Goal: Task Accomplishment & Management: Complete application form

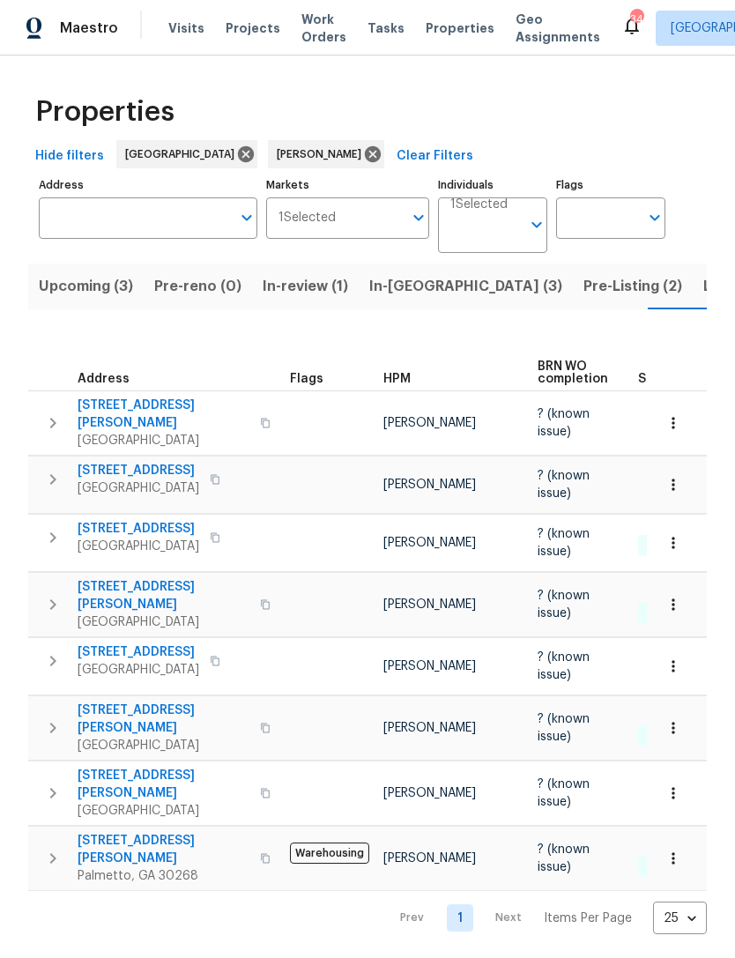
scroll to position [0, 28]
click at [175, 218] on input "Address" at bounding box center [135, 217] width 192 height 41
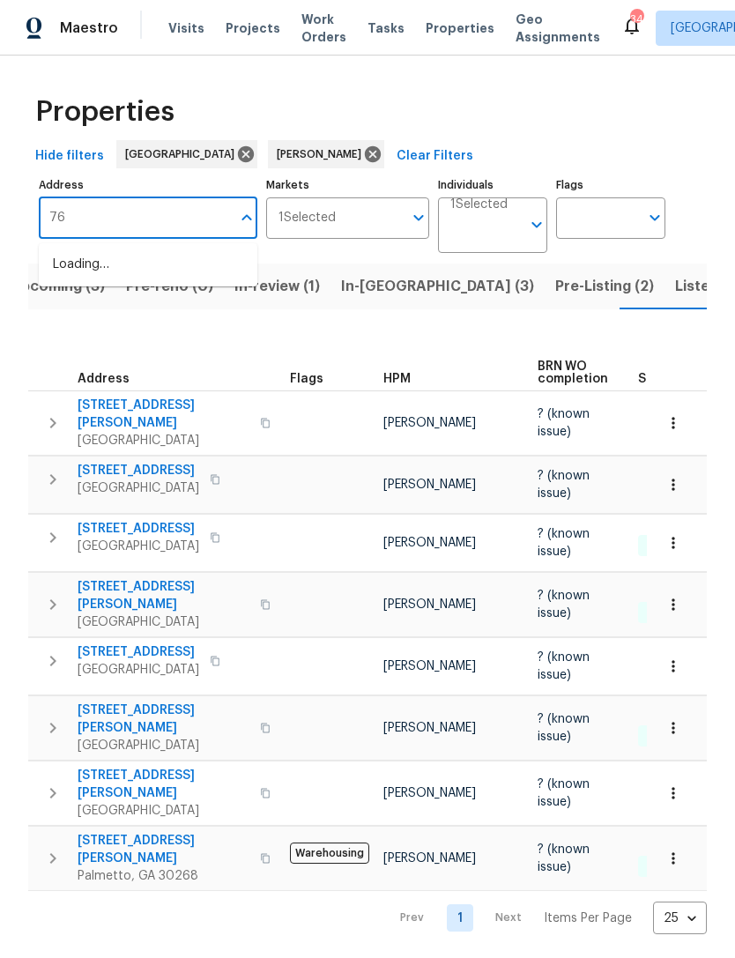
type input "7"
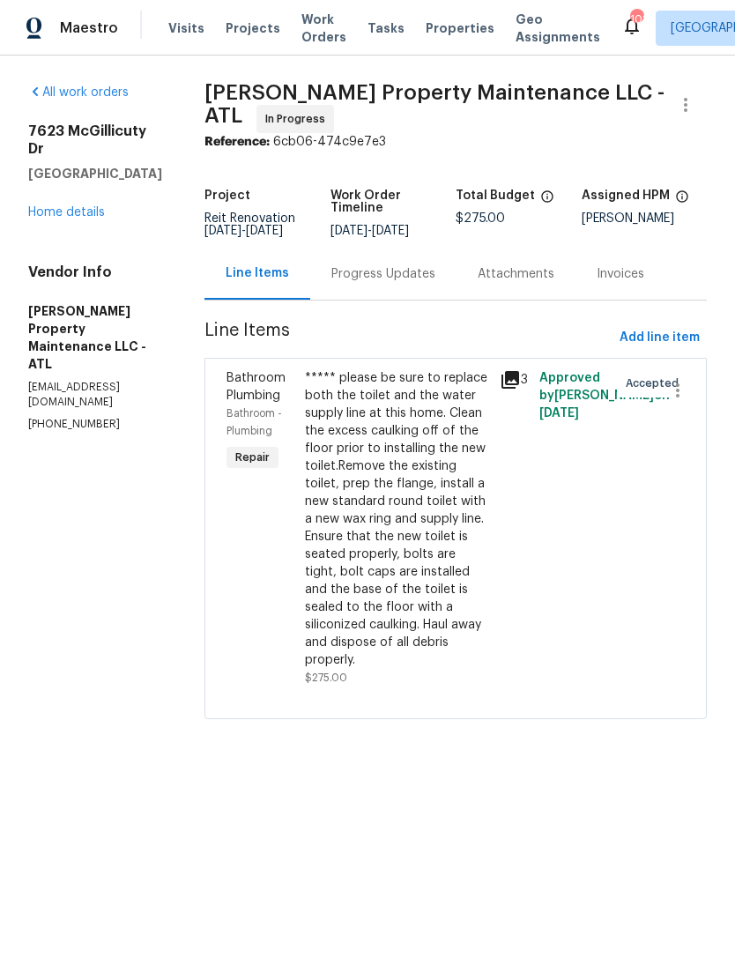
click at [394, 300] on div "Progress Updates" at bounding box center [383, 274] width 146 height 52
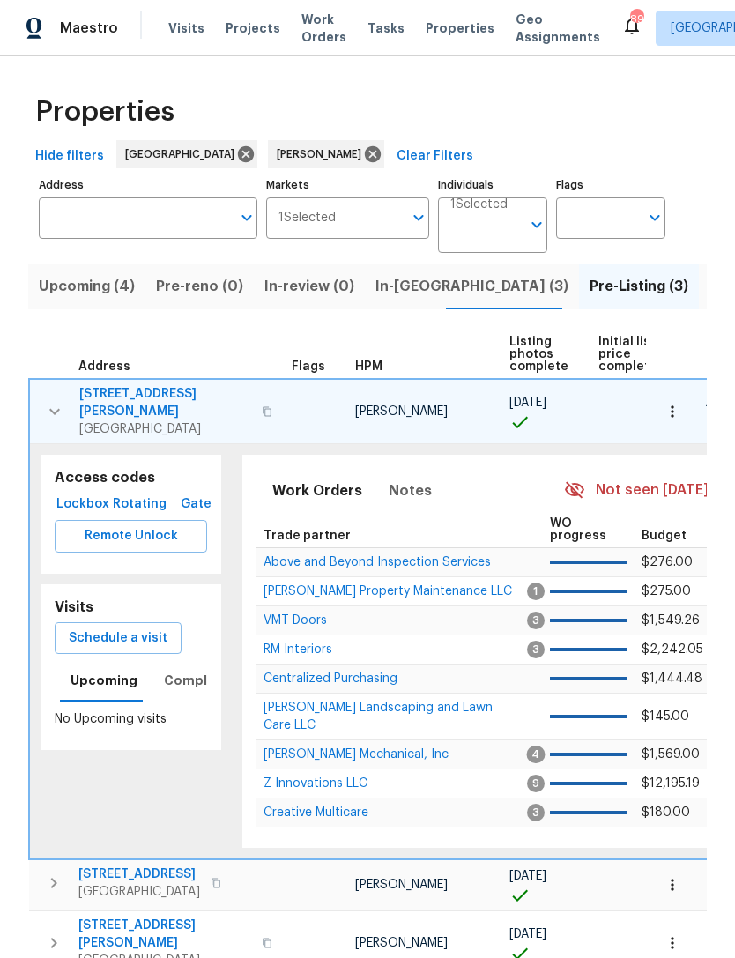
click at [404, 277] on span "In-reno (3)" at bounding box center [472, 286] width 193 height 25
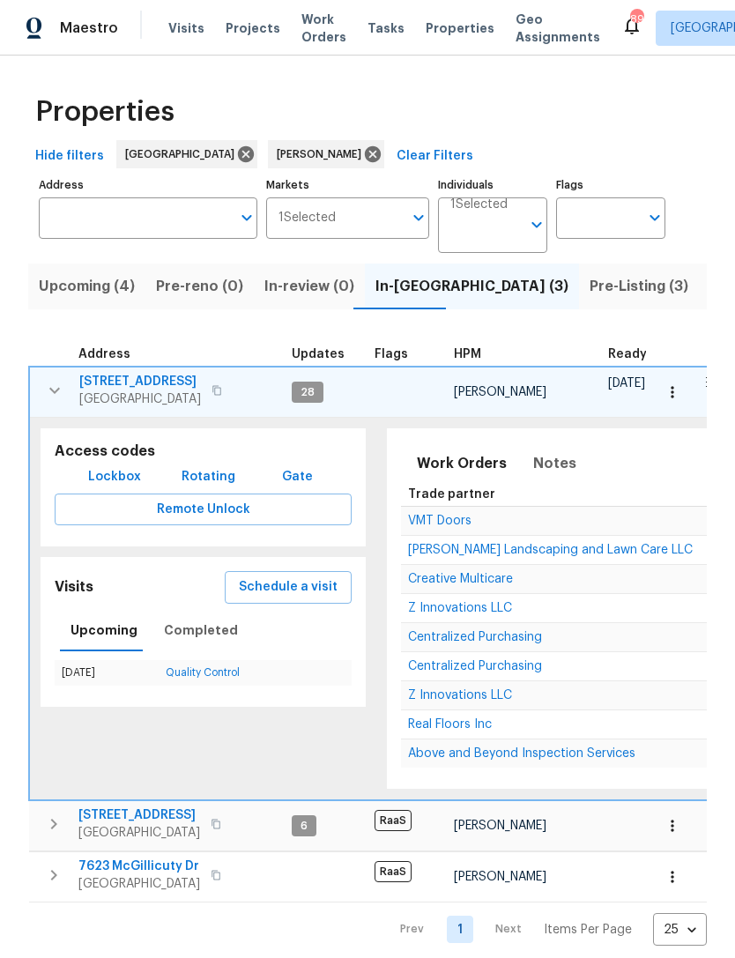
click at [48, 383] on icon "button" at bounding box center [54, 390] width 21 height 21
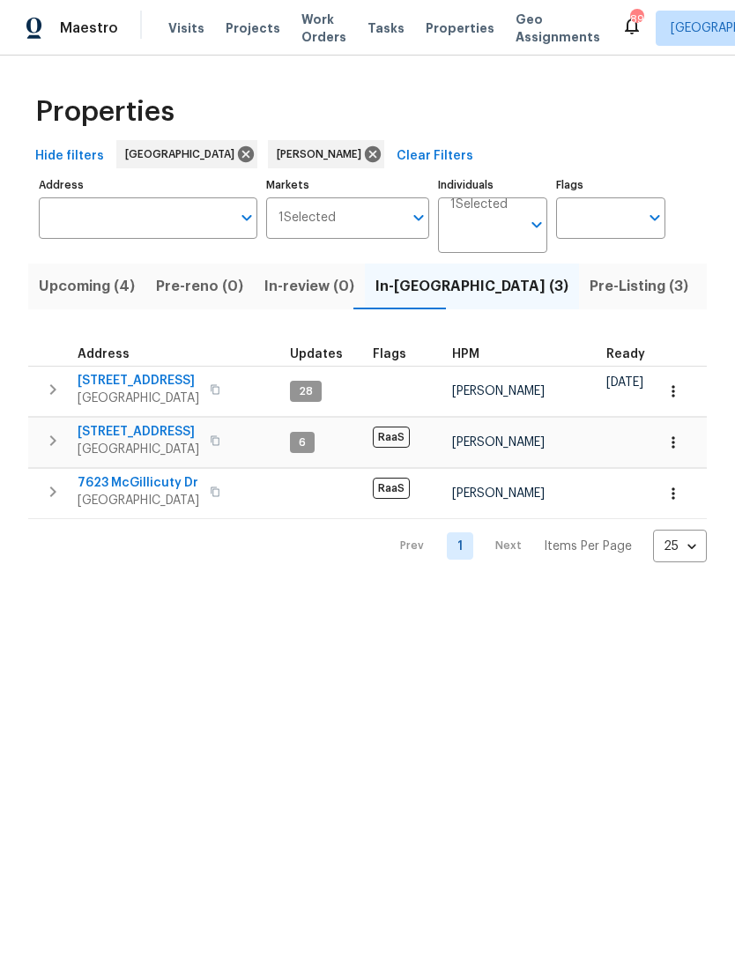
click at [71, 419] on td "2761 Whisper Ct Douglasville, GA 30135" at bounding box center [155, 441] width 255 height 46
click at [48, 458] on button "button" at bounding box center [52, 440] width 35 height 35
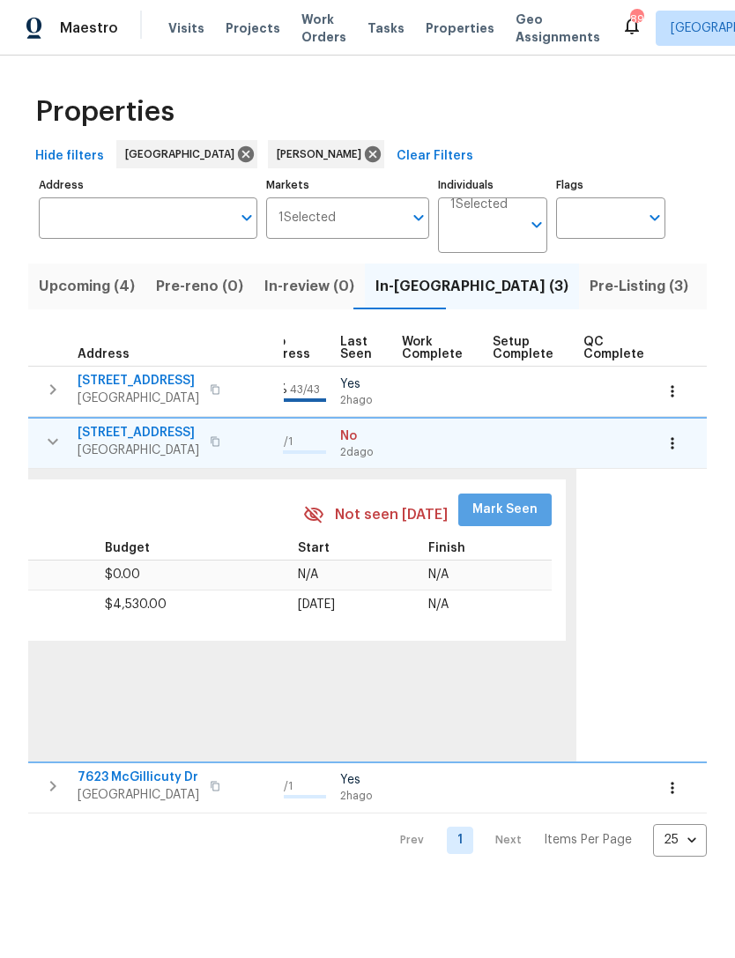
click at [517, 507] on span "Mark Seen" at bounding box center [505, 510] width 65 height 22
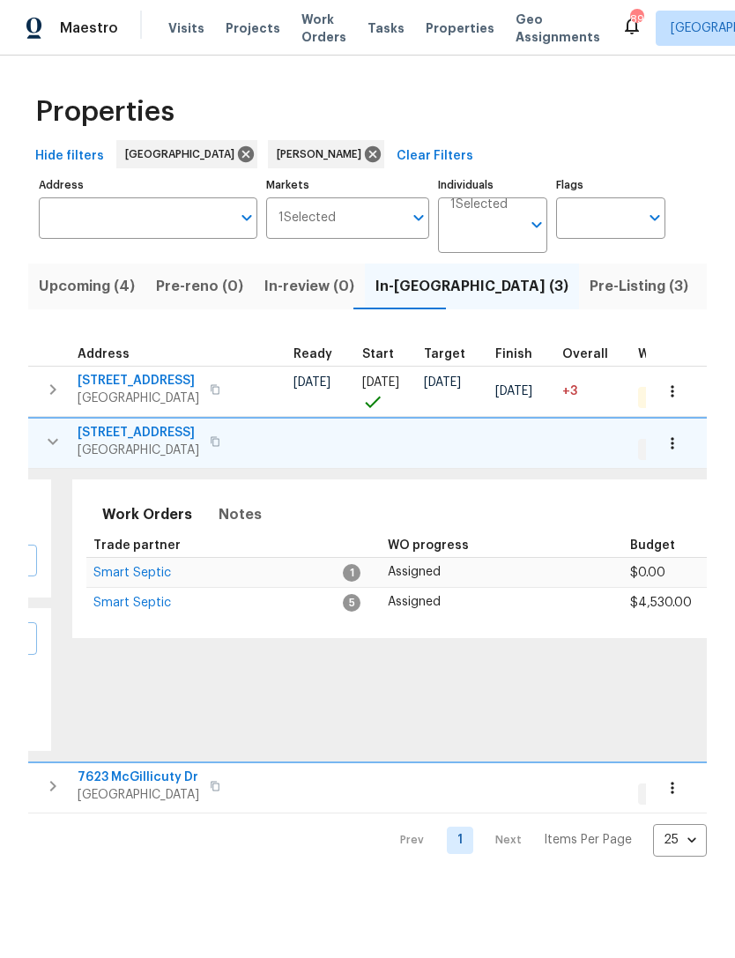
scroll to position [0, 301]
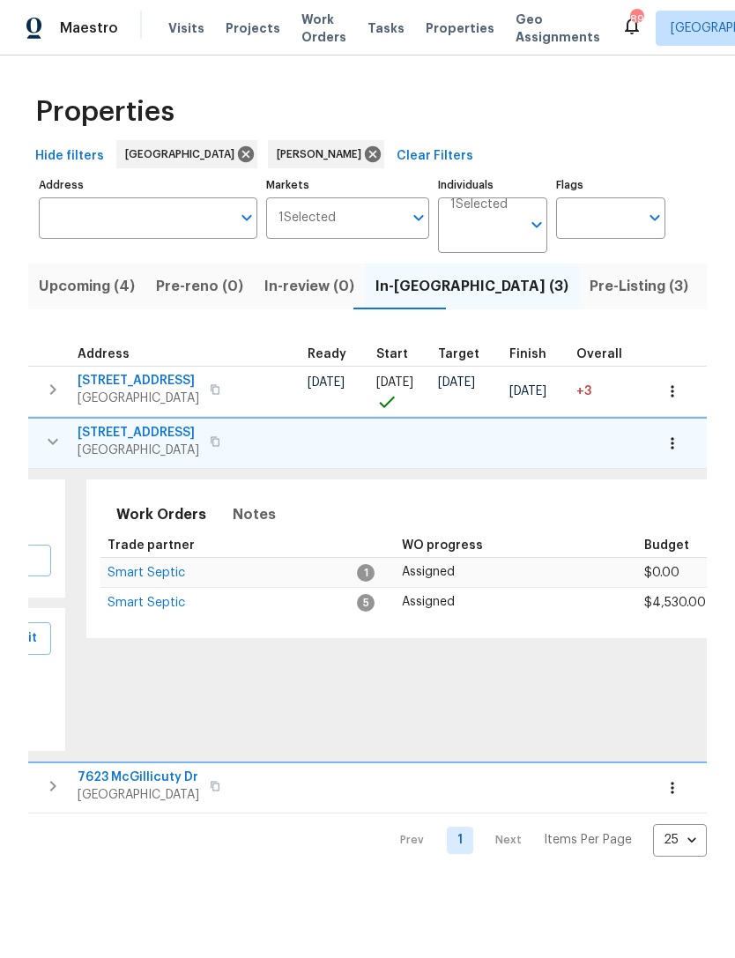
click at [153, 579] on span "Smart Septic" at bounding box center [147, 573] width 78 height 12
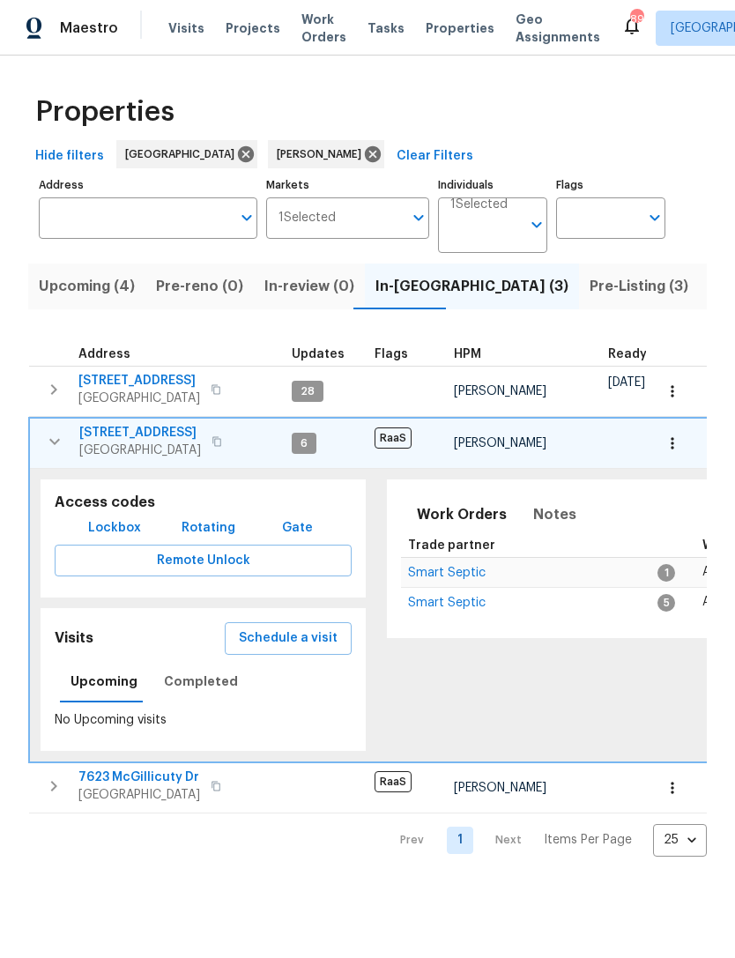
scroll to position [0, 0]
click at [54, 448] on icon "button" at bounding box center [54, 441] width 21 height 21
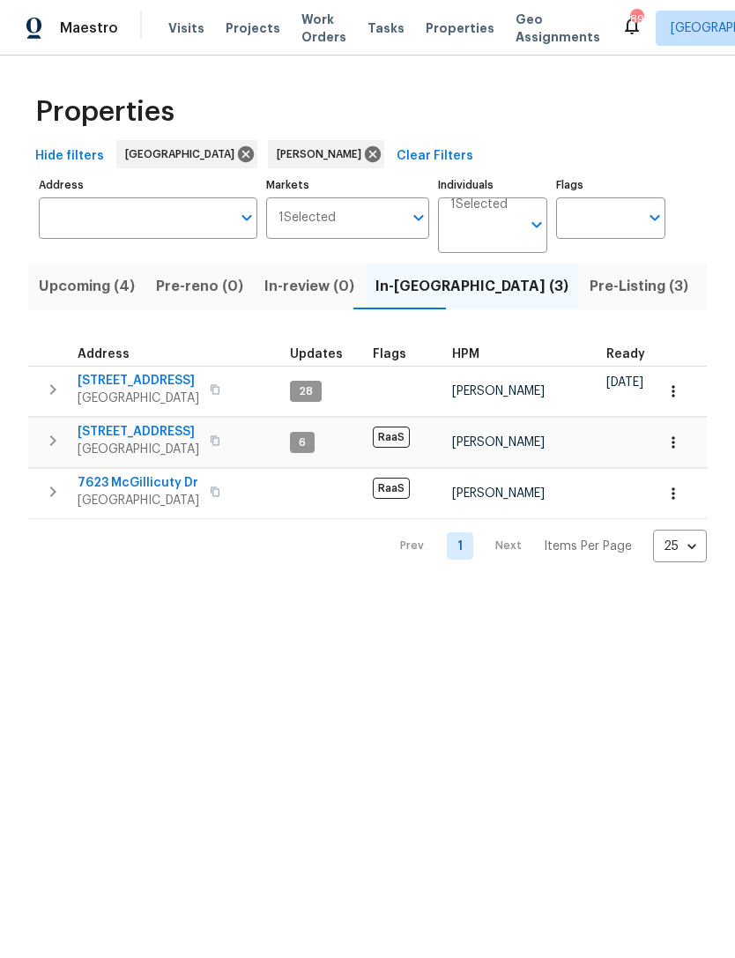
click at [160, 215] on input "Address" at bounding box center [135, 217] width 192 height 41
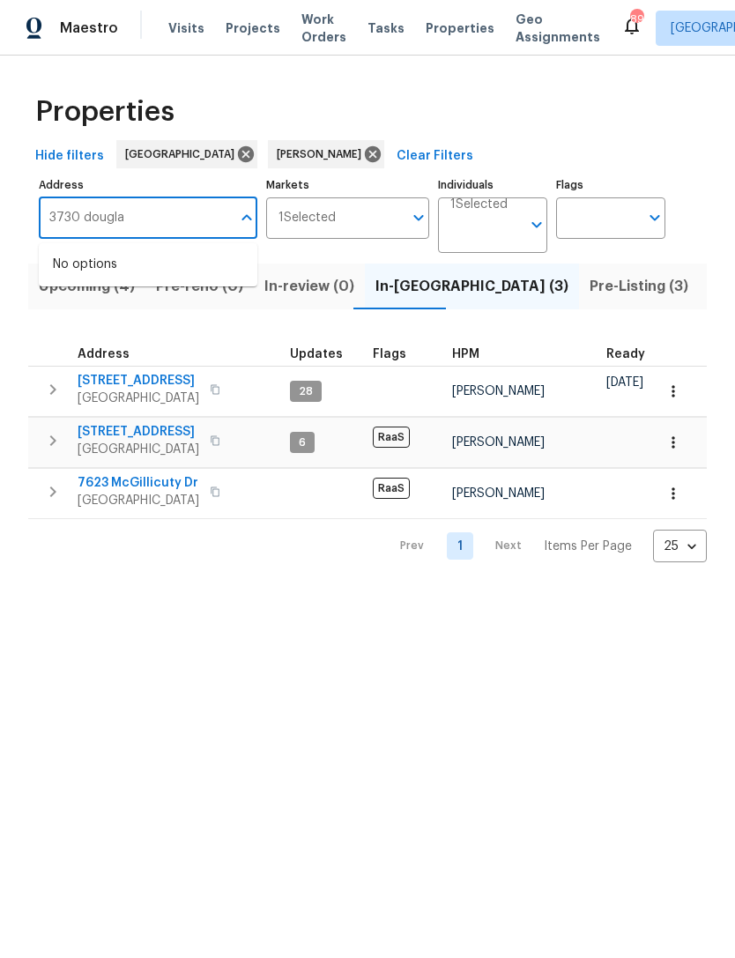
type input "3730 douglas"
click at [128, 284] on li "3730 Douglas Ridge Trl Douglasville GA 30135" at bounding box center [148, 274] width 219 height 48
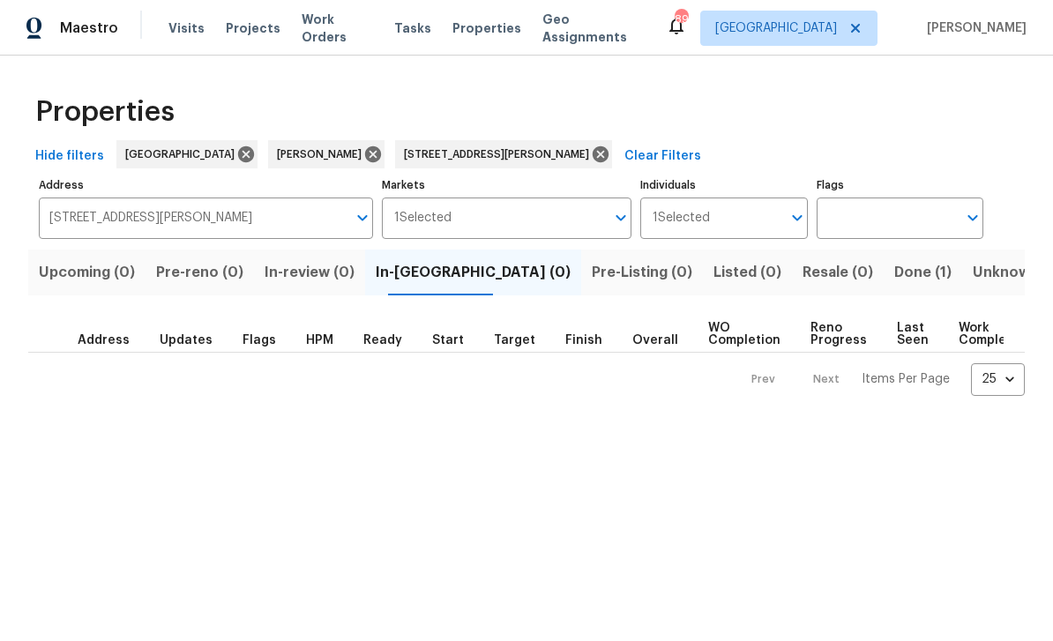
click at [734, 270] on span "Done (1)" at bounding box center [922, 272] width 57 height 25
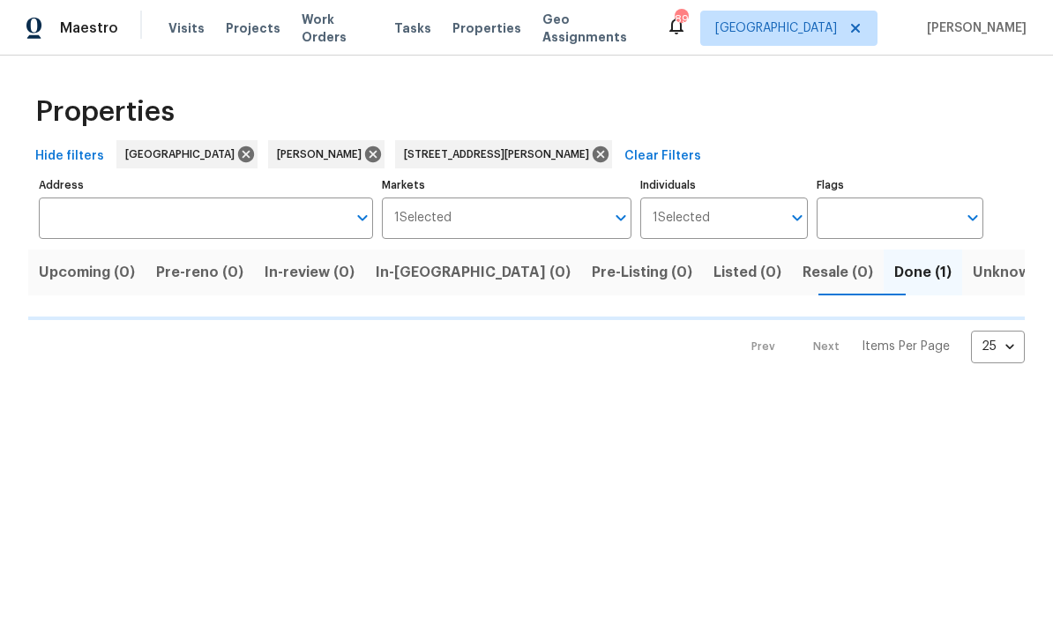
type input "3730 Douglas Ridge Trl Douglasville GA 30135"
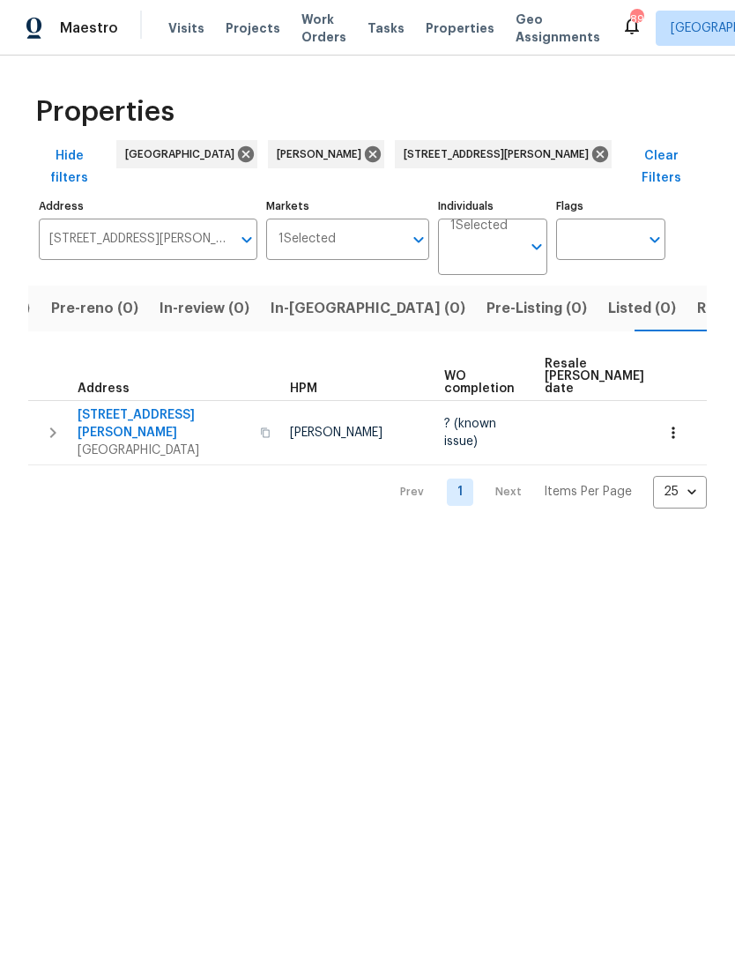
scroll to position [0, 108]
click at [672, 424] on icon "button" at bounding box center [674, 433] width 18 height 18
click at [69, 402] on div at bounding box center [367, 479] width 735 height 958
click at [56, 422] on icon "button" at bounding box center [52, 432] width 21 height 21
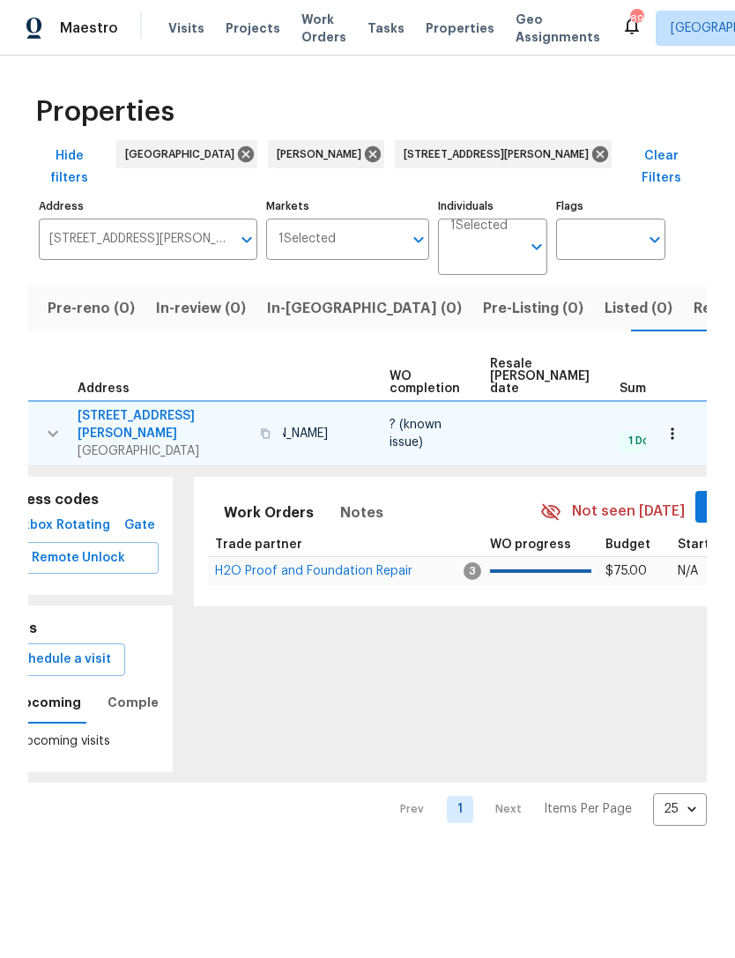
scroll to position [0, 57]
click at [709, 496] on span "Mark Seen" at bounding box center [741, 507] width 65 height 22
click at [332, 563] on span "H2O Proof and Foundation Repair" at bounding box center [312, 569] width 197 height 12
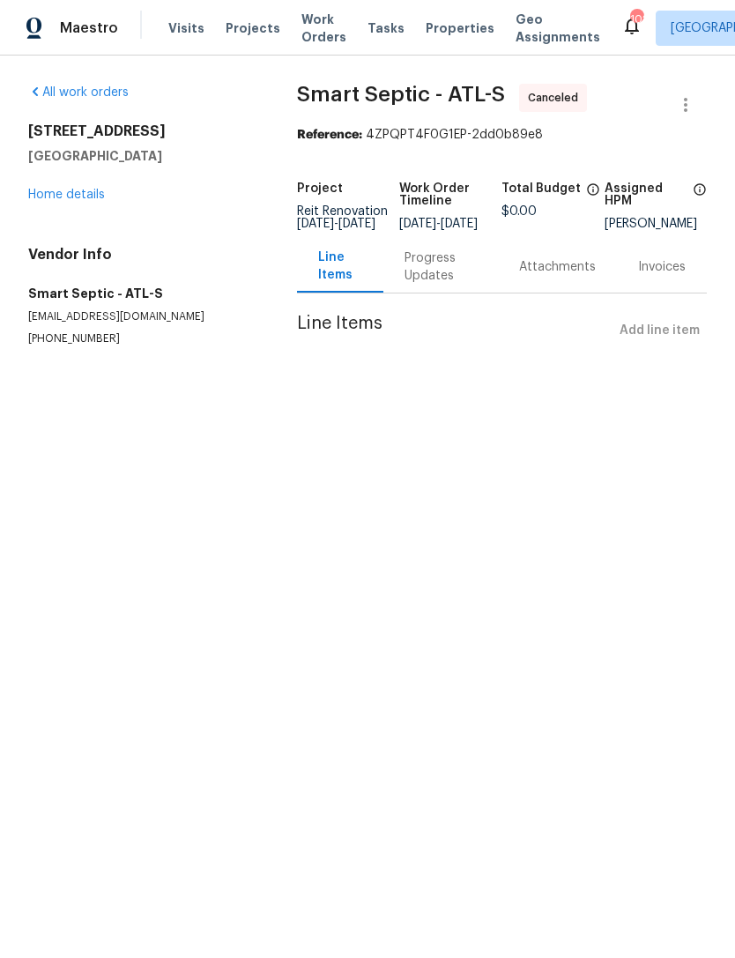
click at [66, 191] on link "Home details" at bounding box center [66, 195] width 77 height 12
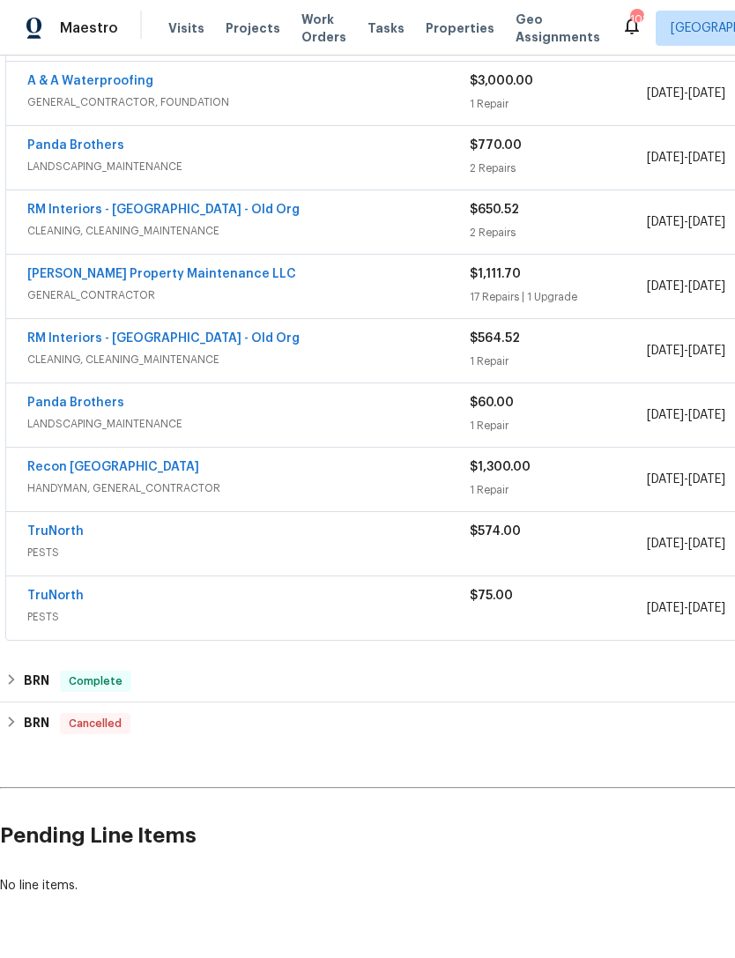
scroll to position [682, 0]
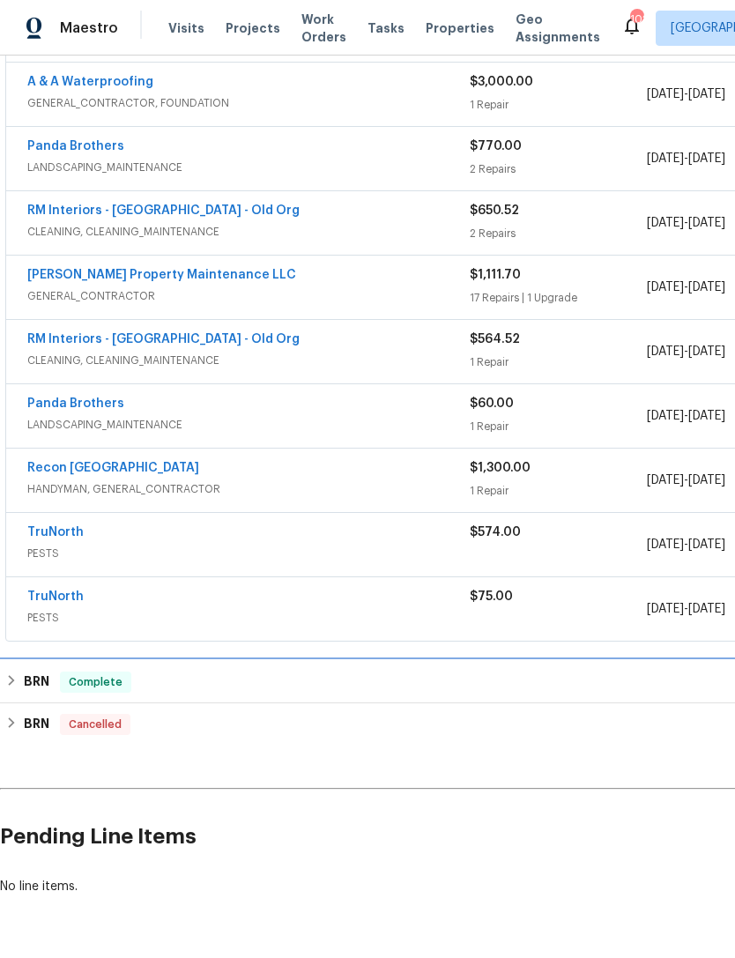
click at [29, 677] on h6 "BRN" at bounding box center [37, 682] width 26 height 21
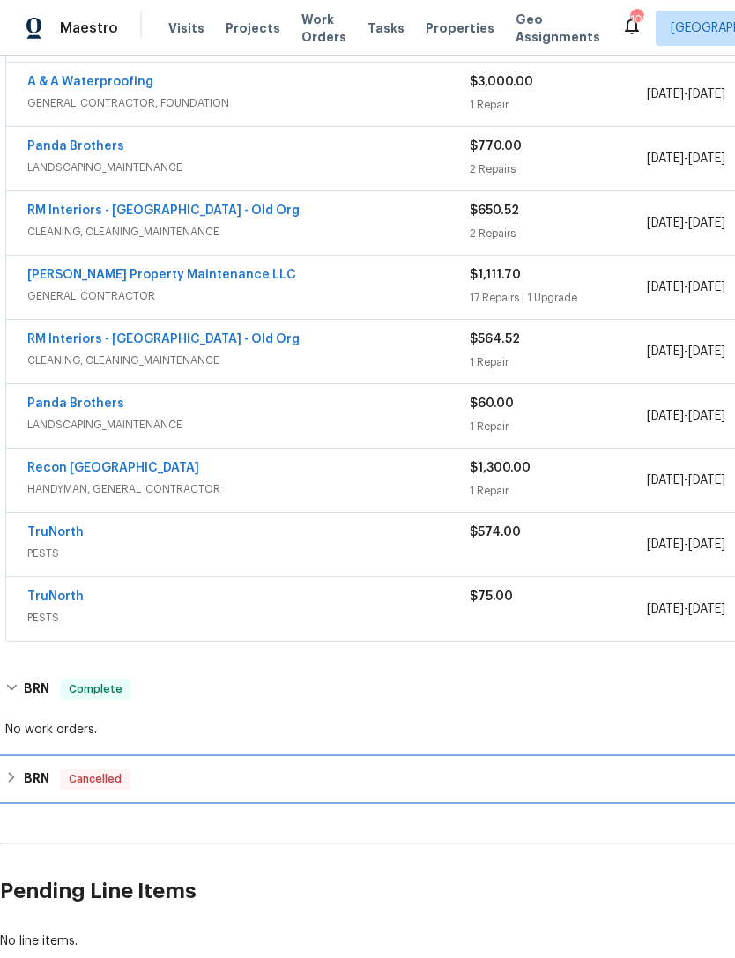
click at [29, 778] on h6 "BRN" at bounding box center [37, 779] width 26 height 21
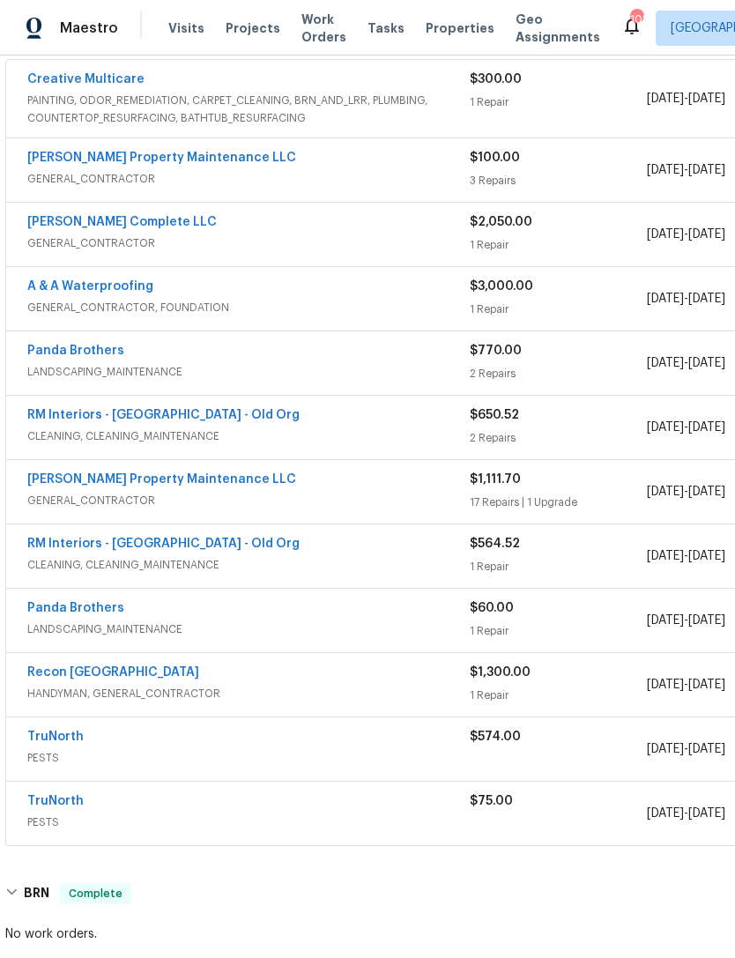
scroll to position [478, 0]
click at [85, 676] on link "Recon Atlanta" at bounding box center [113, 673] width 172 height 12
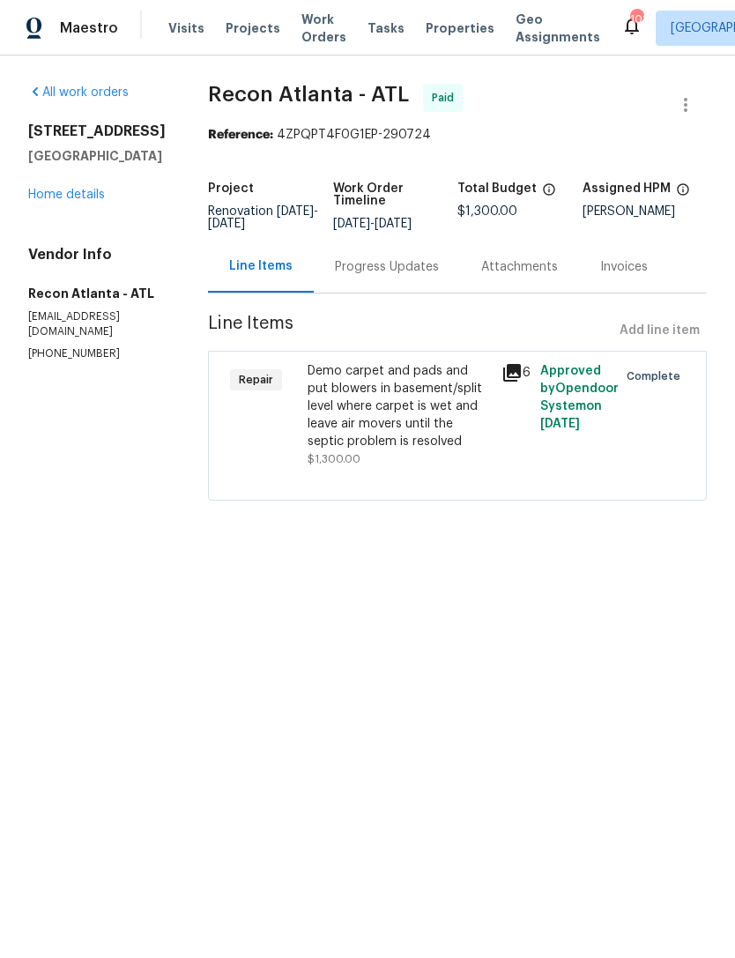
click at [87, 201] on link "Home details" at bounding box center [66, 195] width 77 height 12
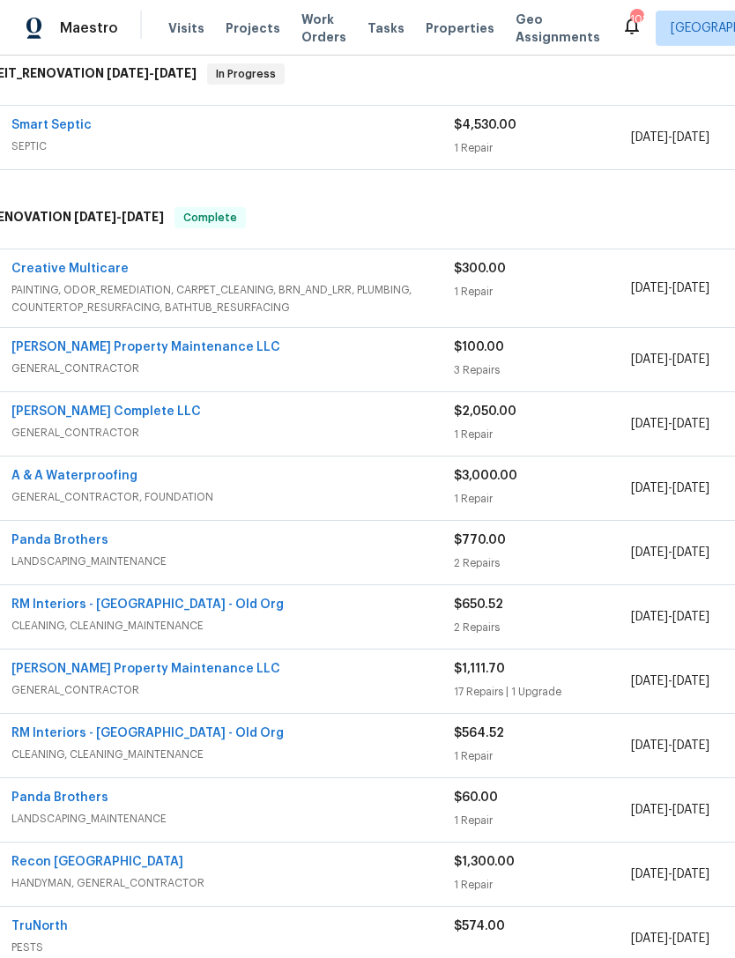
scroll to position [303, 14]
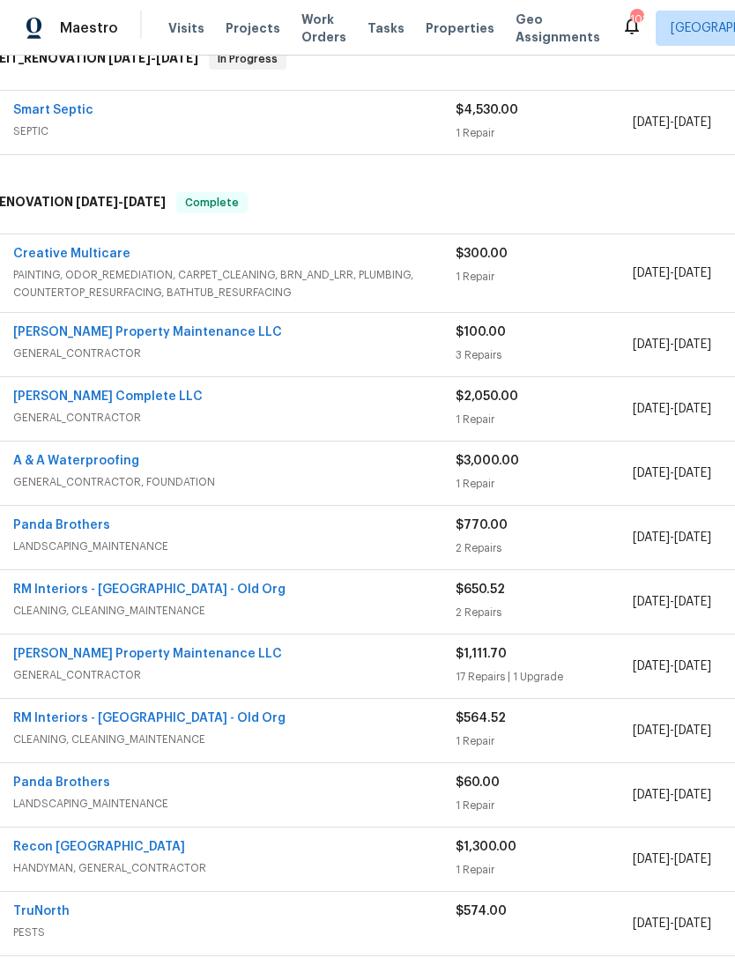
click at [91, 401] on link "Bowen's Complete LLC" at bounding box center [108, 397] width 190 height 12
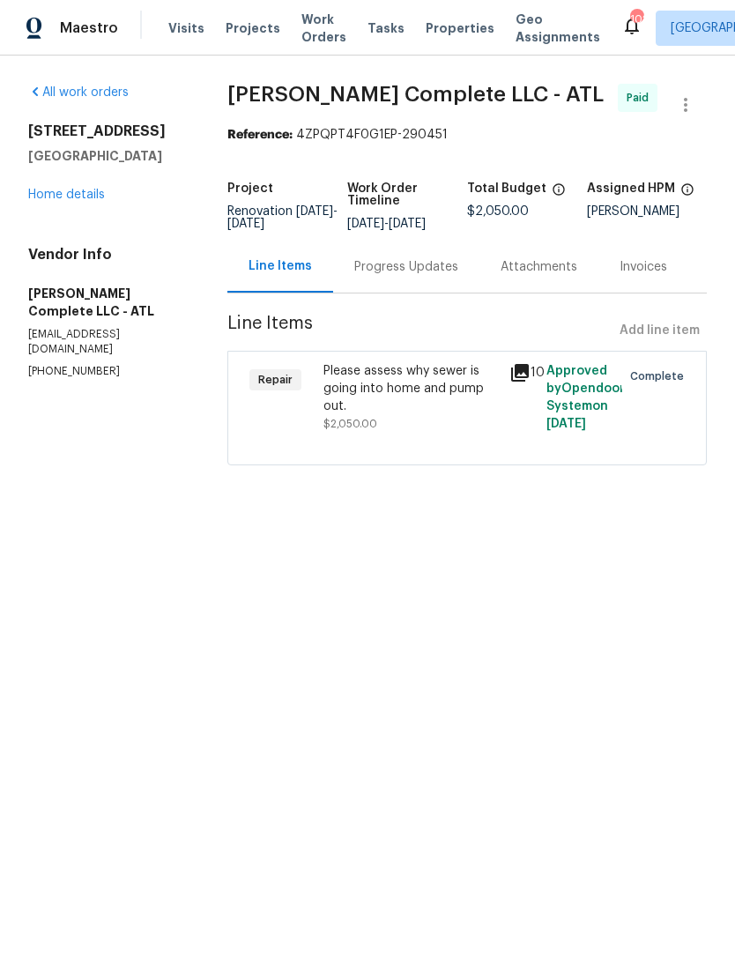
click at [65, 194] on link "Home details" at bounding box center [66, 195] width 77 height 12
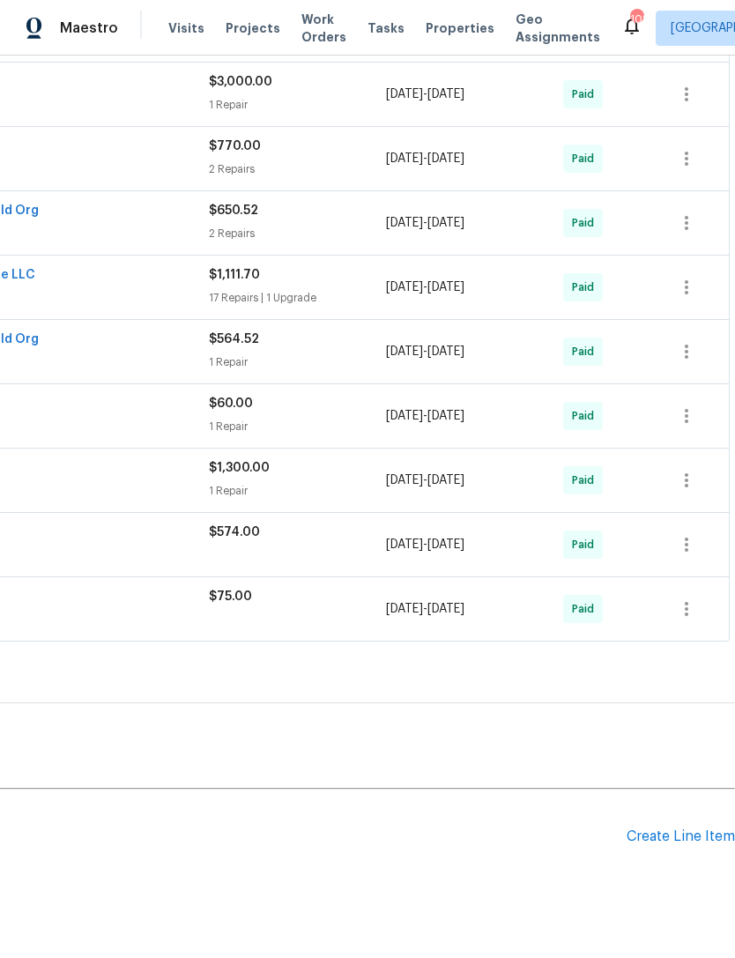
scroll to position [682, 261]
click at [697, 840] on div "Create Line Item" at bounding box center [681, 837] width 108 height 17
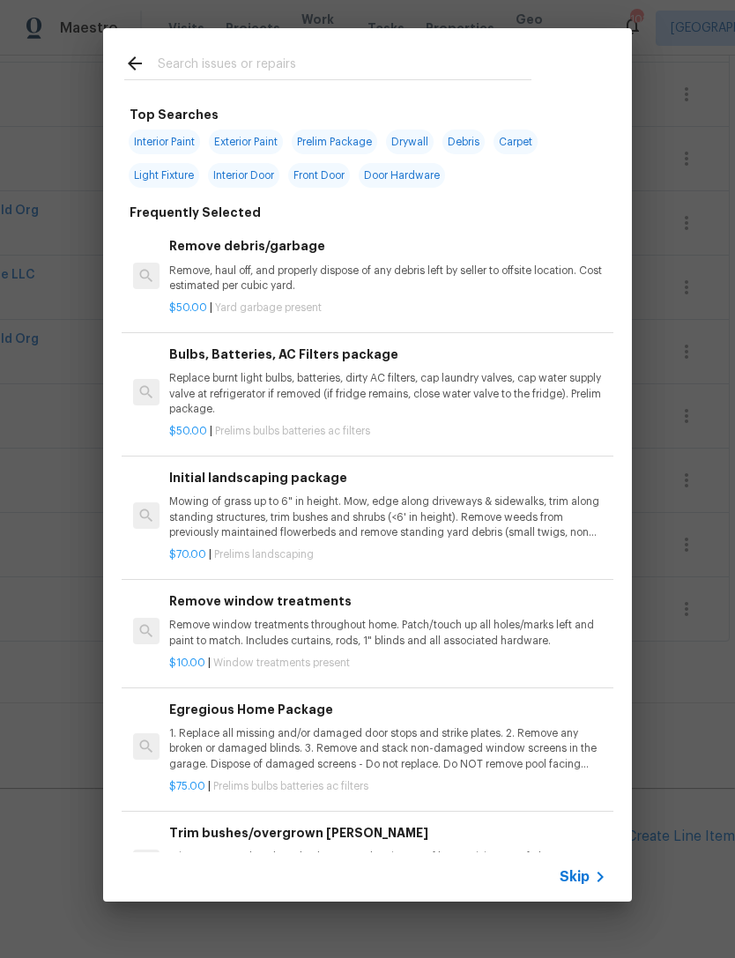
click at [350, 79] on input "text" at bounding box center [345, 66] width 374 height 26
type input "Hva"
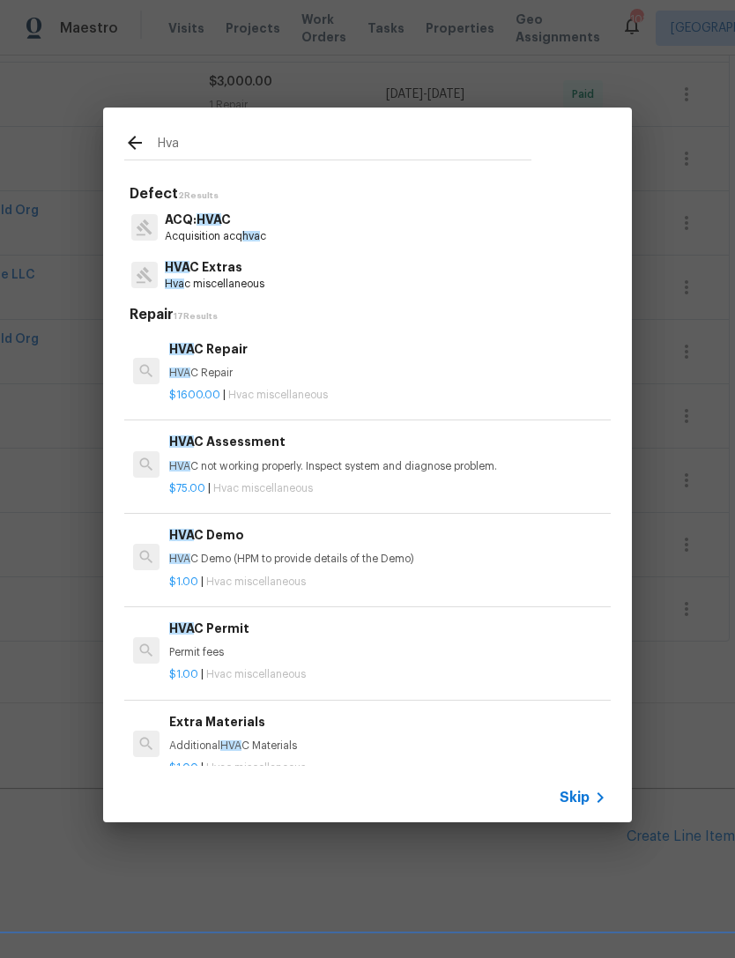
click at [227, 346] on h6 "HVA C Repair" at bounding box center [387, 348] width 437 height 19
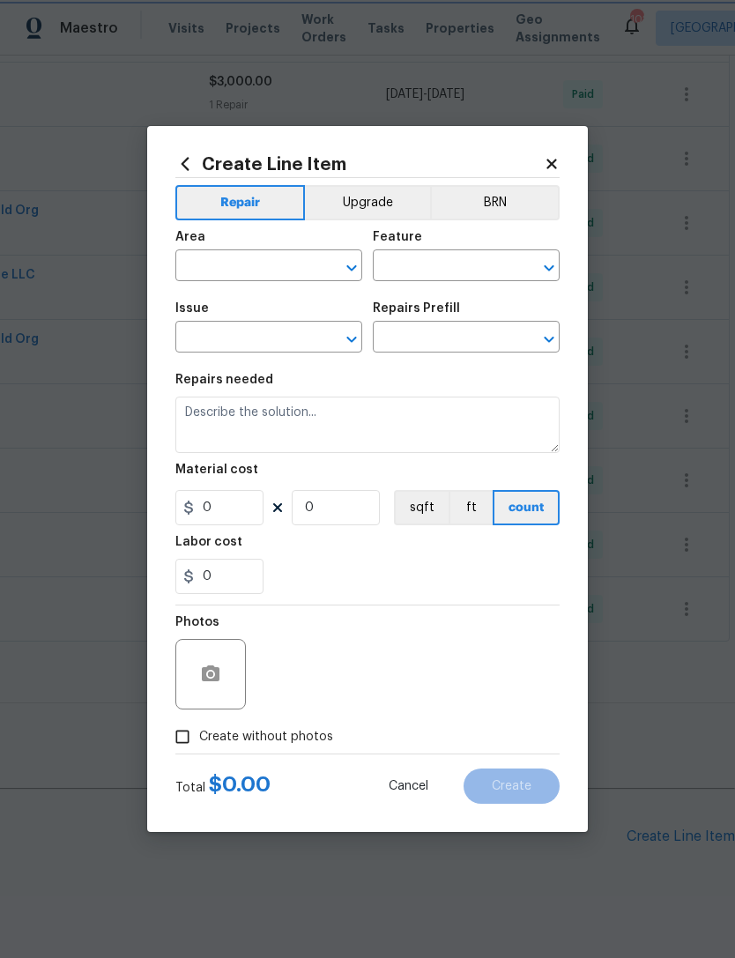
type input "HVAC"
type input "HVAC Extras"
type input "HVAC Repair $1,600.00"
type textarea "HVAC Repair"
type input "1600"
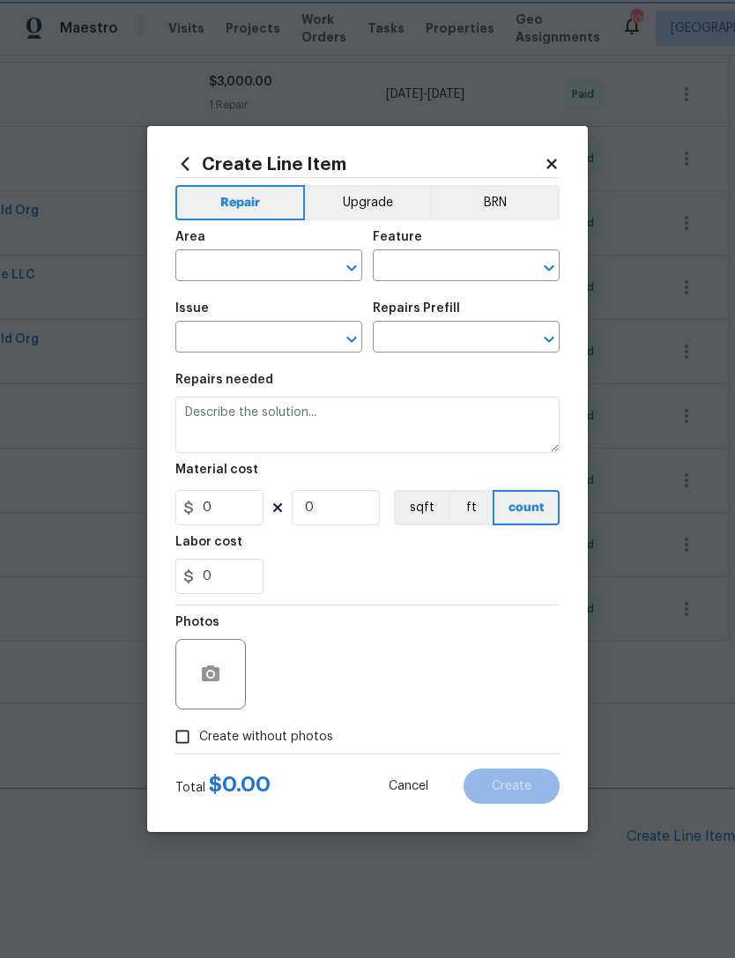
type input "1"
click at [212, 674] on circle "button" at bounding box center [210, 674] width 5 height 5
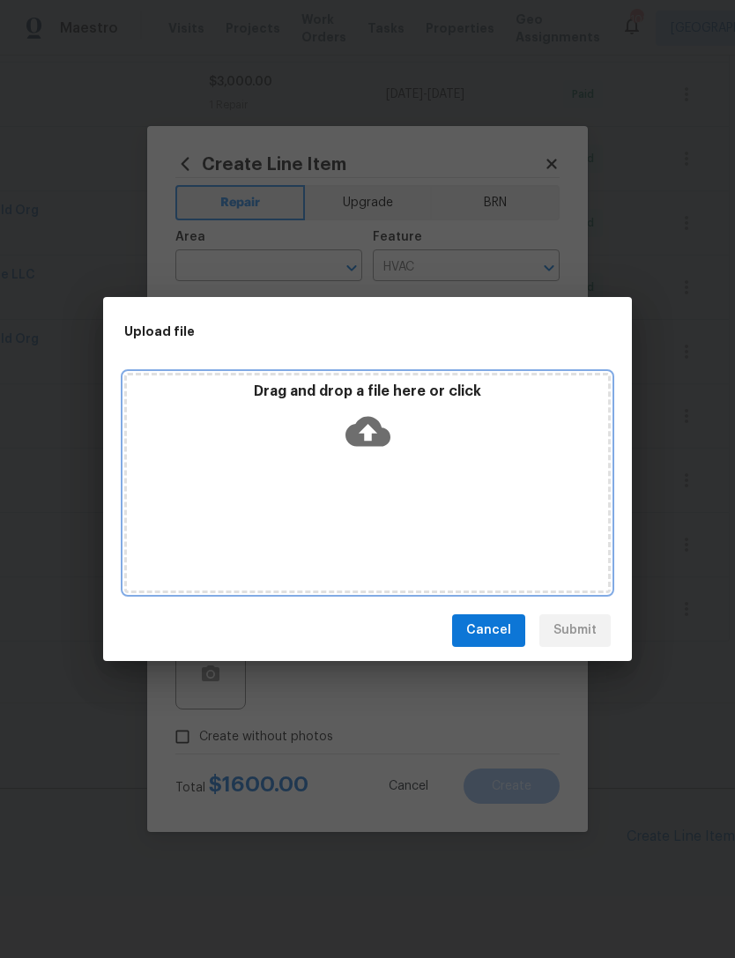
click at [356, 433] on icon at bounding box center [368, 431] width 45 height 30
click at [380, 428] on icon at bounding box center [368, 431] width 45 height 30
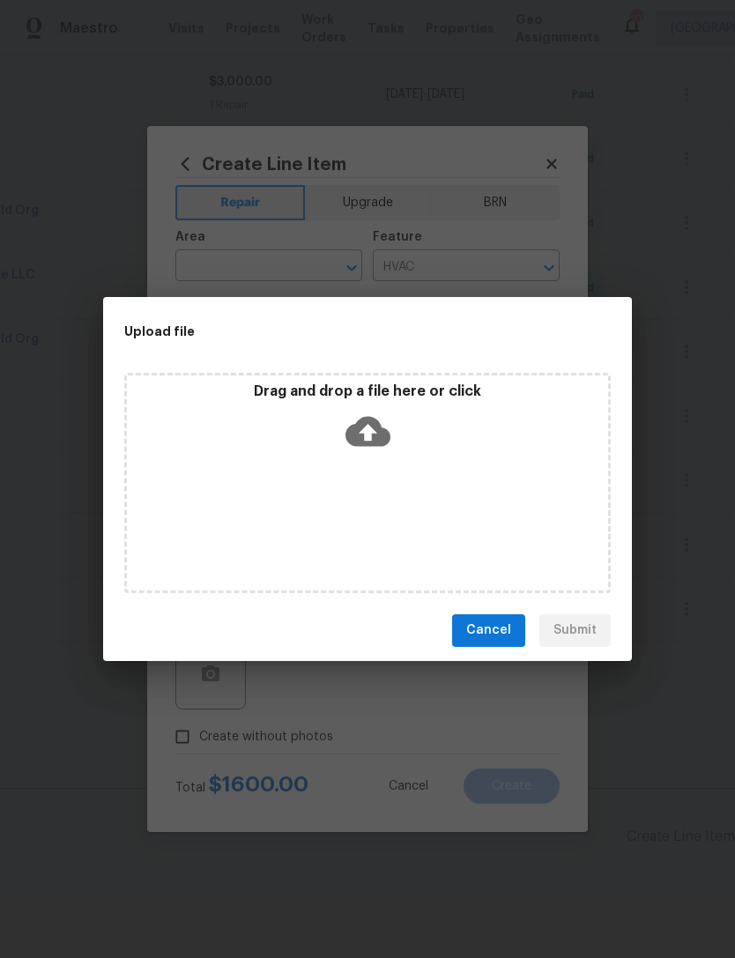
click at [379, 437] on icon at bounding box center [368, 431] width 45 height 30
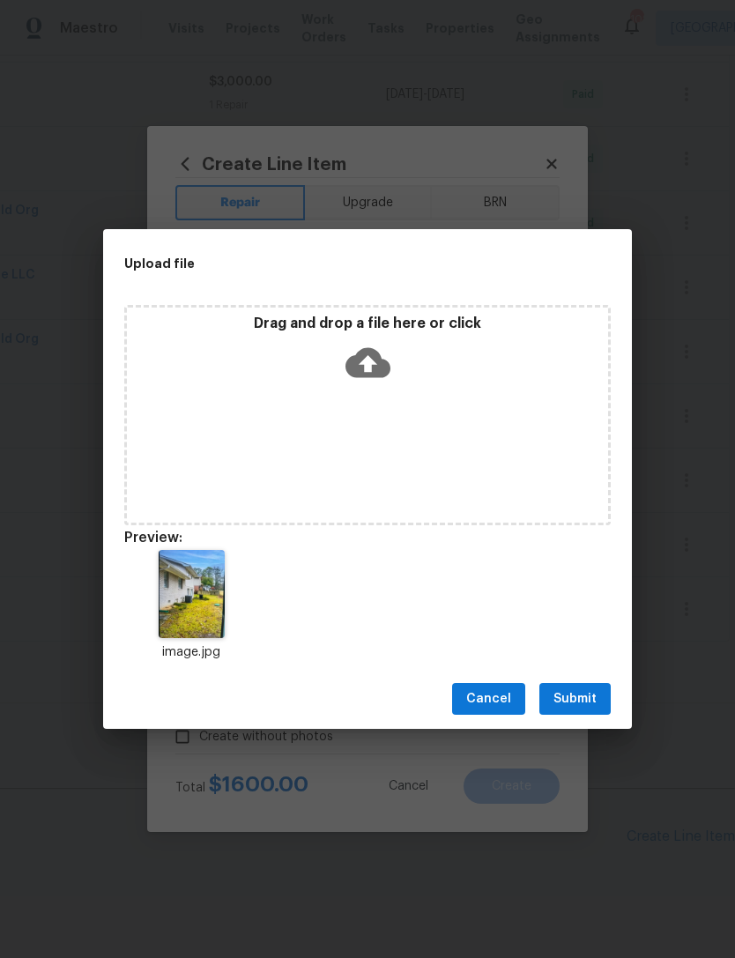
click at [582, 688] on button "Submit" at bounding box center [575, 699] width 71 height 33
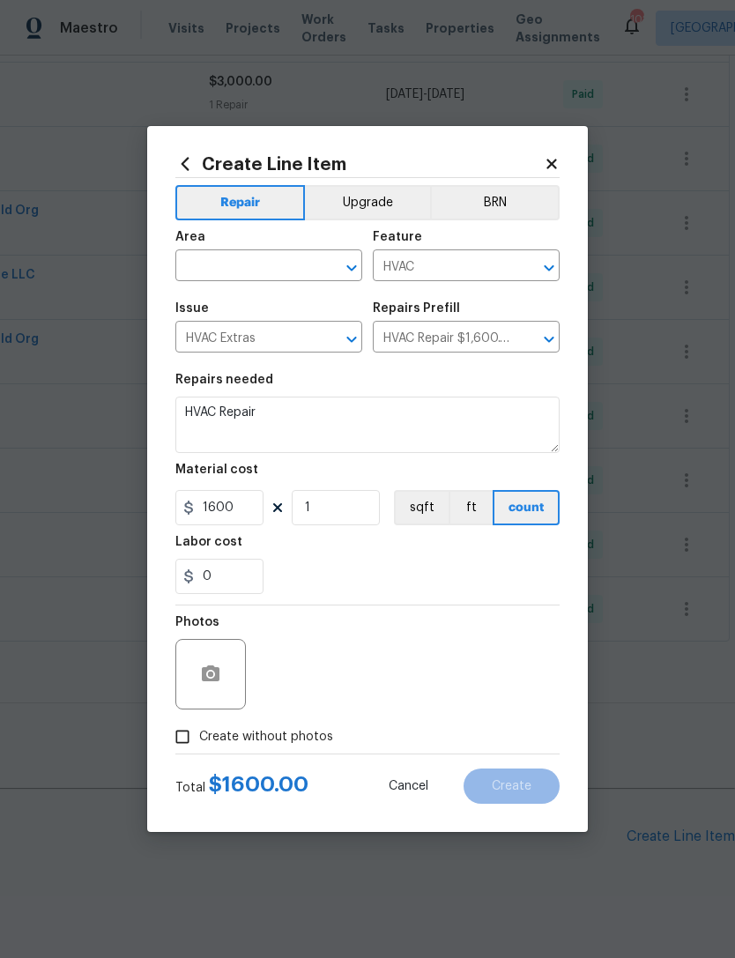
click at [247, 276] on input "text" at bounding box center [244, 267] width 138 height 27
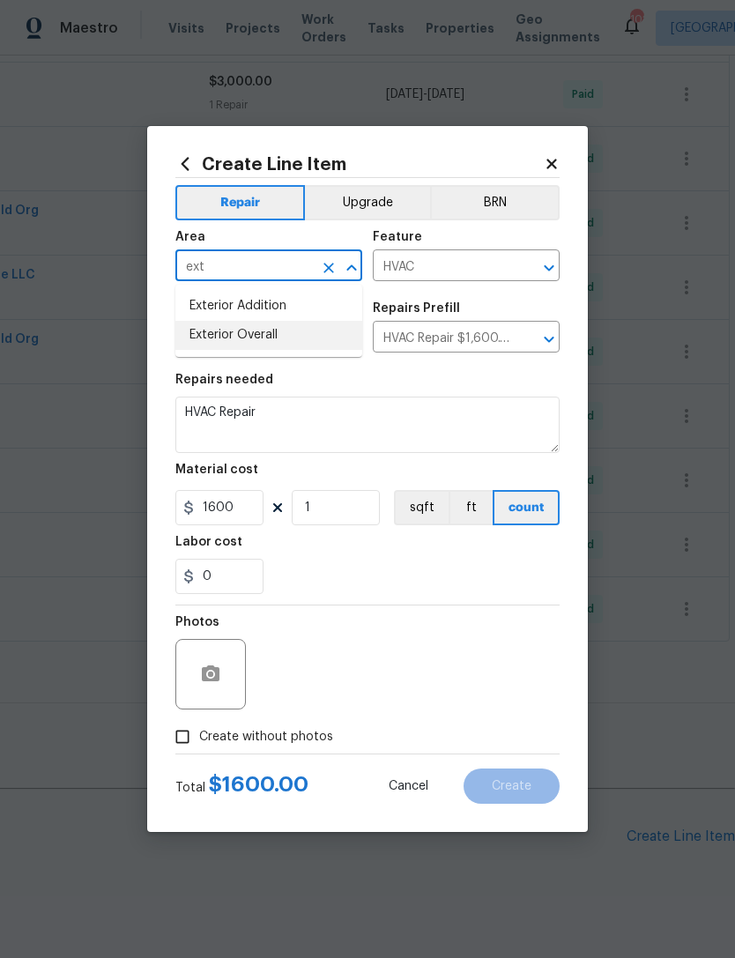
click at [297, 347] on li "Exterior Overall" at bounding box center [268, 335] width 187 height 29
type input "Exterior Overall"
click at [384, 416] on textarea "HVAC Repair" at bounding box center [367, 425] width 384 height 56
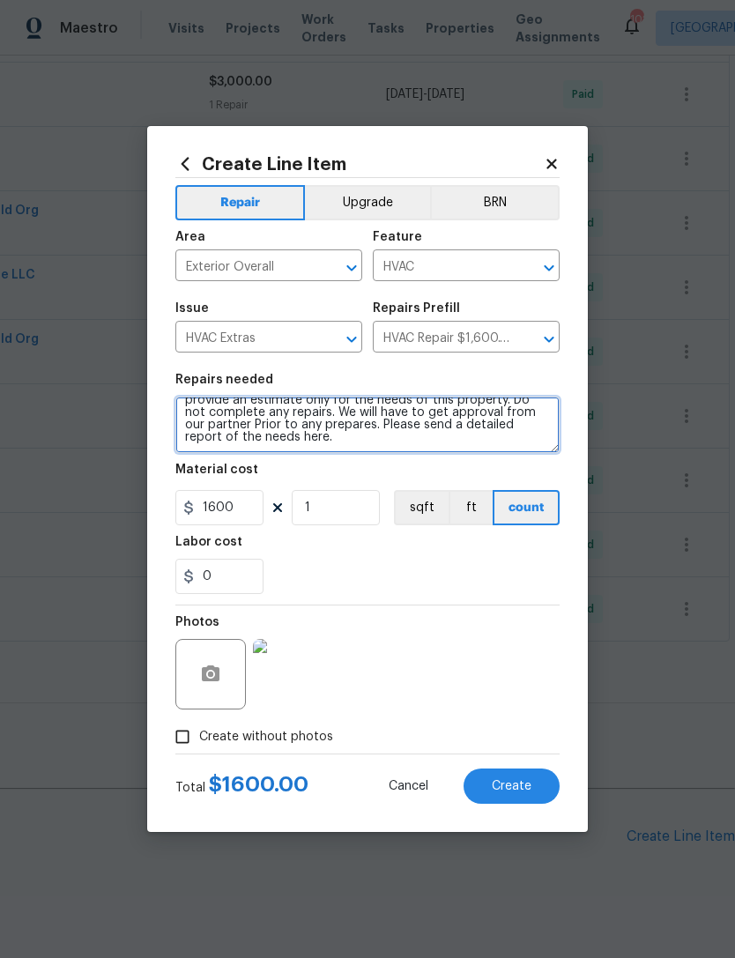
scroll to position [16, 0]
type textarea "HVAC Repair. HVAC is not working at this property. Please provide an estimate o…"
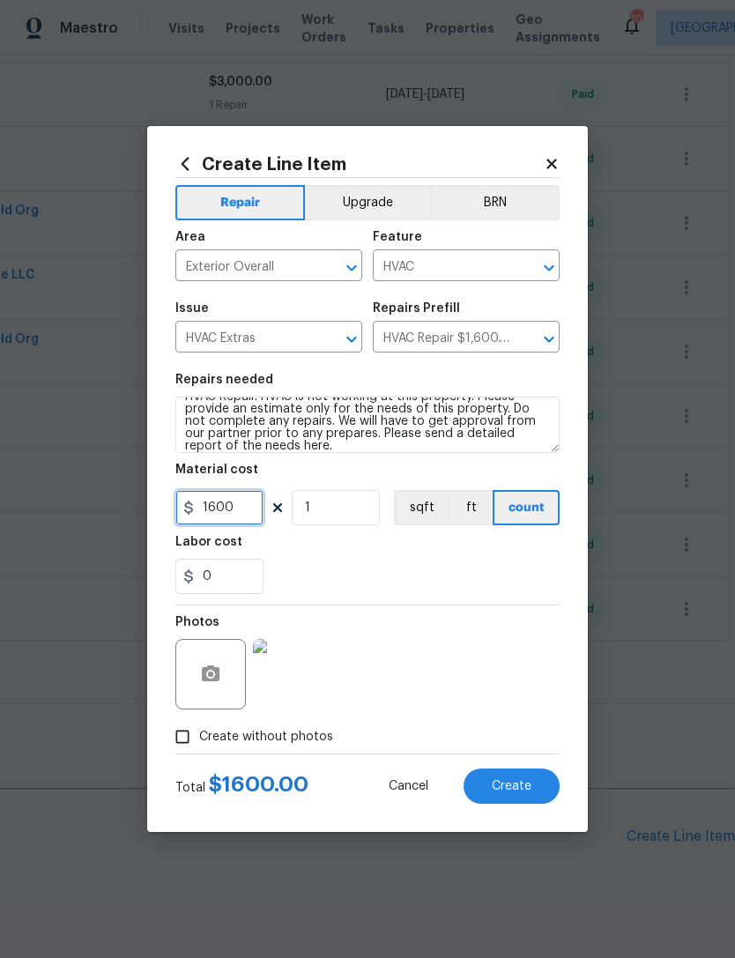
click at [250, 496] on input "1600" at bounding box center [219, 507] width 88 height 35
click at [238, 512] on input "1600" at bounding box center [219, 507] width 88 height 35
type input "75"
click at [341, 570] on div "0" at bounding box center [367, 576] width 384 height 35
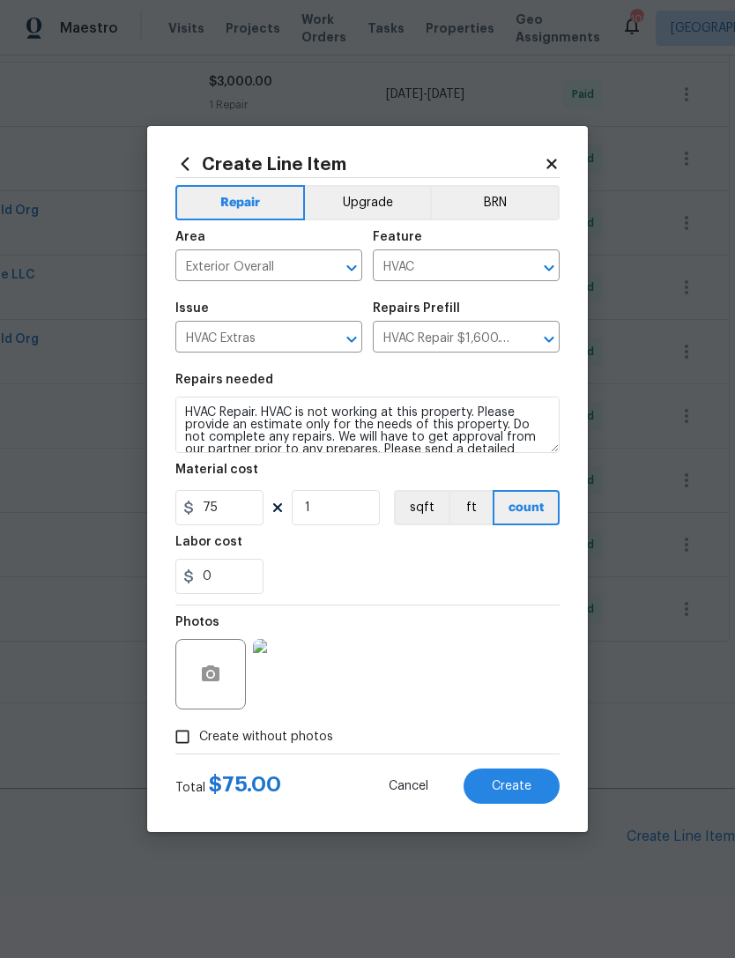
scroll to position [0, 0]
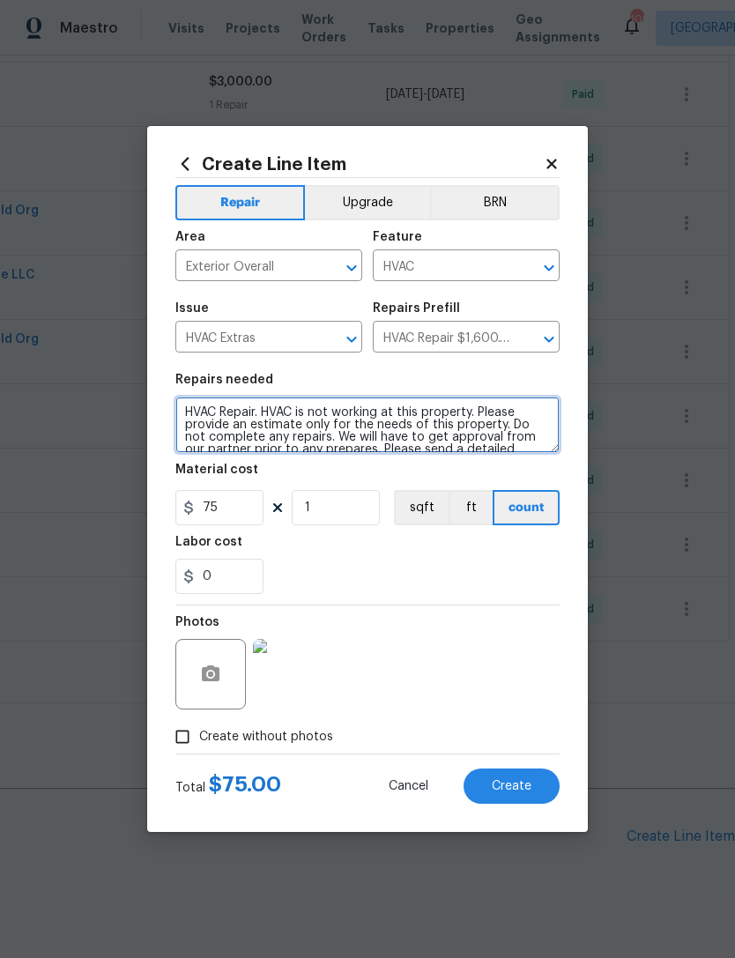
click at [425, 426] on textarea "HVAC Repair. HVAC is not working at this property. Please provide an estimate o…" at bounding box center [367, 425] width 384 height 56
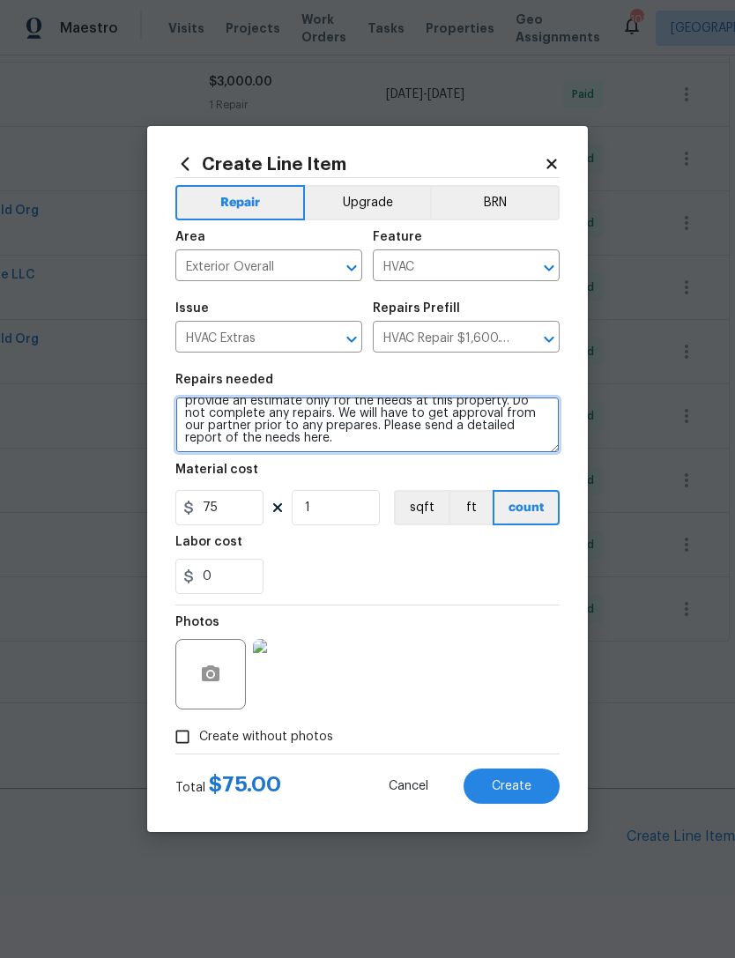
scroll to position [22, 0]
click at [318, 433] on textarea "HVAC Repair. HVAC is not working at this property. Please provide an estimate o…" at bounding box center [367, 425] width 384 height 56
click at [515, 453] on textarea "HVAC Repair. HVAC is not working at this property. Please provide an estimate o…" at bounding box center [367, 425] width 384 height 56
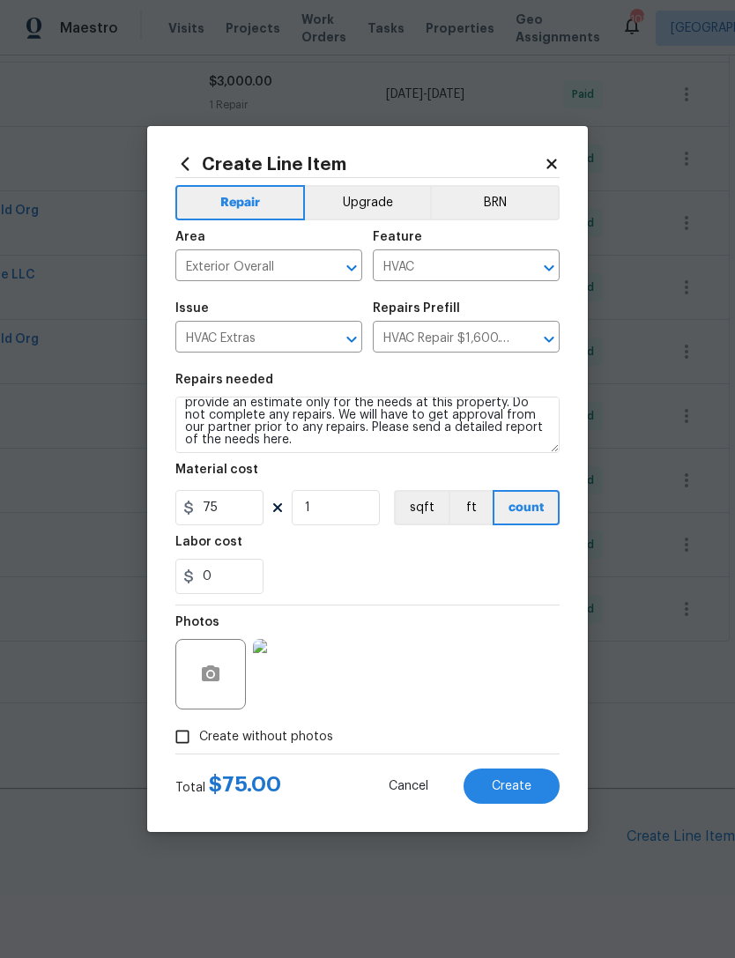
click at [469, 579] on div "0" at bounding box center [367, 576] width 384 height 35
click at [519, 778] on button "Create" at bounding box center [512, 786] width 96 height 35
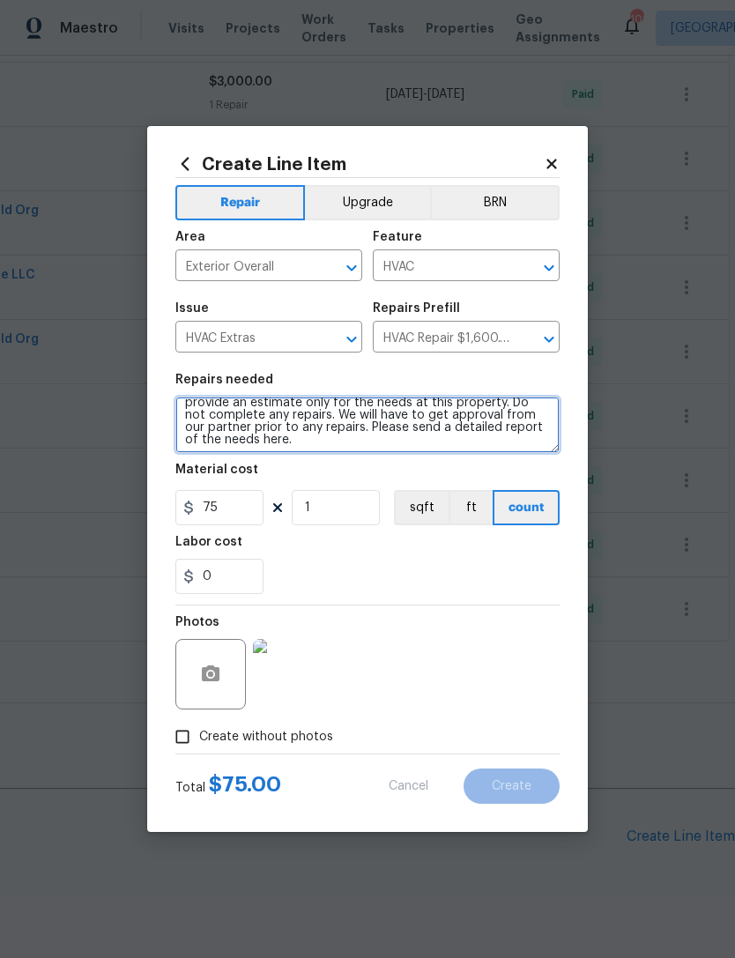
click at [397, 444] on textarea "HVAC Repair. HVAC is not working at this property. Please provide an estimate o…" at bounding box center [367, 425] width 384 height 56
type textarea "HVAC Repair. HVAC is not working at this property. Please provide an estimate o…"
type input "0"
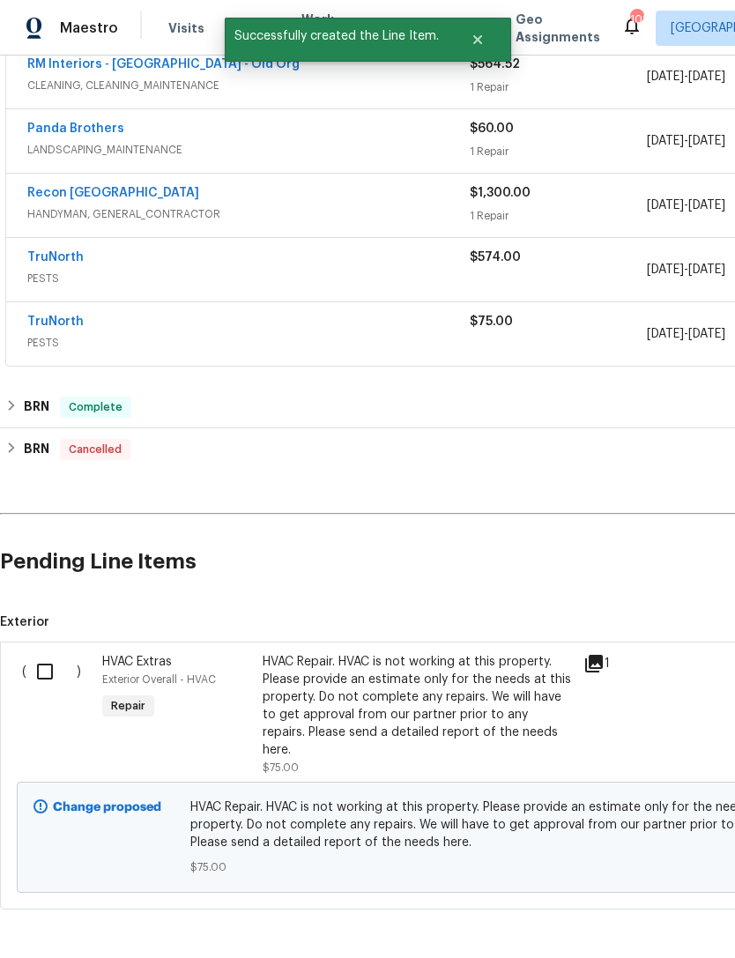
scroll to position [955, 0]
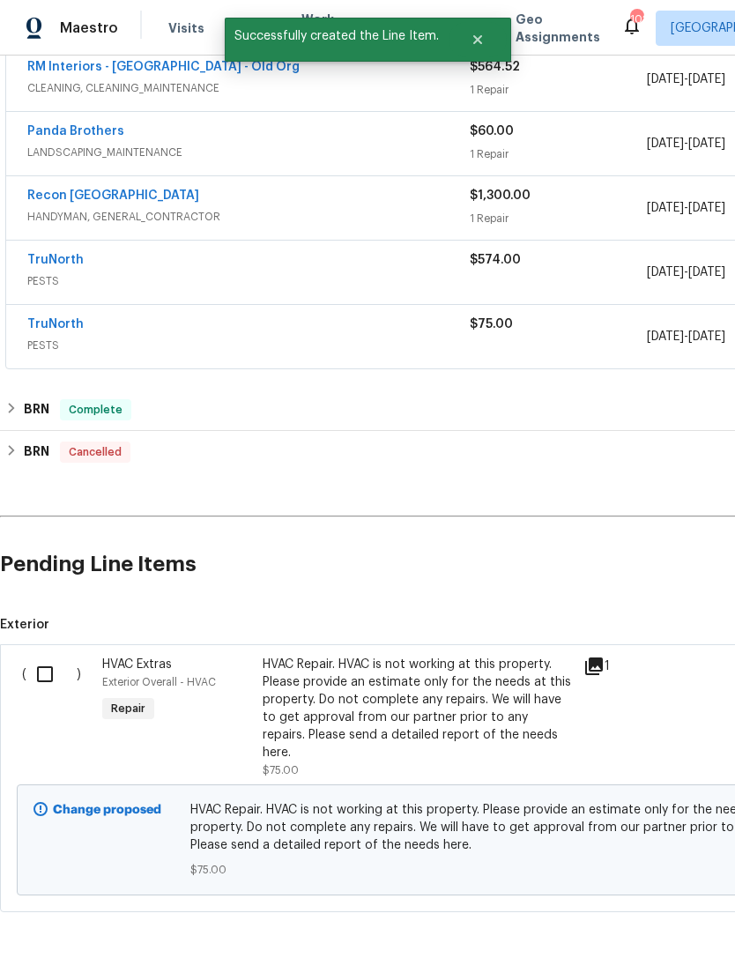
click at [57, 679] on input "checkbox" at bounding box center [51, 674] width 50 height 37
checkbox input "true"
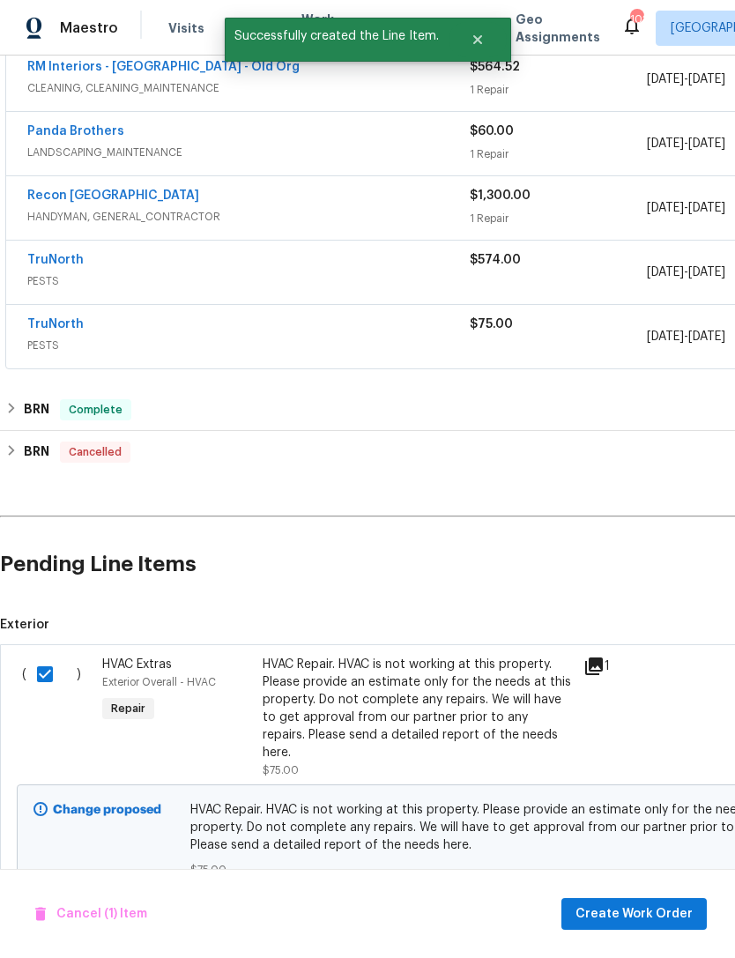
click at [652, 908] on span "Create Work Order" at bounding box center [634, 915] width 117 height 22
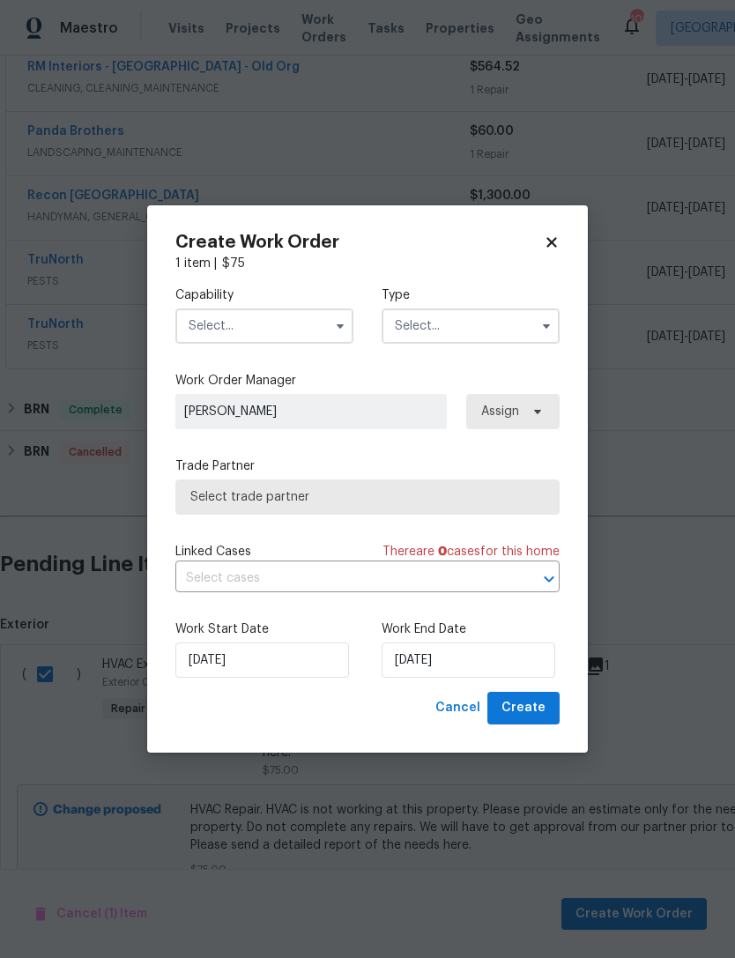
click at [300, 331] on input "text" at bounding box center [264, 326] width 178 height 35
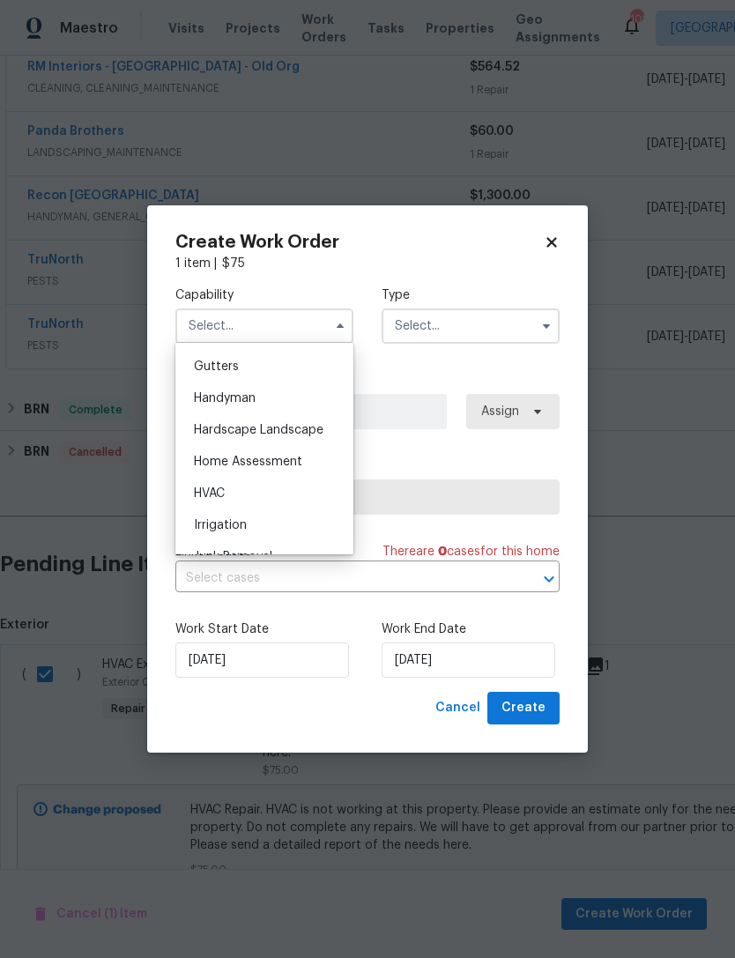
scroll to position [975, 0]
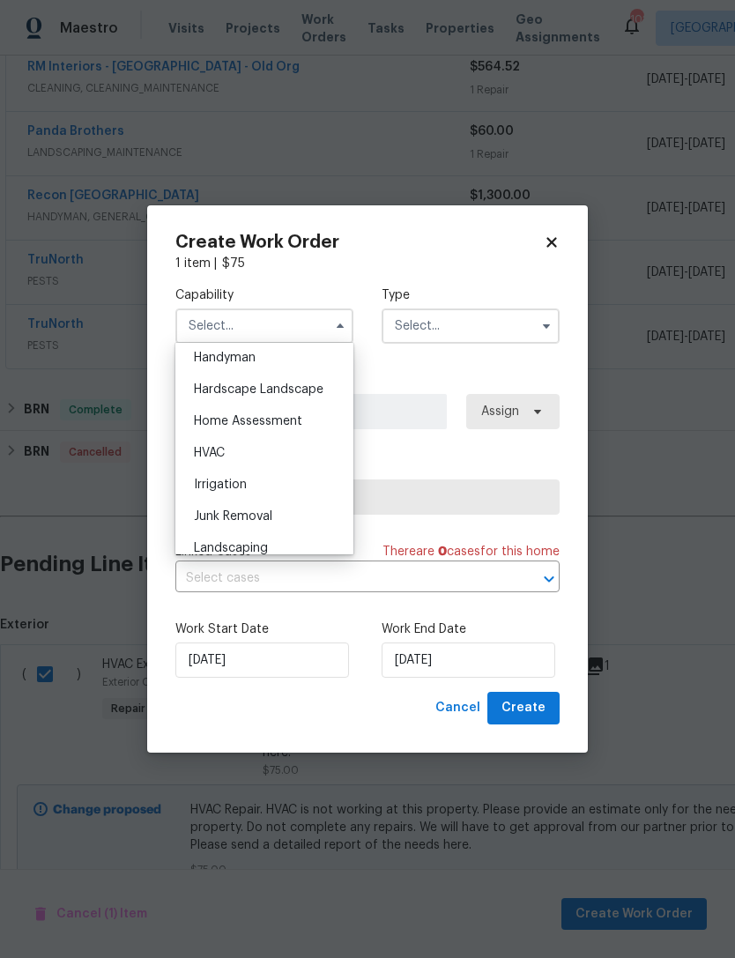
click at [287, 449] on div "HVAC" at bounding box center [264, 453] width 169 height 32
type input "HVAC"
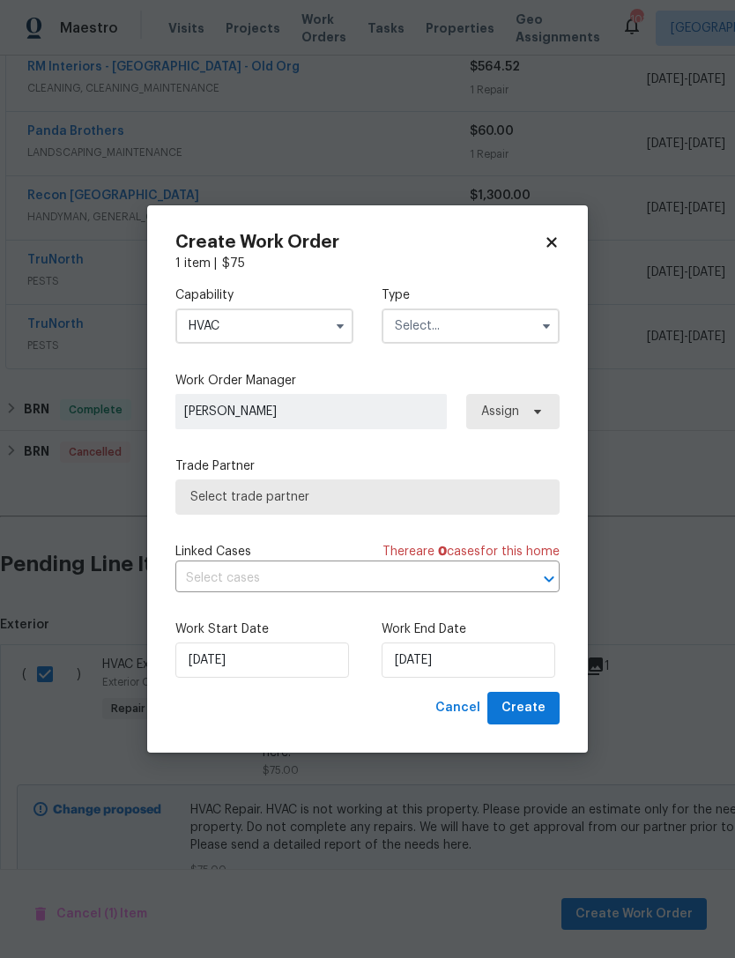
click at [503, 332] on input "text" at bounding box center [471, 326] width 178 height 35
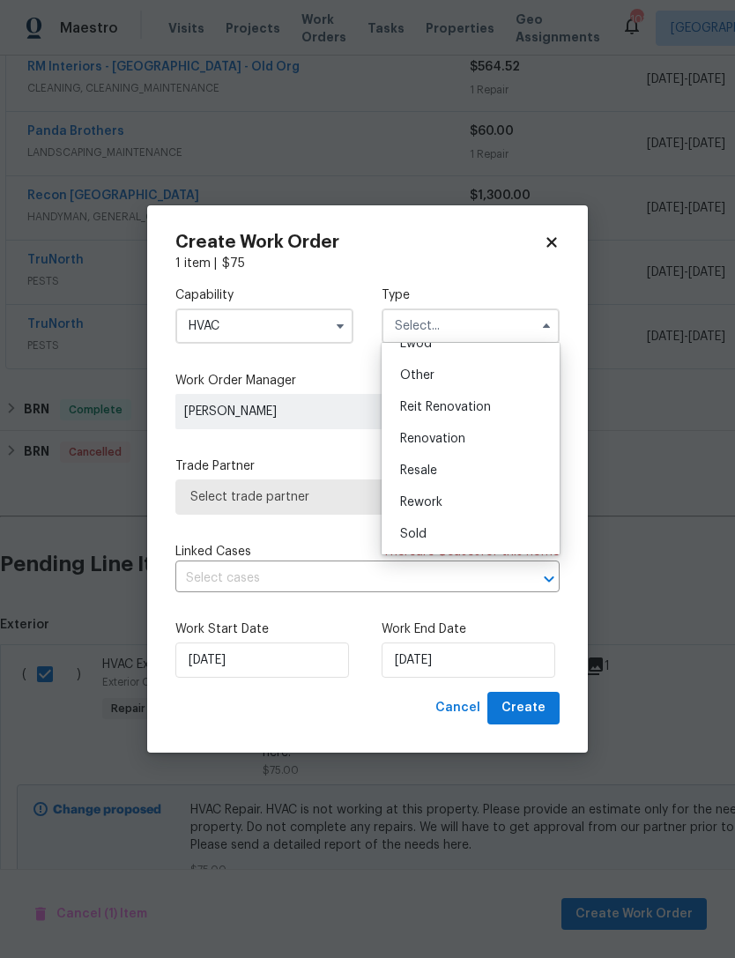
scroll to position [208, 0]
click at [488, 407] on span "Reit Renovation" at bounding box center [445, 409] width 91 height 12
type input "Reit Renovation"
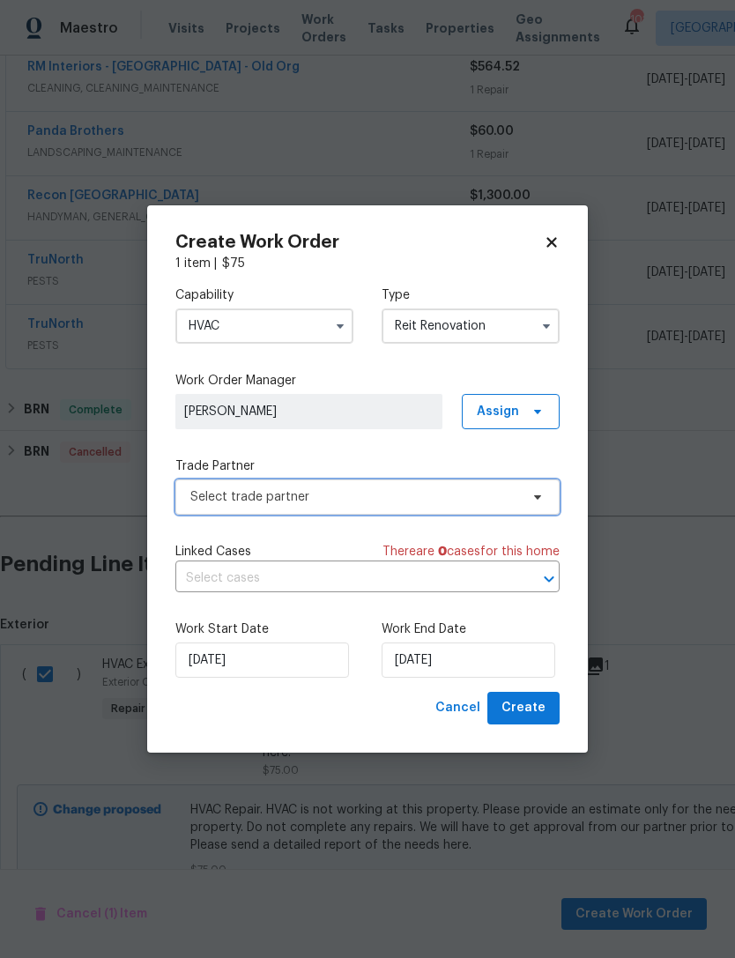
click at [480, 485] on span "Select trade partner" at bounding box center [367, 497] width 384 height 35
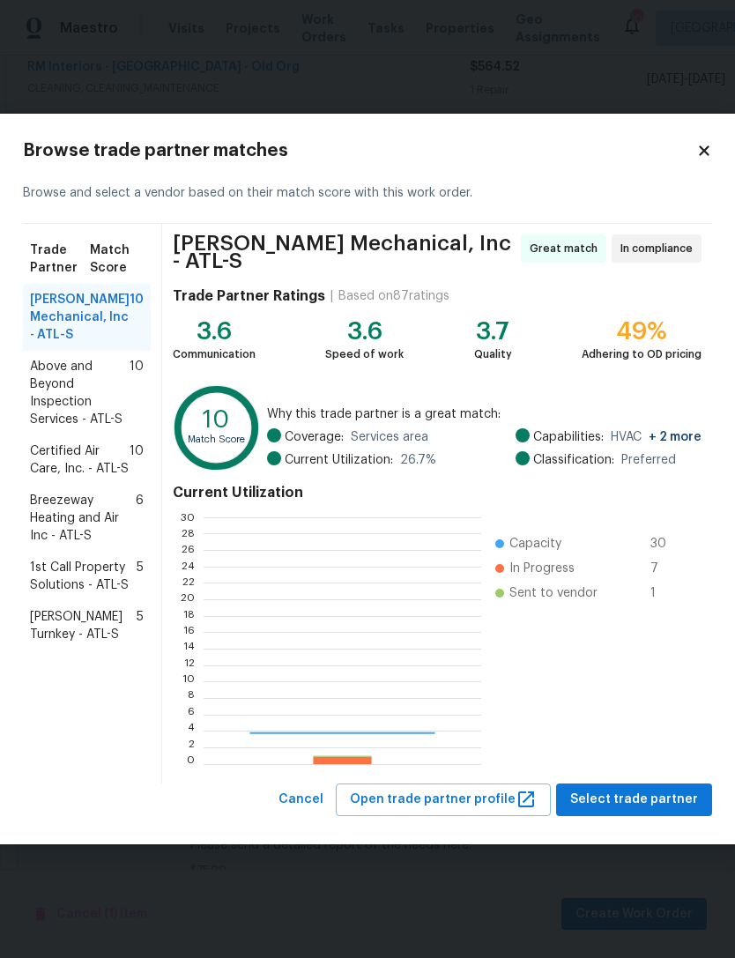
scroll to position [247, 277]
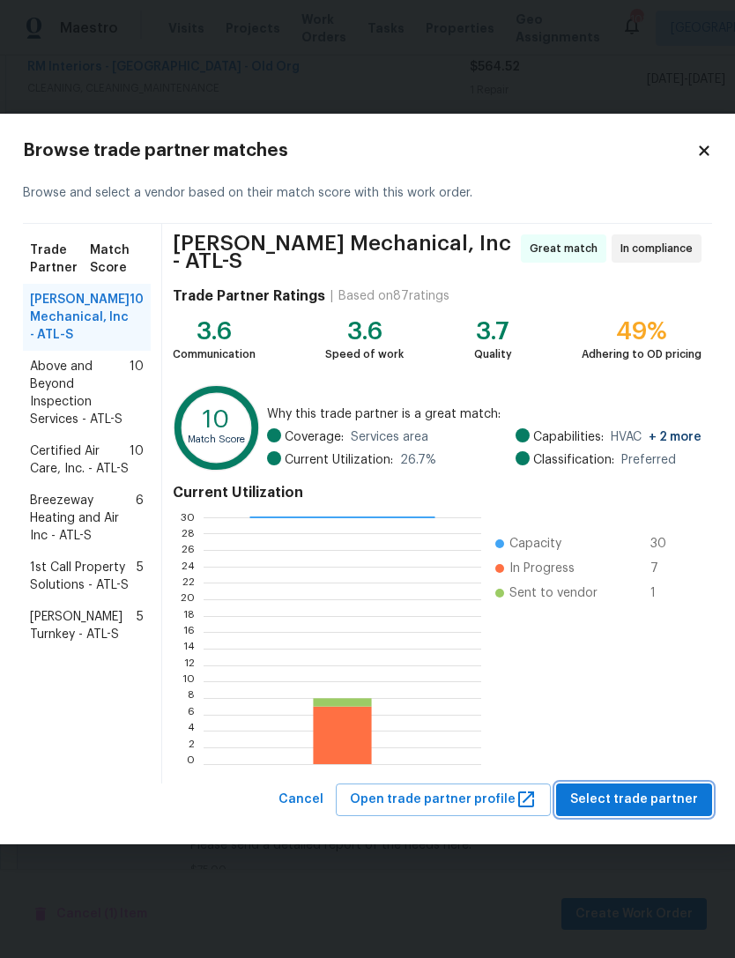
click at [651, 784] on button "Select trade partner" at bounding box center [634, 800] width 156 height 33
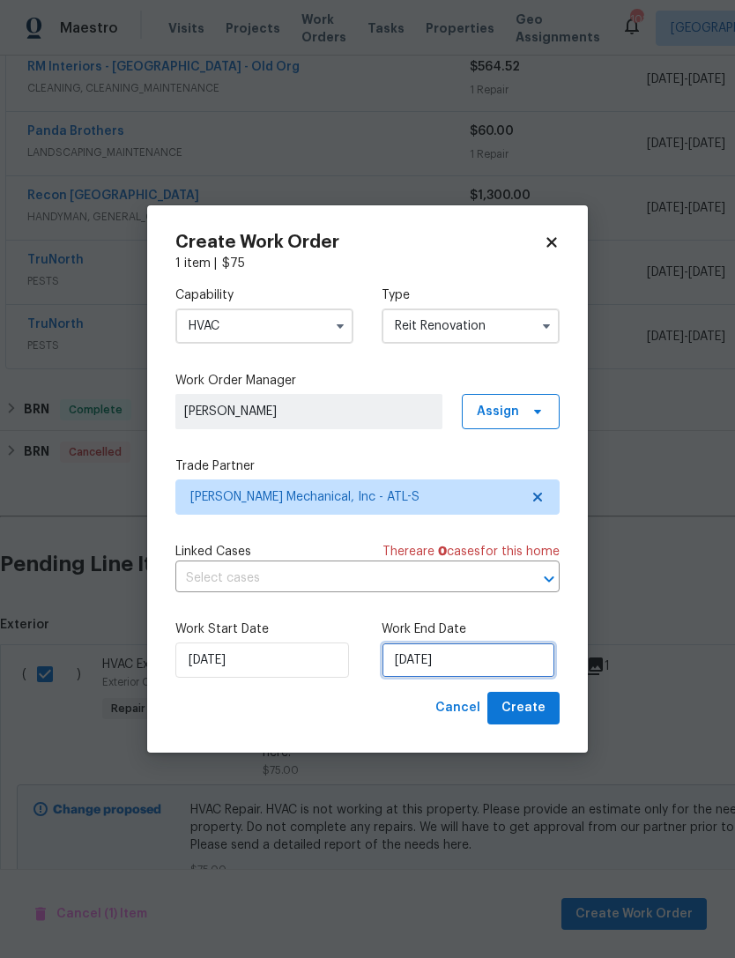
click at [490, 652] on input "9/21/2025" at bounding box center [469, 660] width 174 height 35
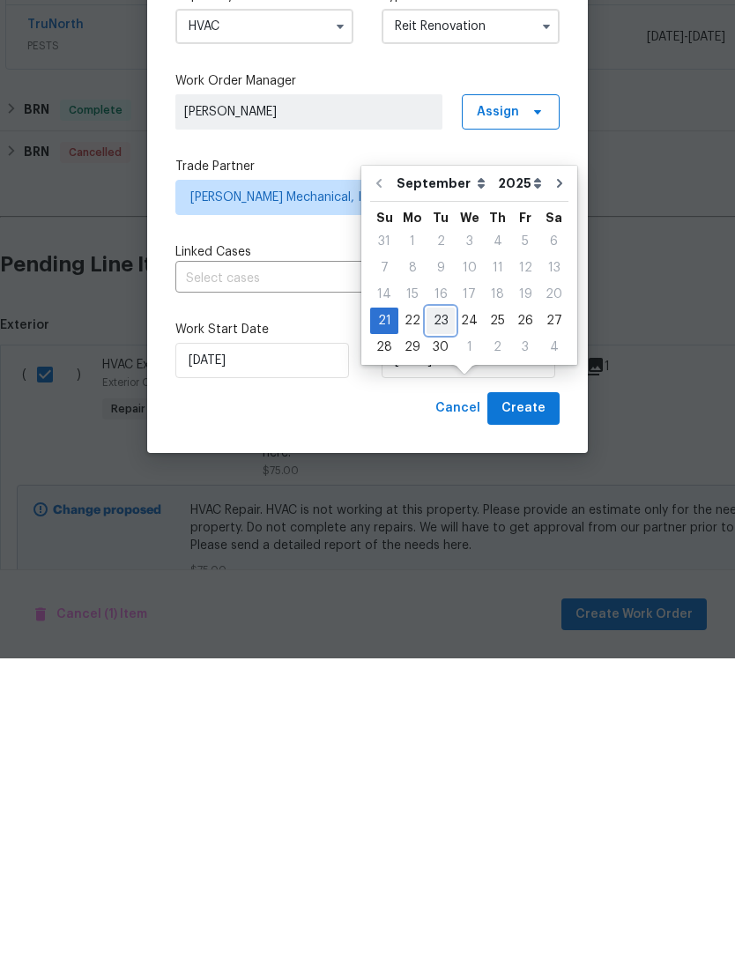
click at [435, 608] on div "23" at bounding box center [441, 620] width 28 height 25
type input "9/23/2025"
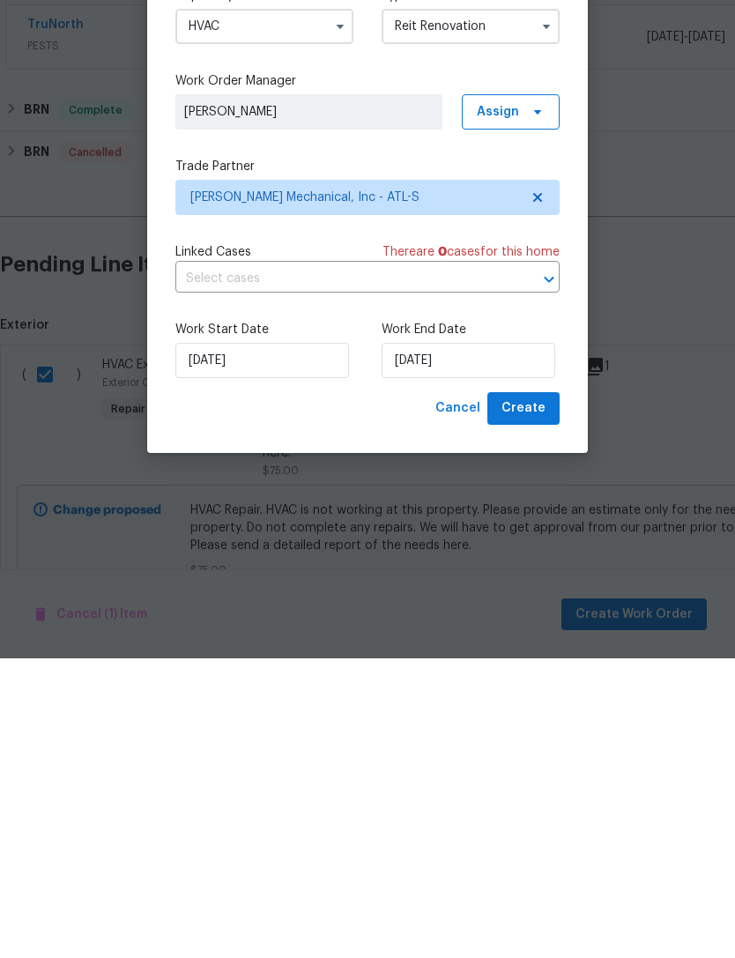
scroll to position [56, 0]
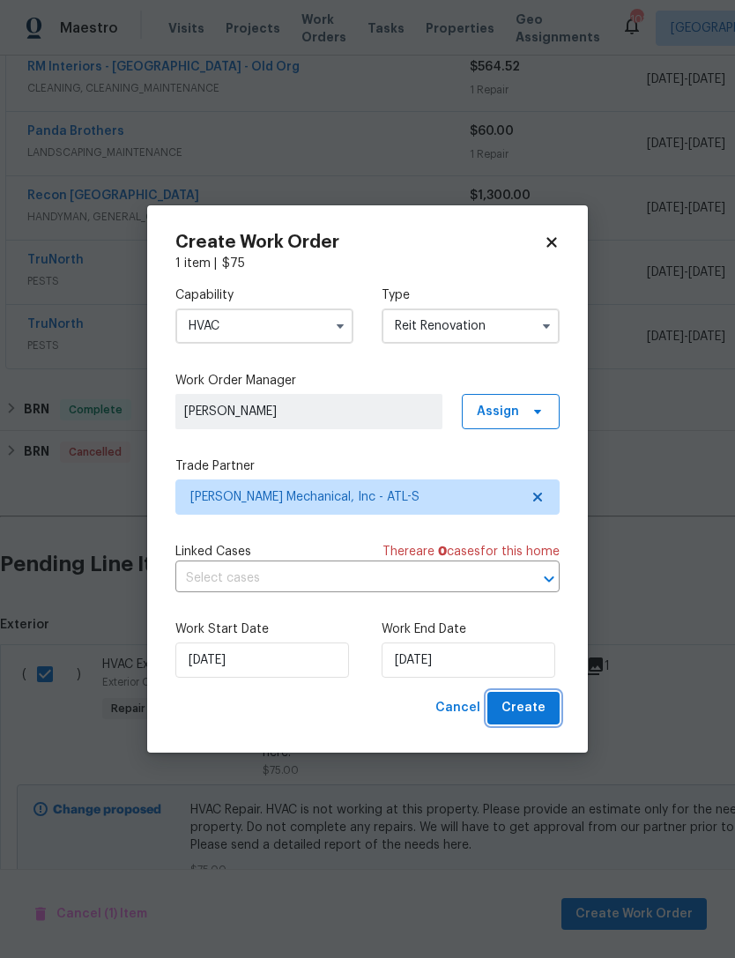
click at [536, 709] on span "Create" at bounding box center [524, 708] width 44 height 22
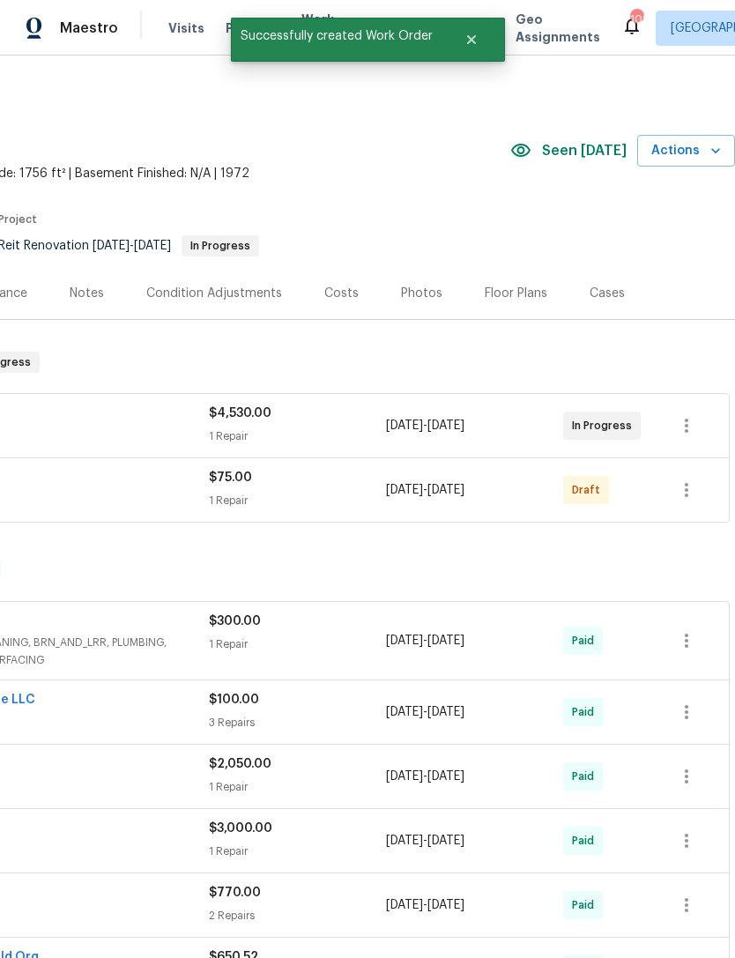
scroll to position [0, 261]
click at [697, 480] on icon "button" at bounding box center [686, 490] width 21 height 21
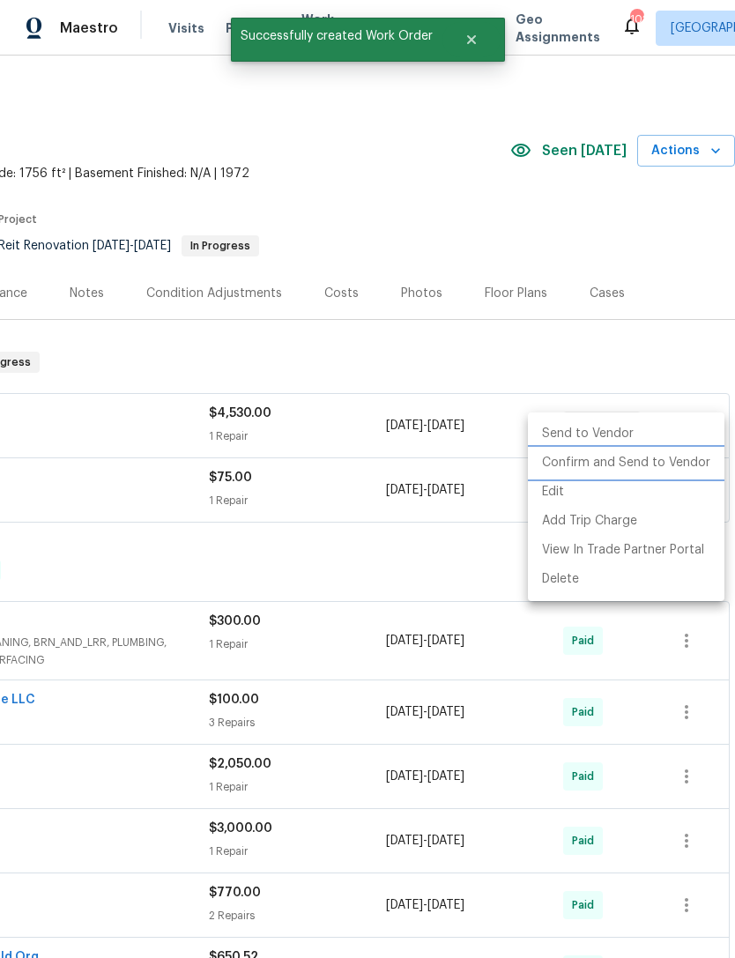
click at [676, 467] on li "Confirm and Send to Vendor" at bounding box center [626, 463] width 197 height 29
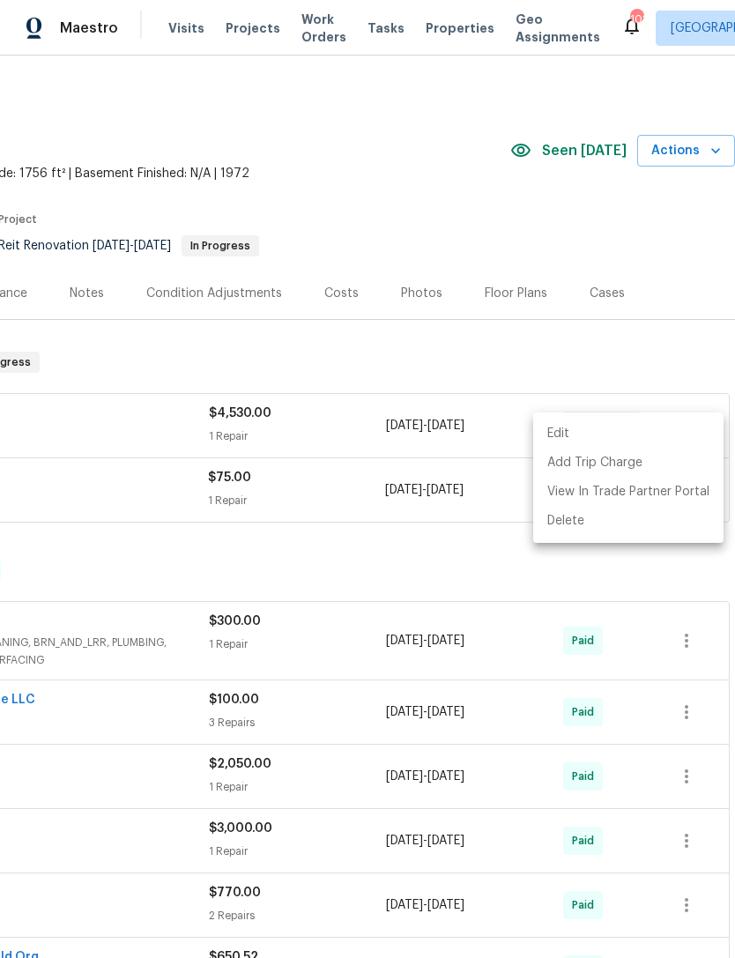
click at [393, 501] on div at bounding box center [367, 479] width 735 height 958
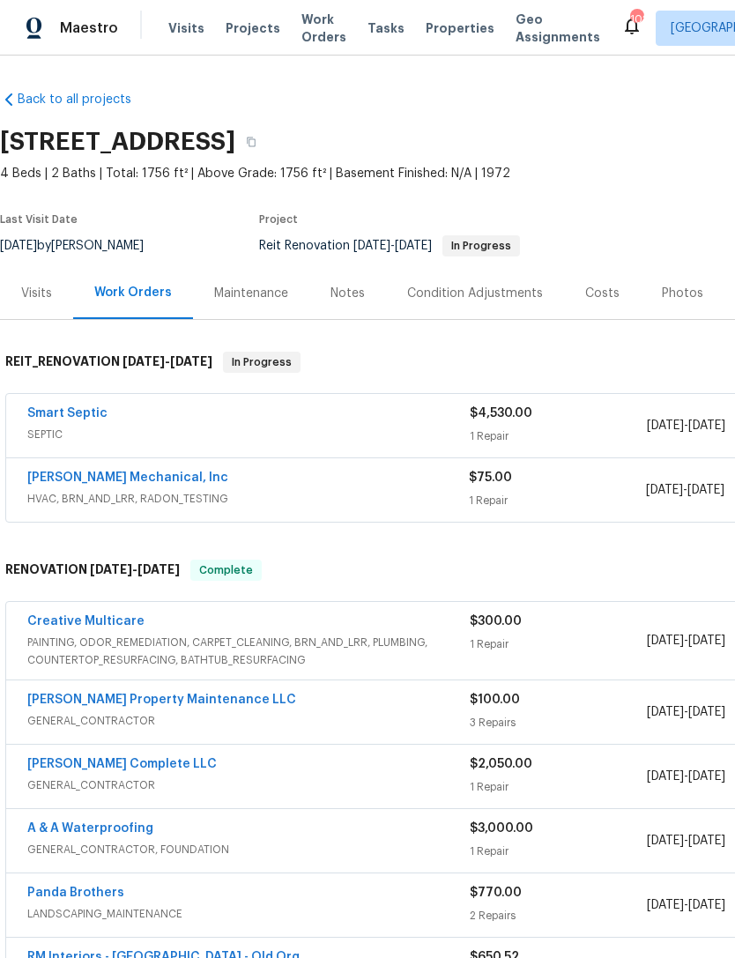
scroll to position [0, 0]
click at [141, 472] on link "JH Martin Mechanical, Inc" at bounding box center [127, 478] width 201 height 12
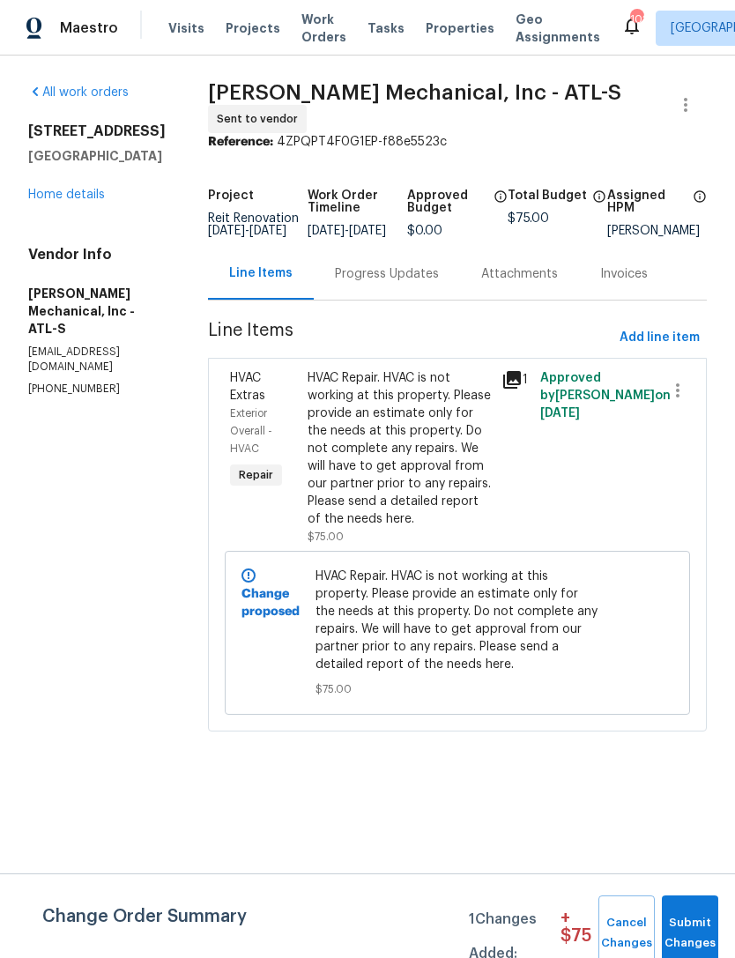
click at [422, 283] on div "Progress Updates" at bounding box center [387, 274] width 104 height 18
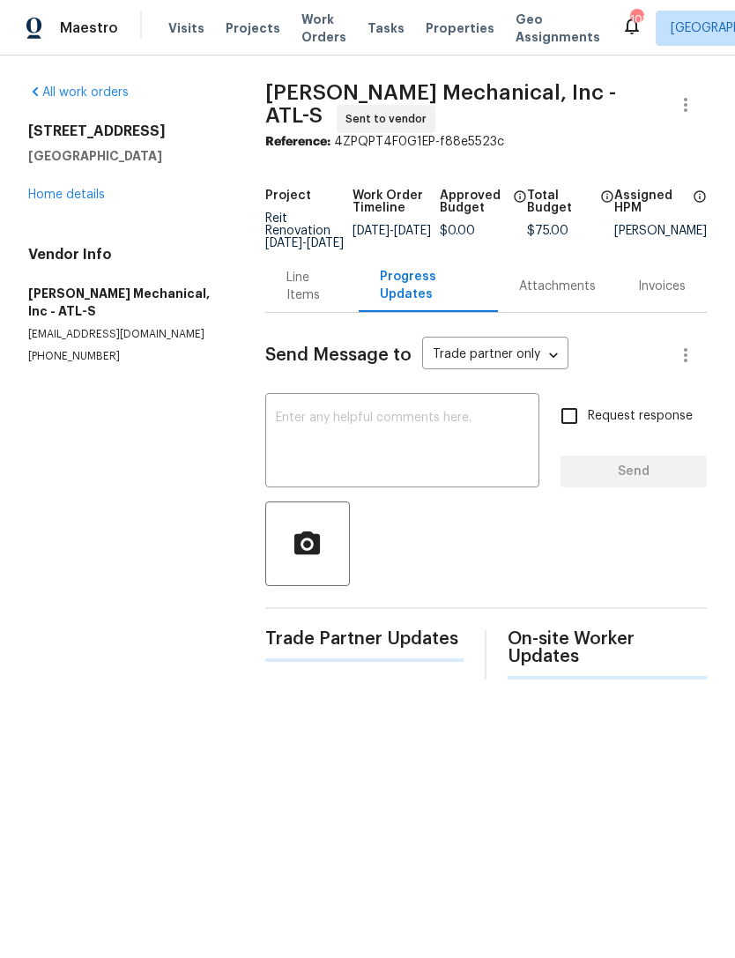
click at [427, 449] on textarea at bounding box center [402, 443] width 253 height 62
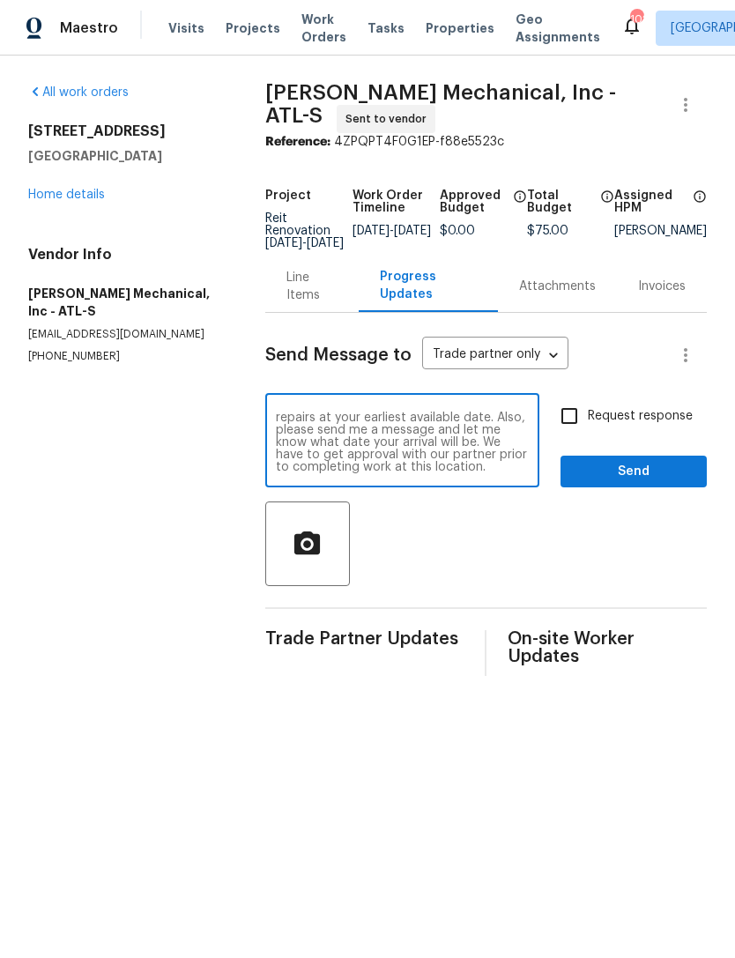
scroll to position [12, 0]
type textarea "Please provide an estimate of needed repairs at your earliest available date. A…"
click at [578, 421] on input "Request response" at bounding box center [569, 416] width 37 height 37
checkbox input "true"
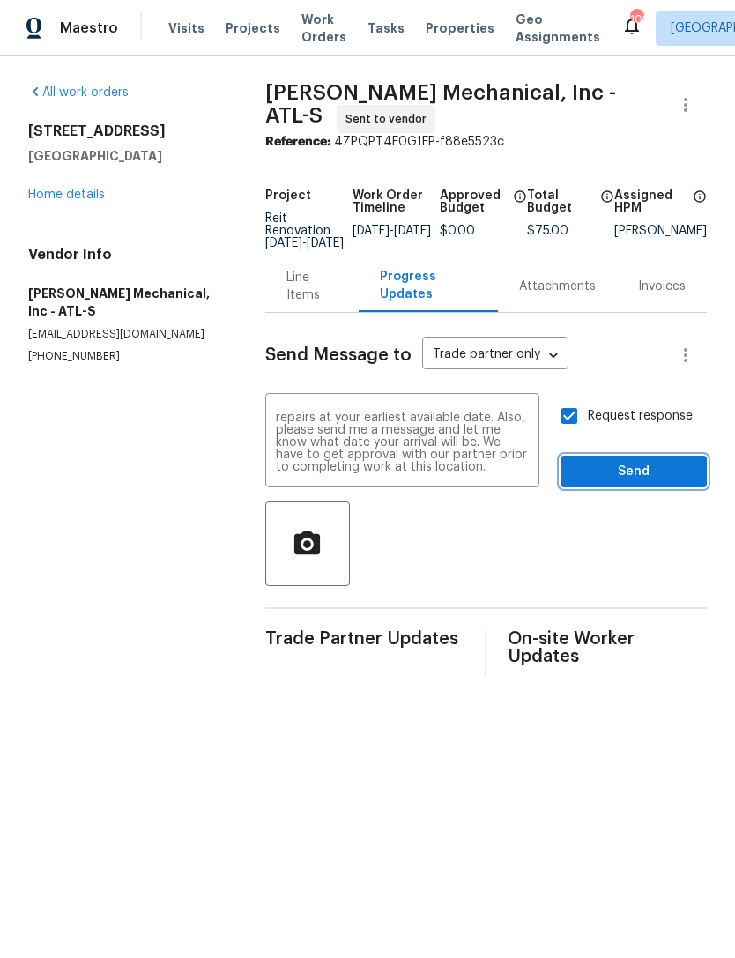
click at [647, 480] on span "Send" at bounding box center [634, 472] width 118 height 22
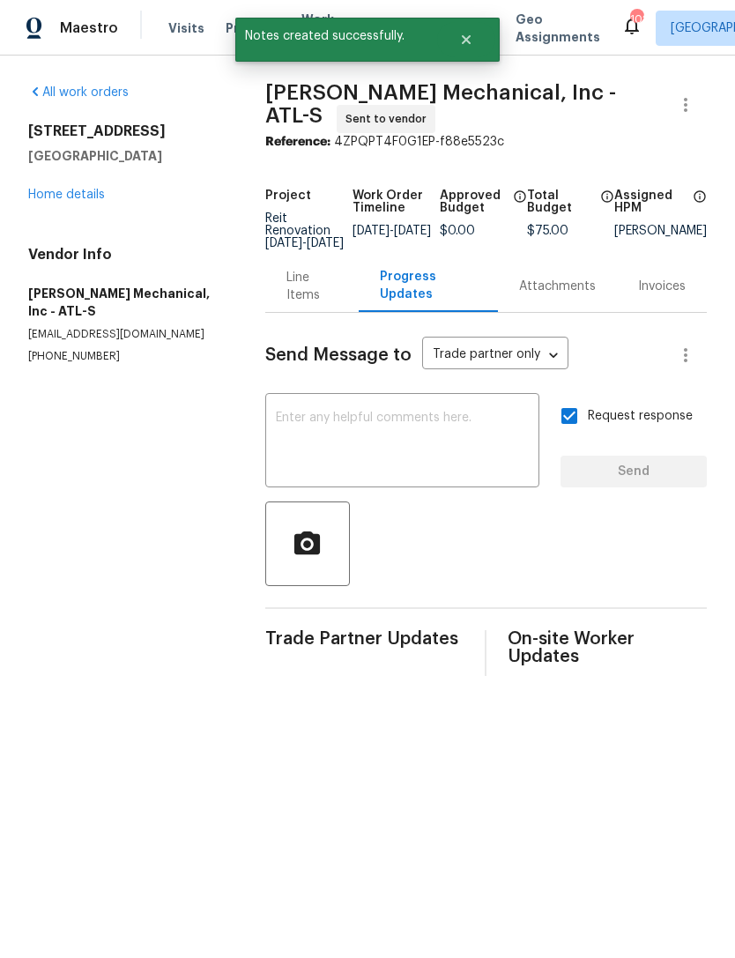
scroll to position [0, 0]
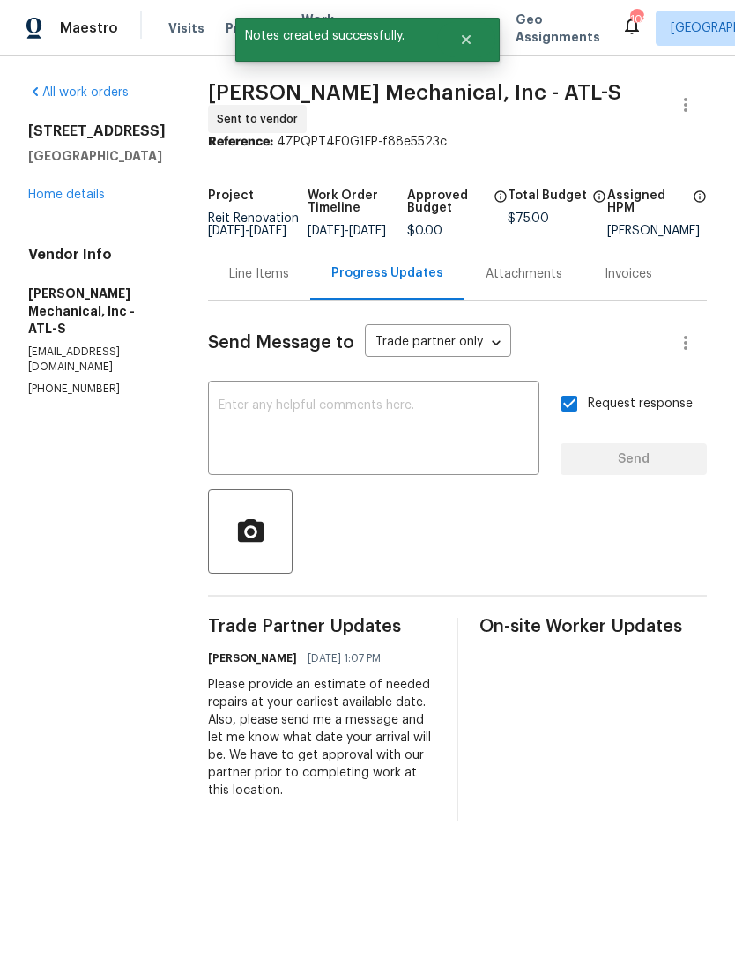
click at [77, 197] on link "Home details" at bounding box center [66, 195] width 77 height 12
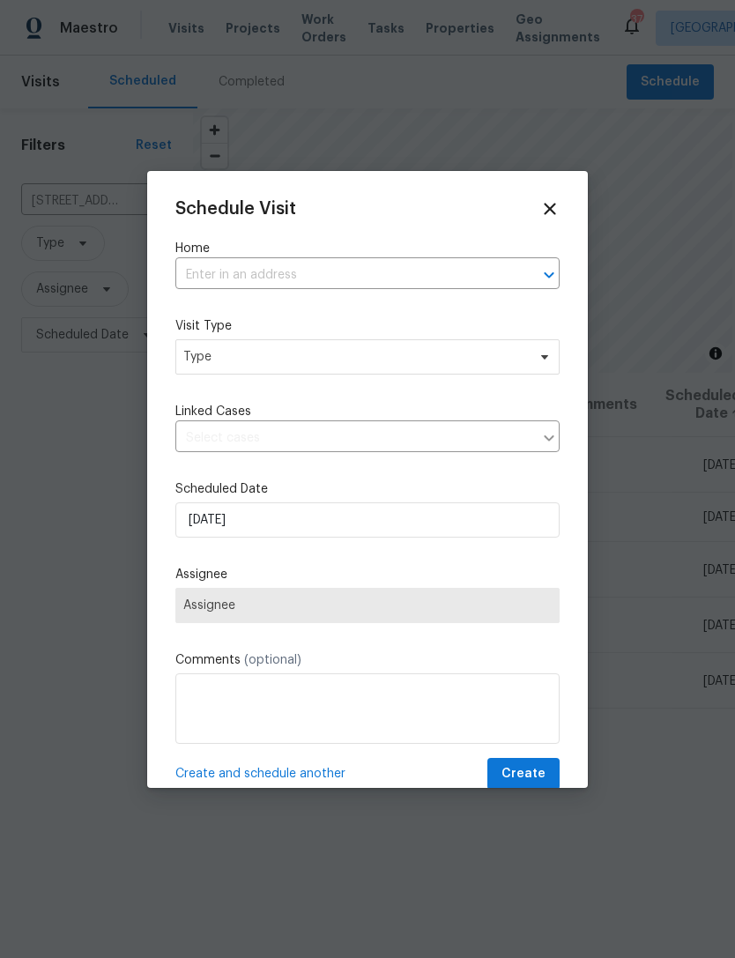
click at [378, 279] on input "text" at bounding box center [342, 275] width 335 height 27
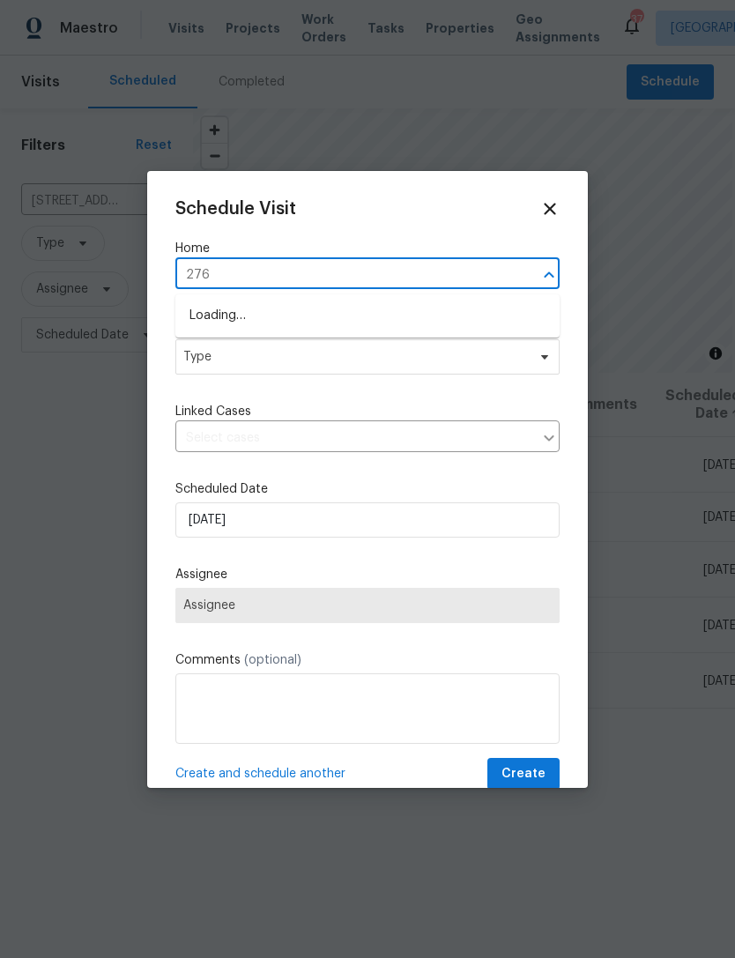
type input "2761"
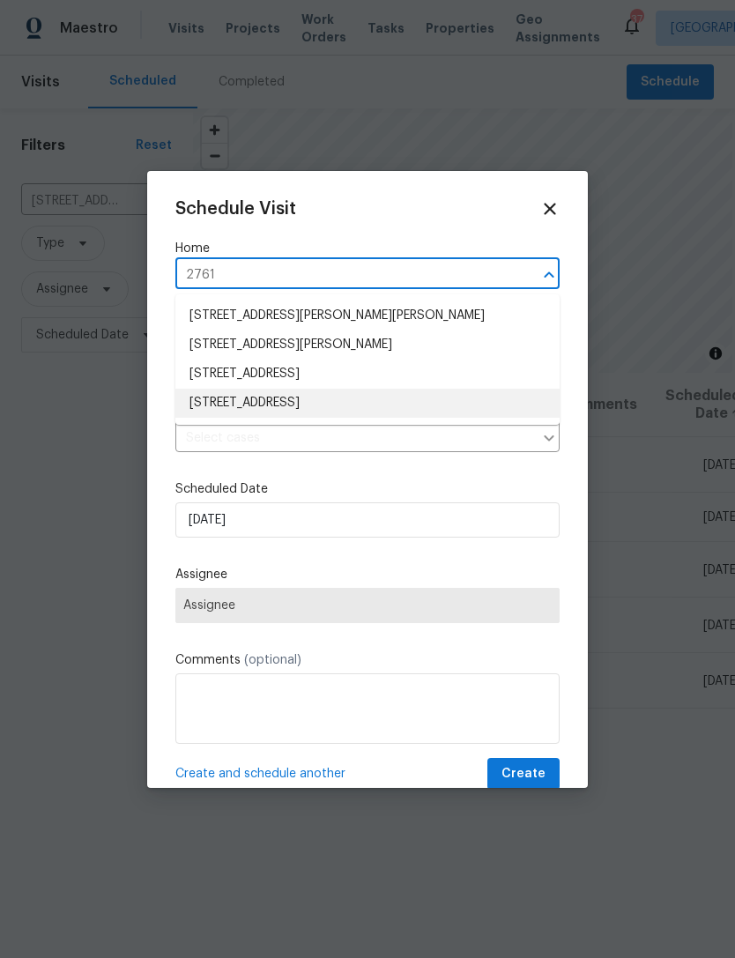
click at [376, 405] on li "2761 Whisper Ct, Douglasville, GA 30135" at bounding box center [367, 403] width 384 height 29
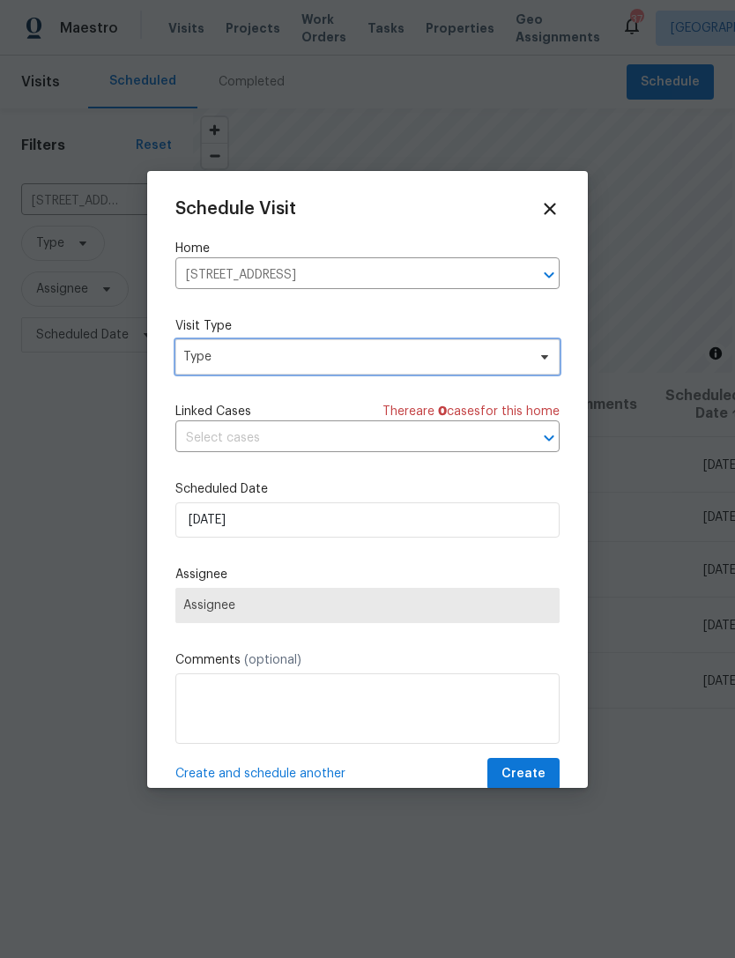
click at [480, 363] on span "Type" at bounding box center [354, 357] width 343 height 18
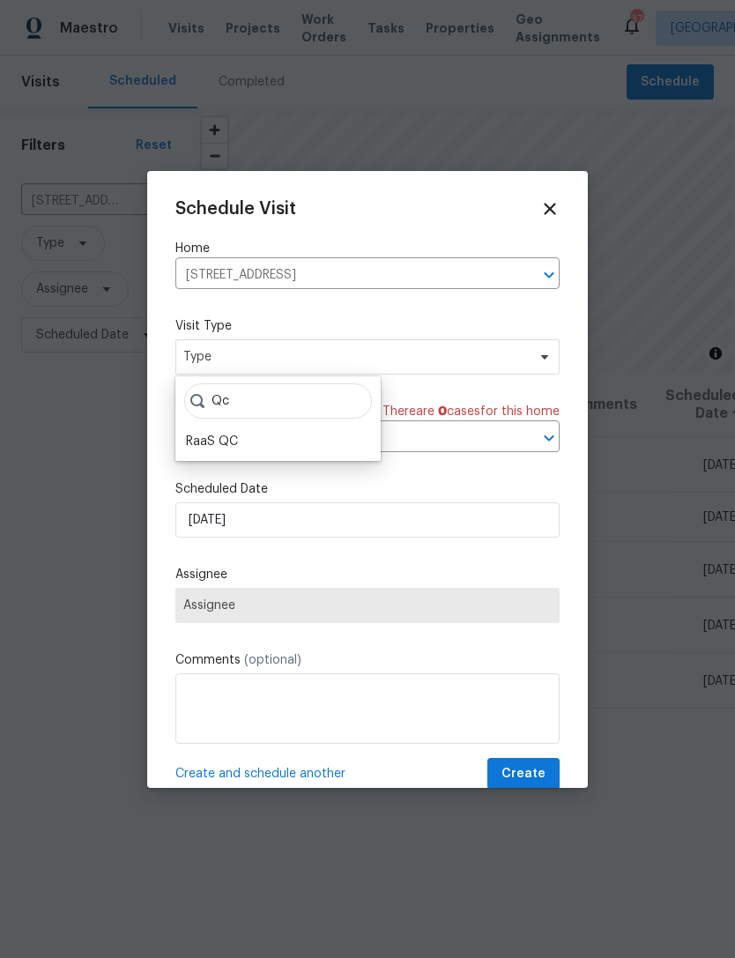
type input "Qc"
click at [263, 441] on div "RaaS QC" at bounding box center [278, 441] width 195 height 25
click at [262, 449] on div "RaaS QC" at bounding box center [278, 441] width 195 height 25
click at [236, 435] on div "RaaS QC" at bounding box center [212, 442] width 52 height 18
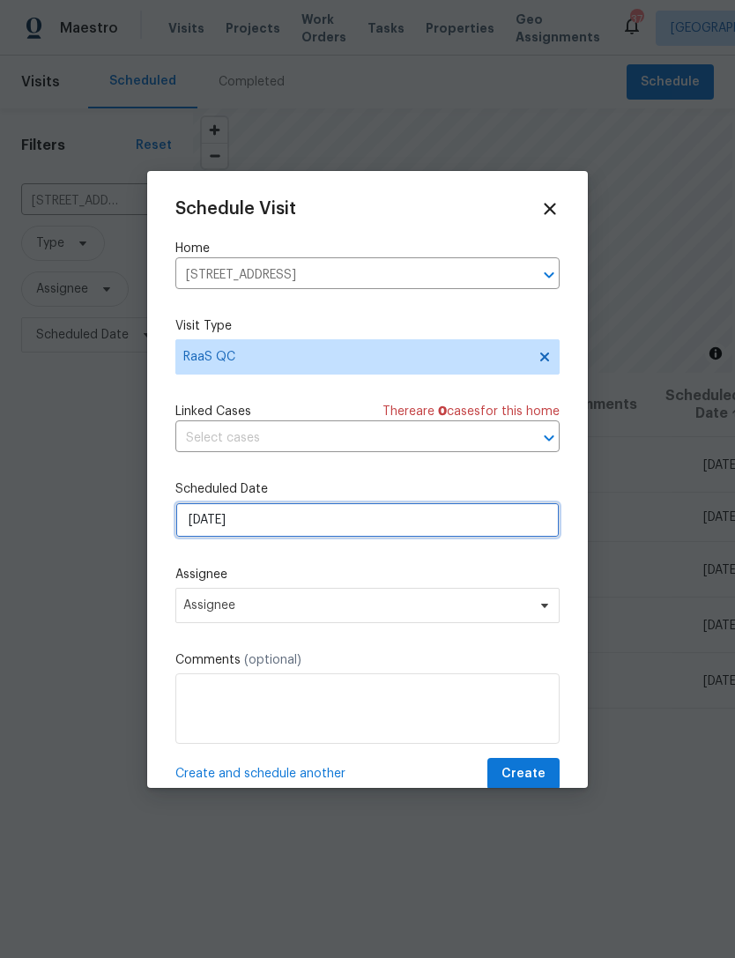
click at [468, 525] on input "9/21/2025" at bounding box center [367, 520] width 384 height 35
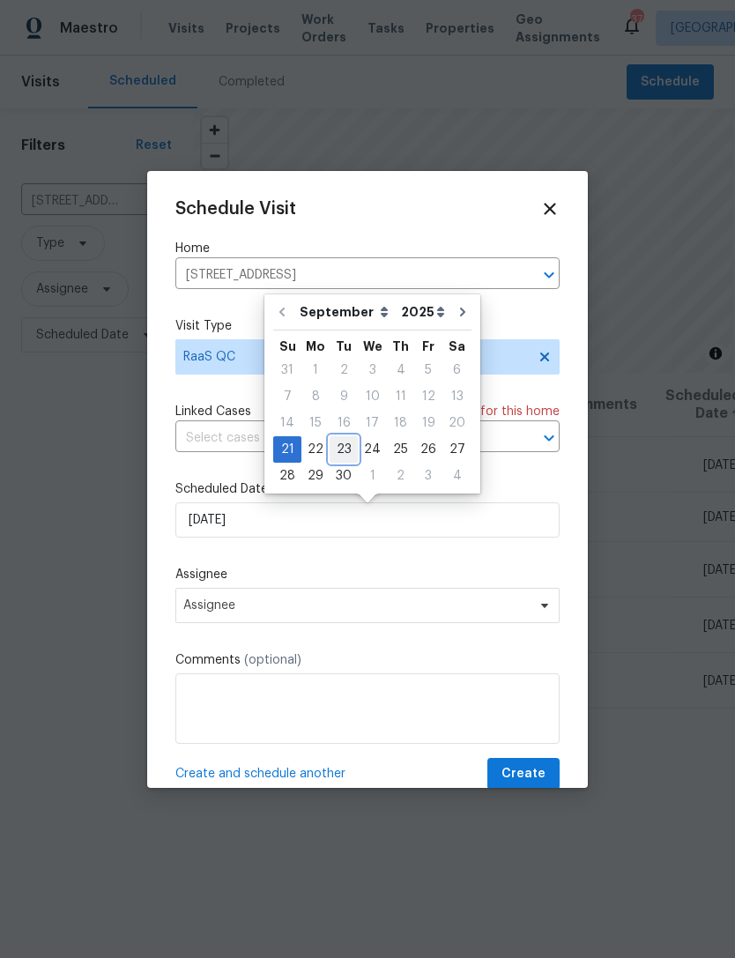
click at [340, 454] on div "23" at bounding box center [344, 449] width 28 height 25
type input "9/23/2025"
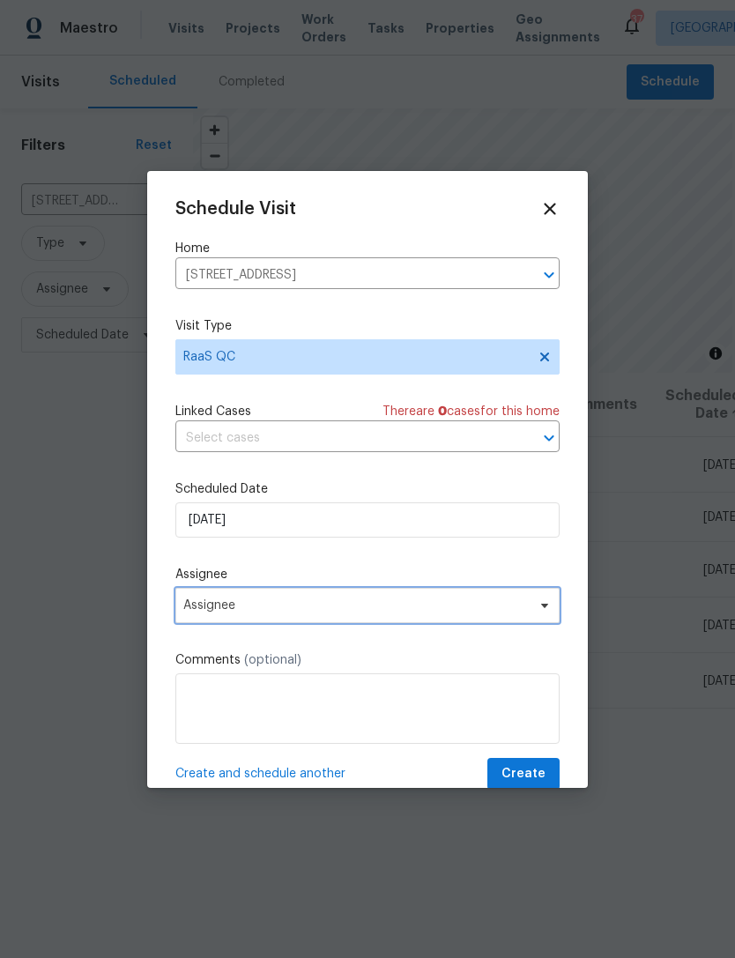
click at [525, 607] on span "Assignee" at bounding box center [356, 606] width 346 height 14
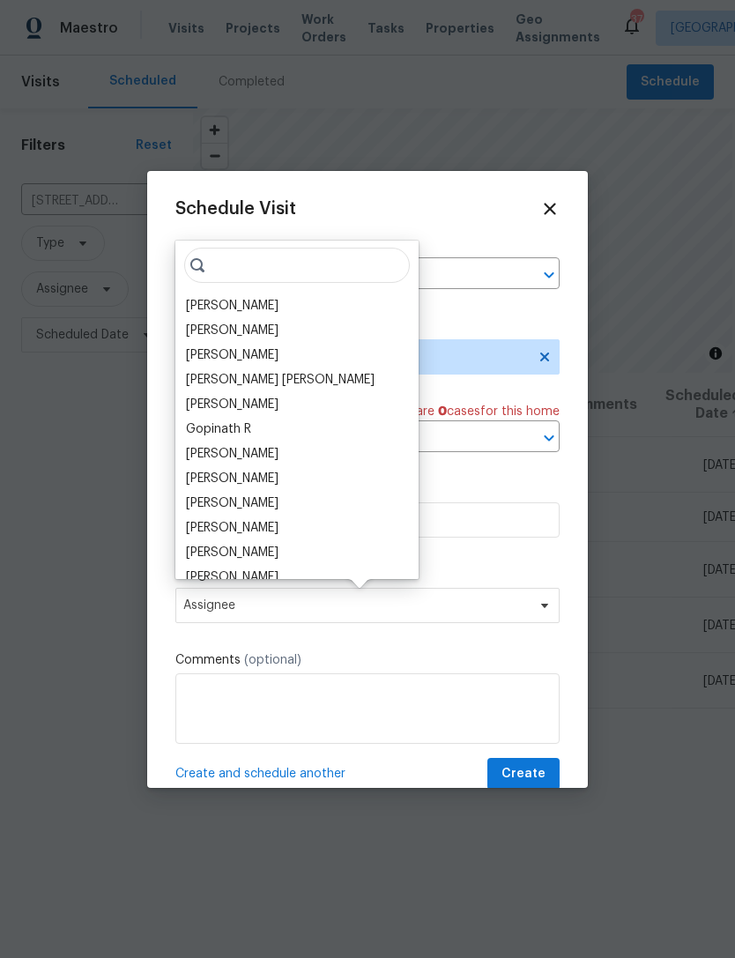
click at [287, 317] on div "[PERSON_NAME]" at bounding box center [297, 306] width 233 height 25
click at [249, 305] on div "[PERSON_NAME]" at bounding box center [232, 306] width 93 height 18
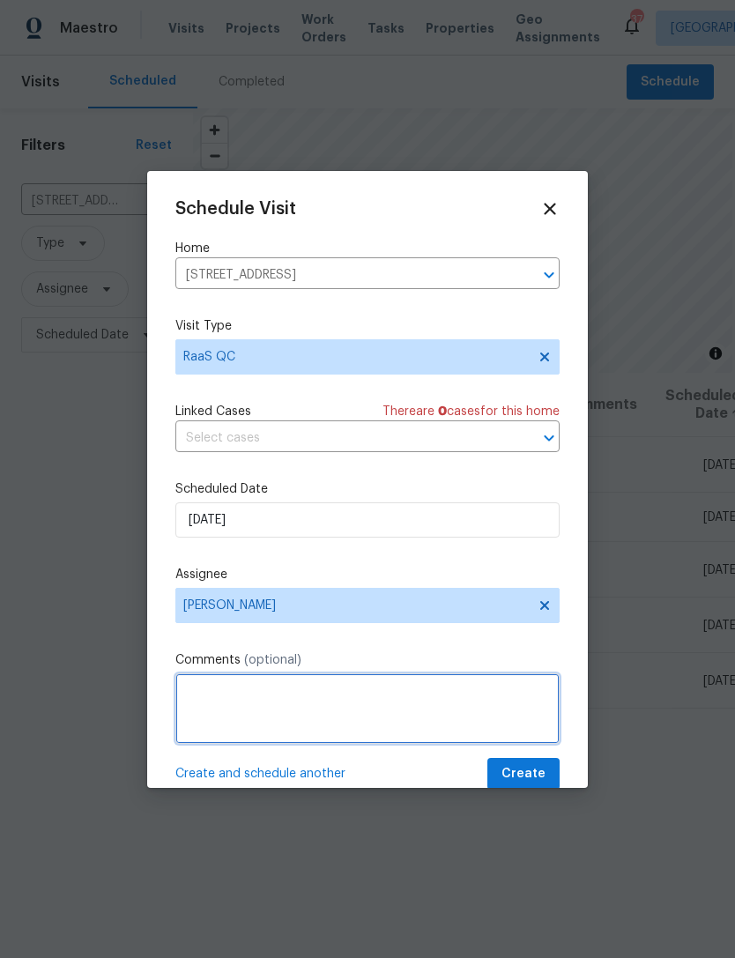
click at [294, 711] on textarea at bounding box center [367, 709] width 384 height 71
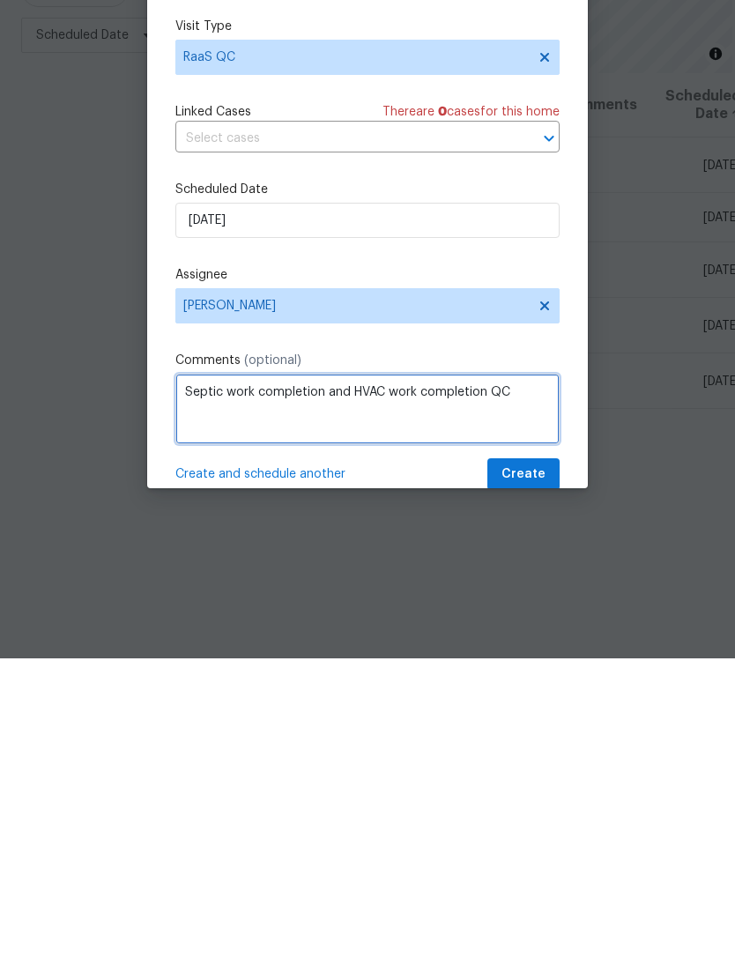
type textarea "Septic work completion and HVAC work completion QC"
click at [443, 758] on div "Create and schedule another Create" at bounding box center [367, 774] width 384 height 33
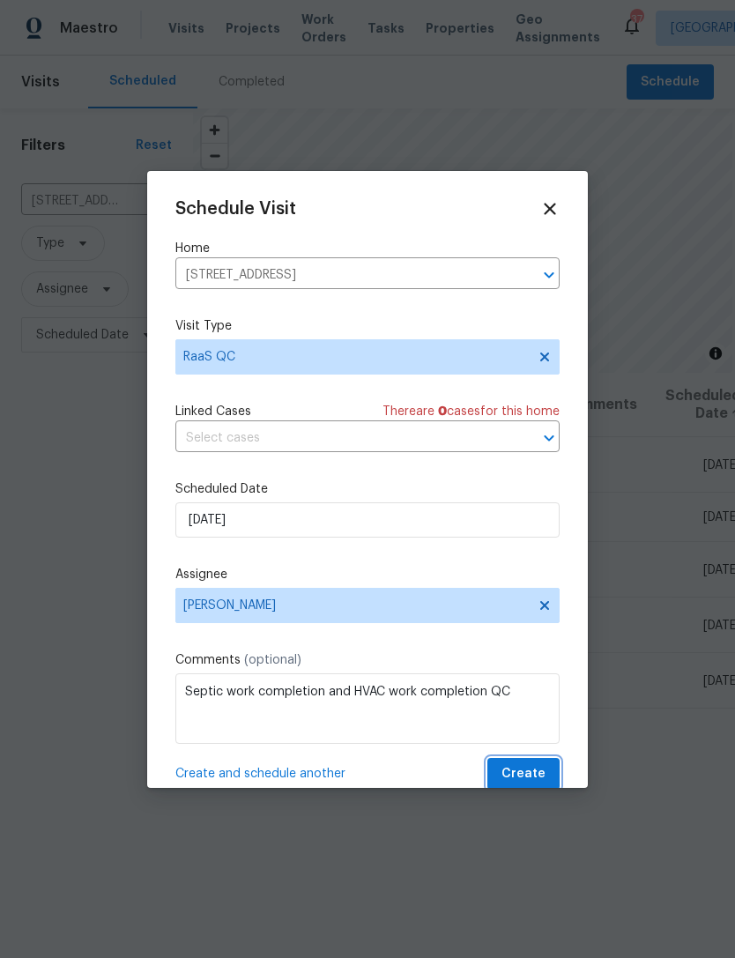
click at [536, 772] on span "Create" at bounding box center [524, 775] width 44 height 22
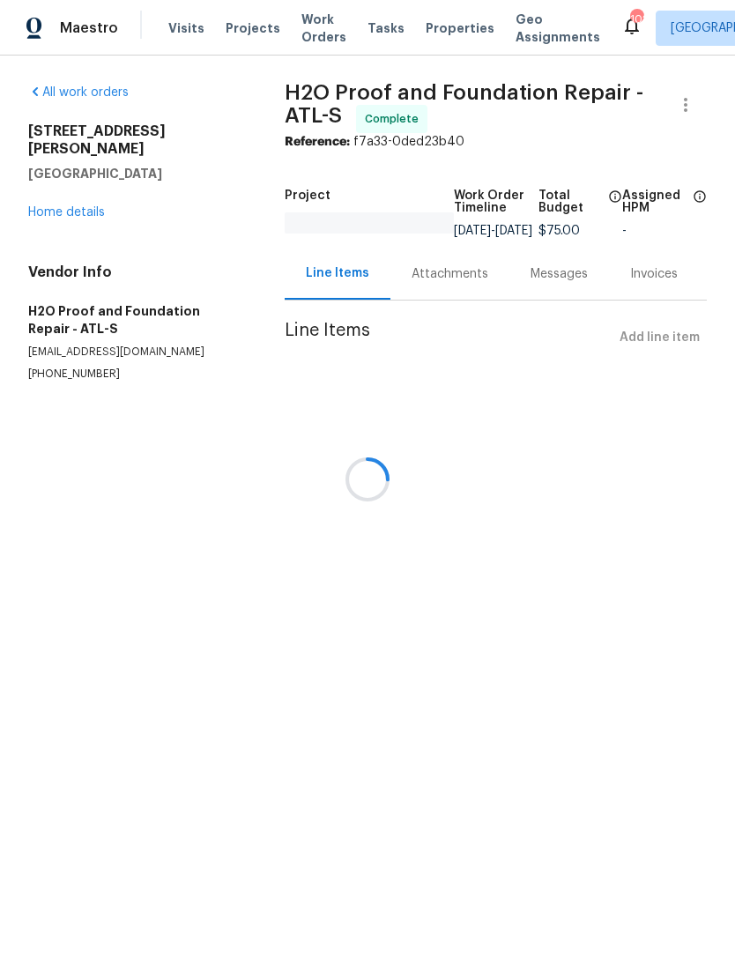
click at [58, 212] on div at bounding box center [367, 479] width 735 height 958
click at [68, 190] on div at bounding box center [367, 479] width 735 height 958
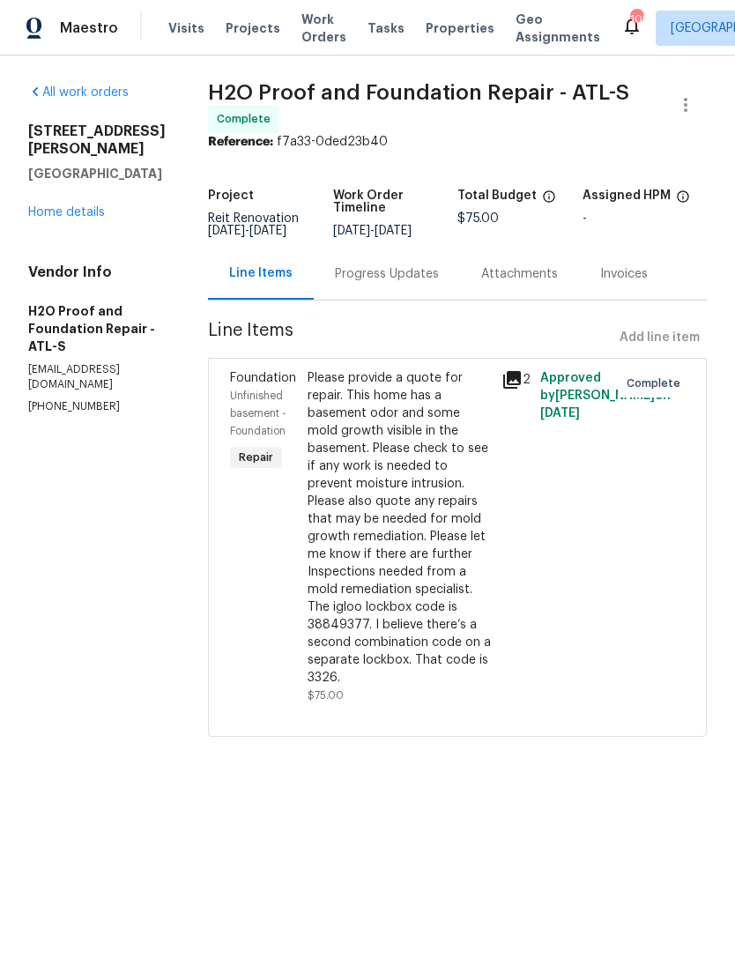
click at [90, 219] on link "Home details" at bounding box center [66, 212] width 77 height 12
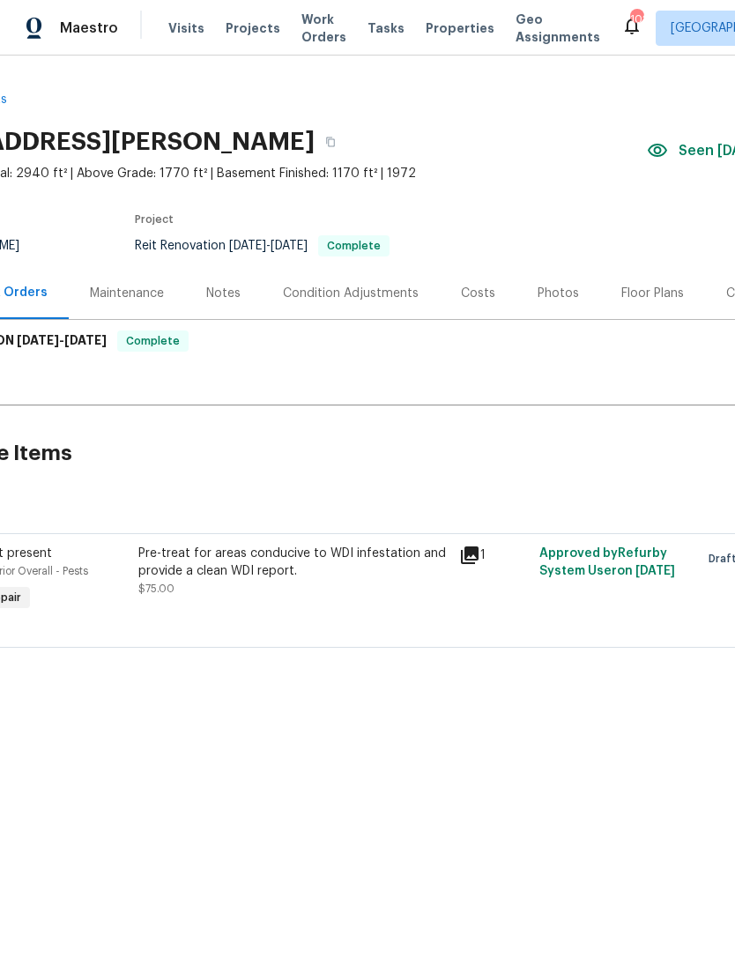
scroll to position [0, 123]
click at [446, 720] on div "Back to all projects [STREET_ADDRESS][PERSON_NAME] 5 Beds | 2 Baths | Total: 29…" at bounding box center [367, 412] width 735 height 712
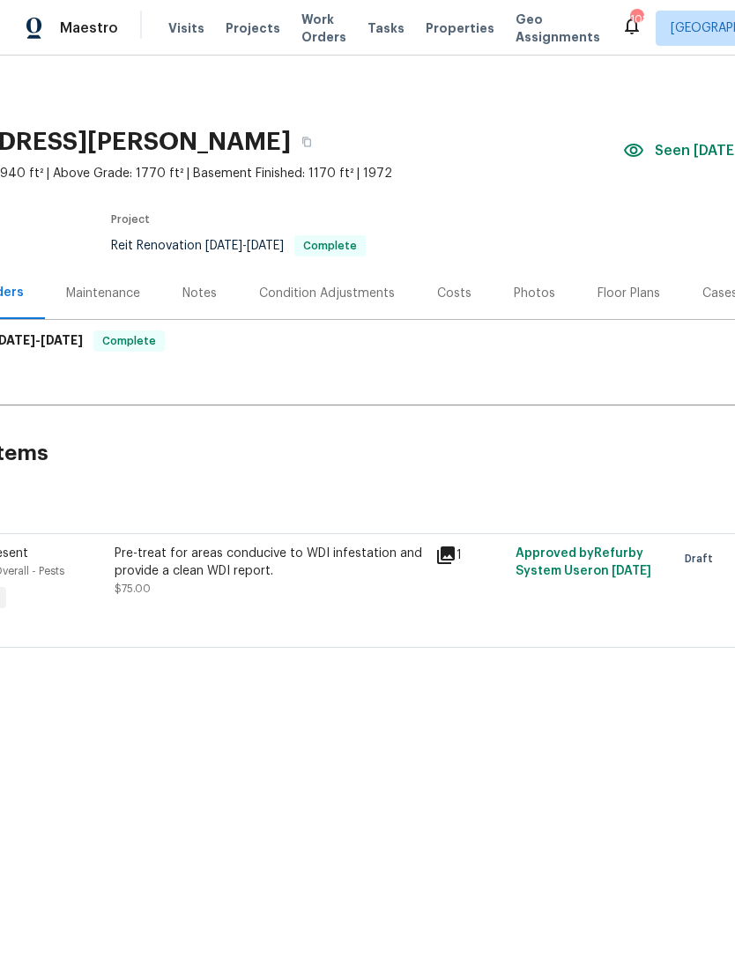
scroll to position [0, 162]
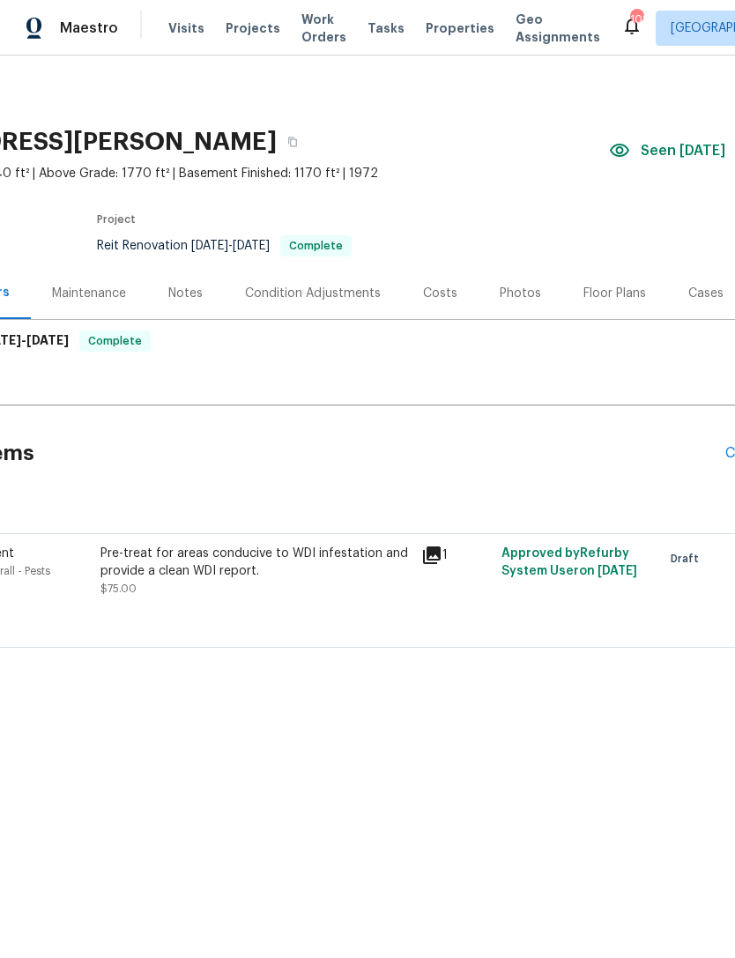
click at [441, 553] on icon at bounding box center [432, 556] width 18 height 18
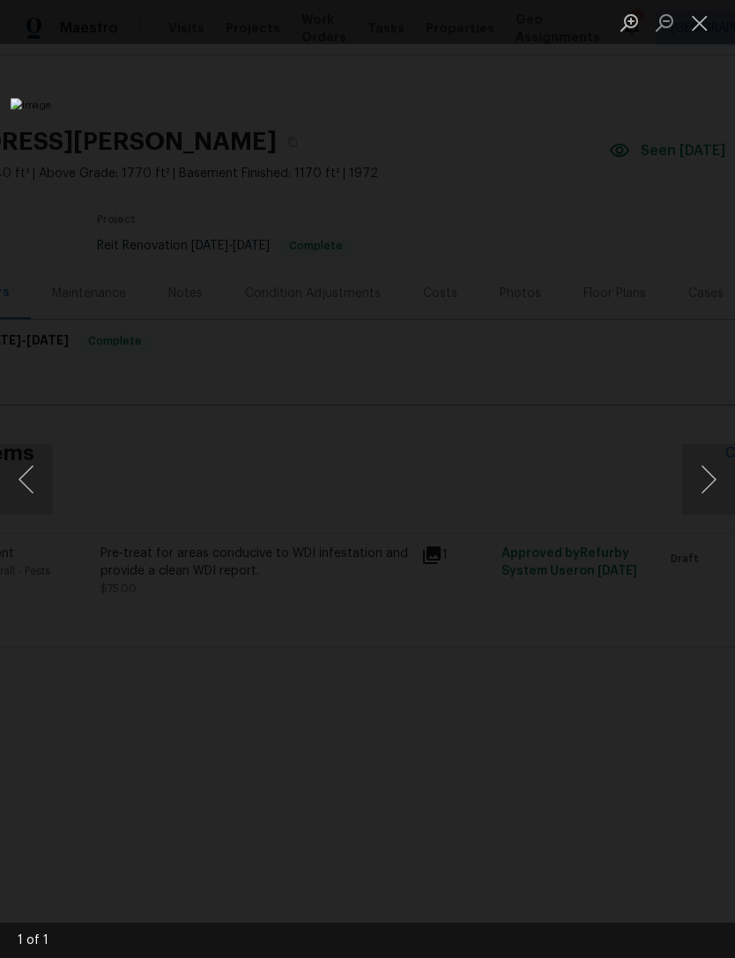
click at [690, 26] on button "Close lightbox" at bounding box center [699, 22] width 35 height 31
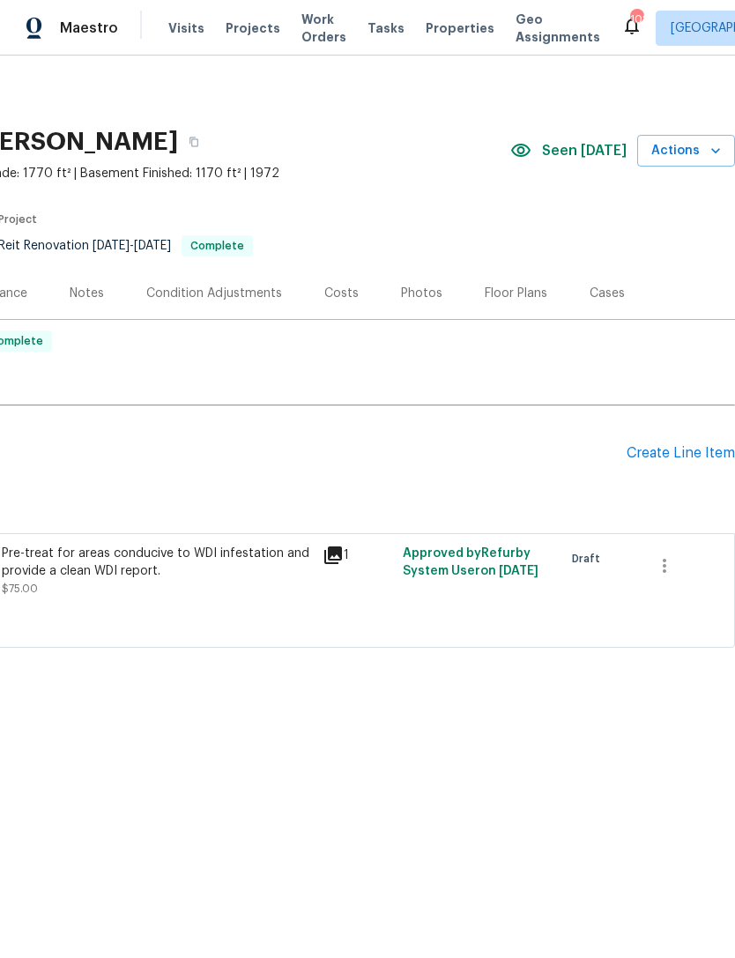
scroll to position [0, 261]
click at [644, 455] on div "Create Line Item" at bounding box center [681, 453] width 108 height 17
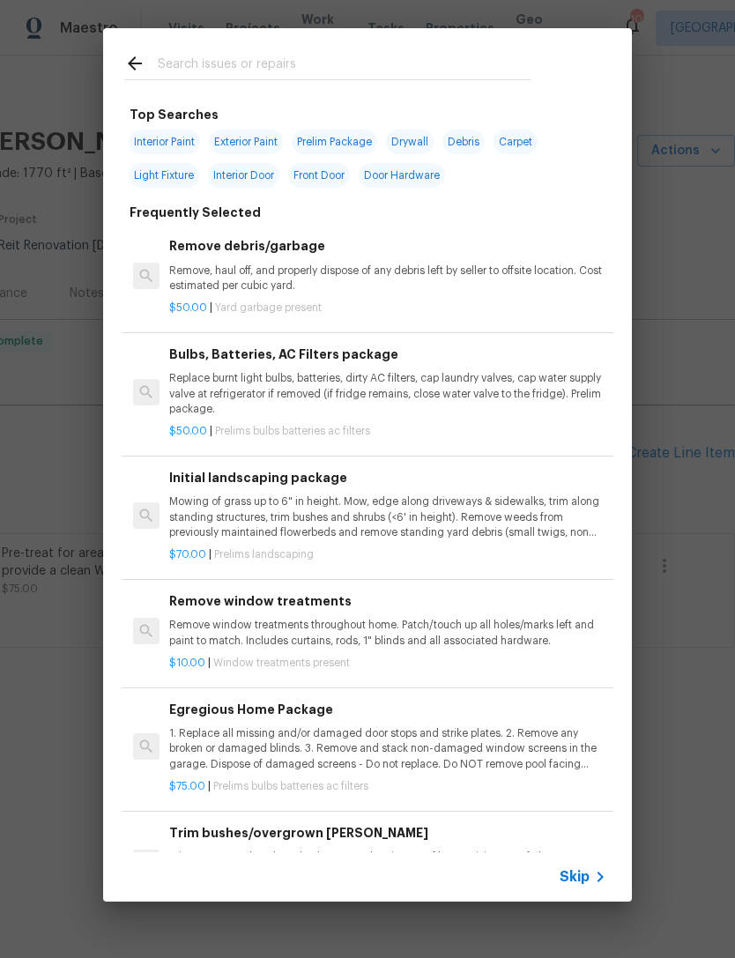
click at [335, 45] on div at bounding box center [328, 63] width 450 height 70
click at [291, 63] on input "text" at bounding box center [345, 66] width 374 height 26
type input "Septic"
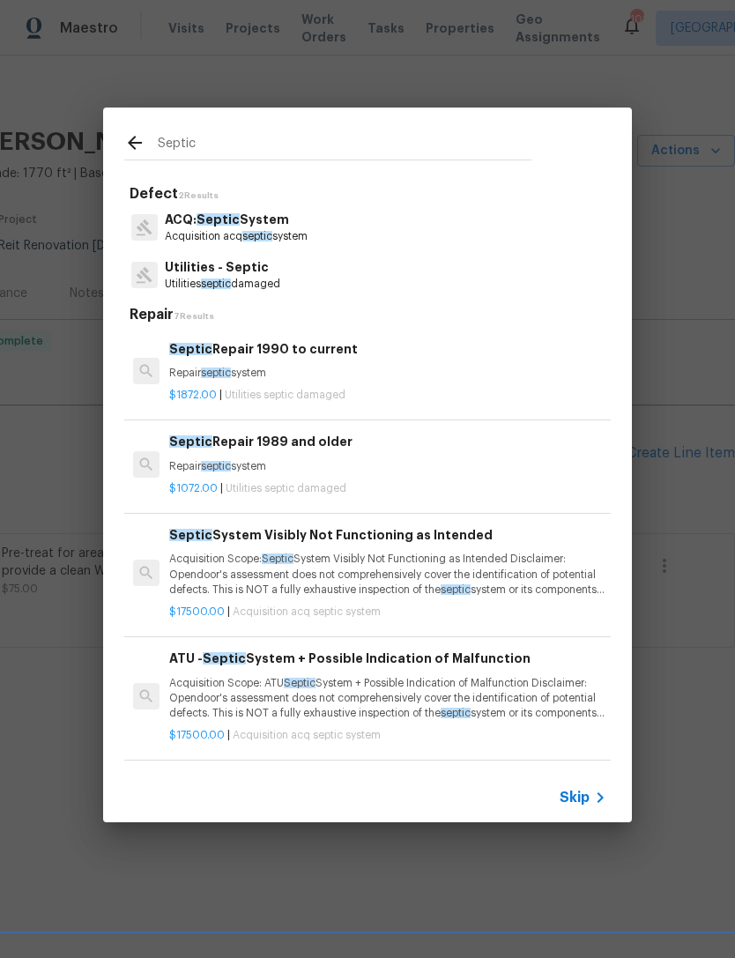
click at [244, 283] on p "Utilities septic damaged" at bounding box center [222, 284] width 115 height 15
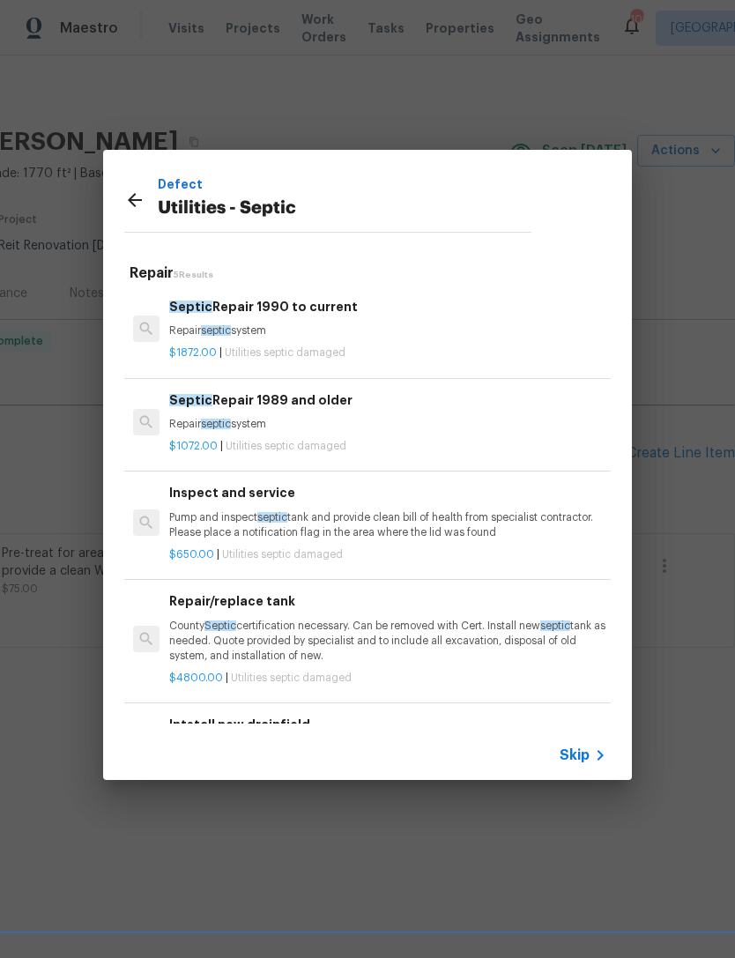
click at [240, 524] on p "Pump and inspect septic tank and provide clean bill of health from specialist c…" at bounding box center [387, 525] width 437 height 30
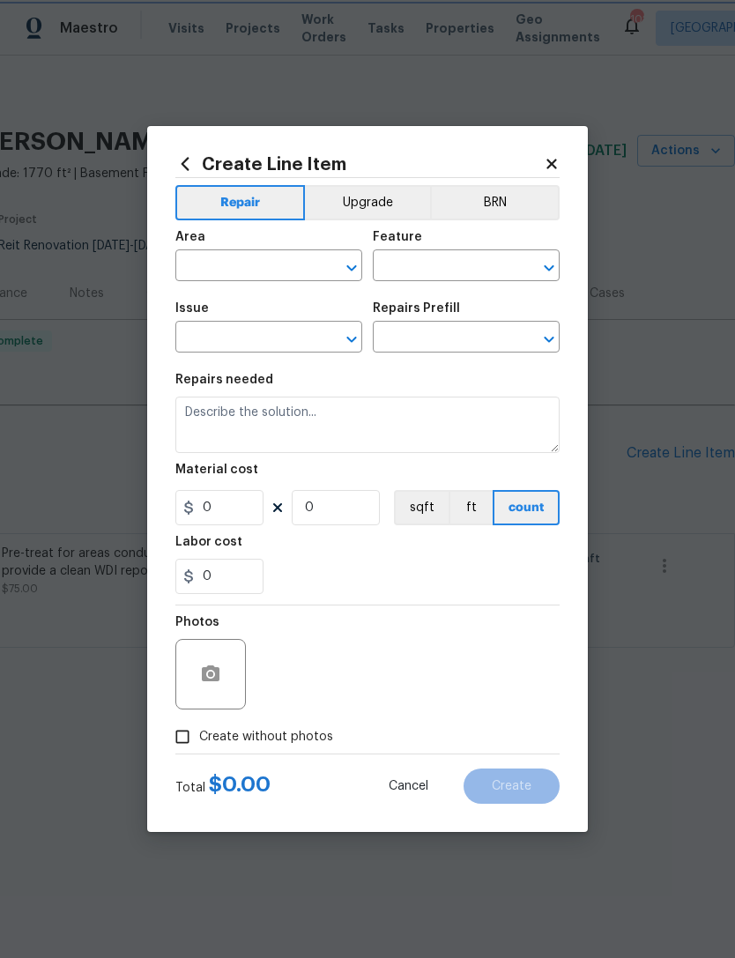
type input "Utilities - Septic"
type input "Inspect and service $650.00"
type textarea "Pump and inspect septic tank and provide clean bill of health from specialist c…"
type input "650"
type input "1"
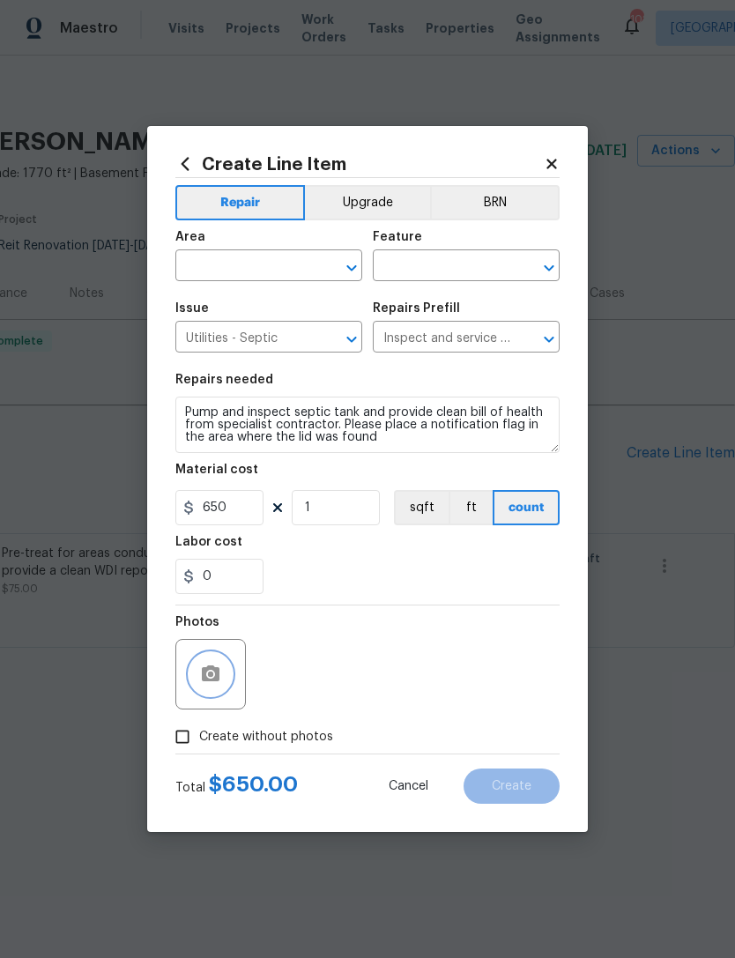
click at [219, 670] on icon "button" at bounding box center [211, 674] width 18 height 16
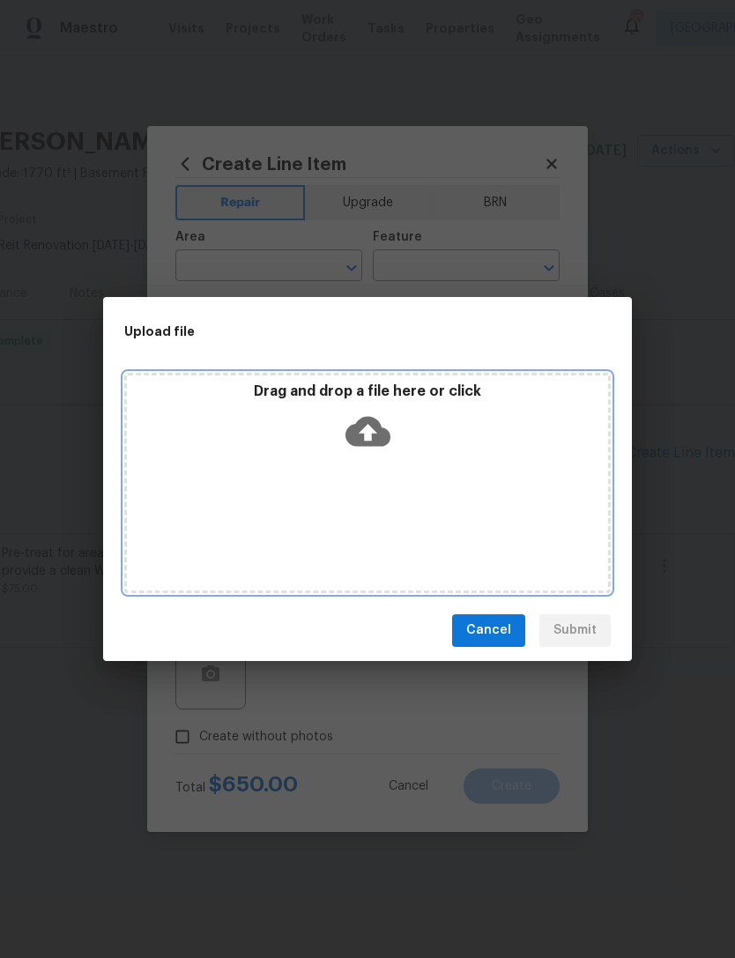
click at [370, 427] on icon at bounding box center [368, 431] width 45 height 45
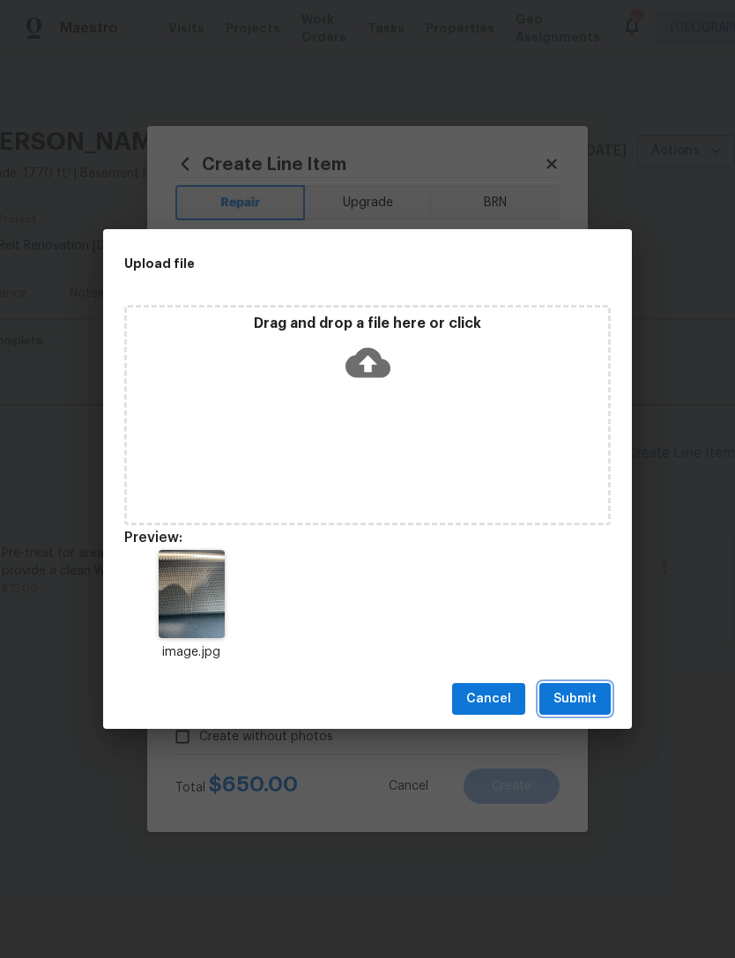
click at [585, 693] on span "Submit" at bounding box center [575, 700] width 43 height 22
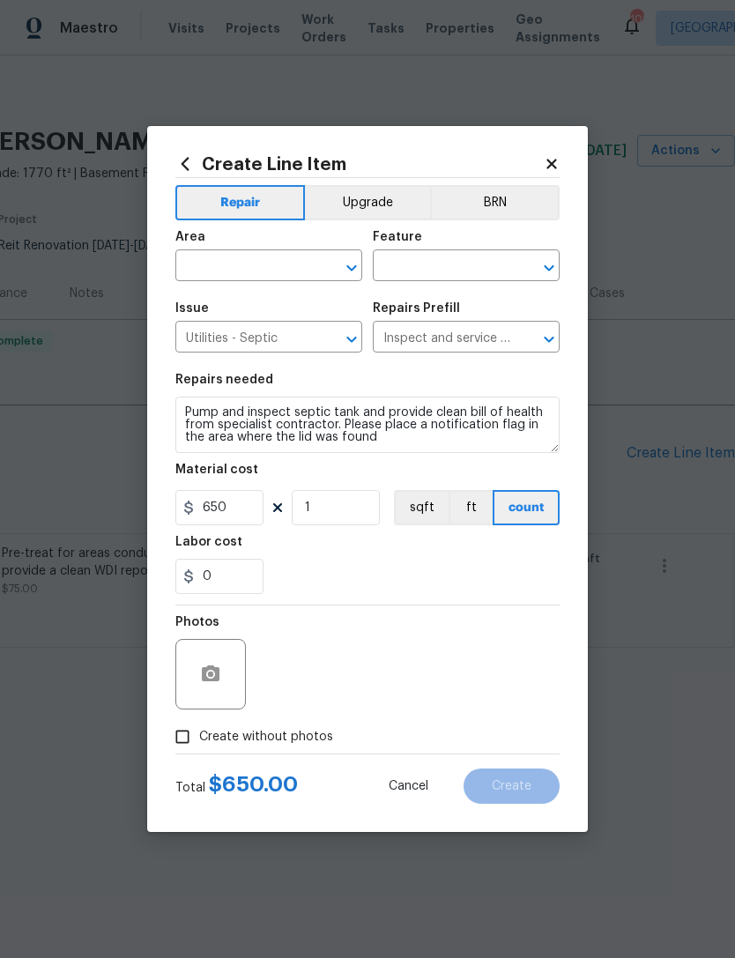
click at [309, 264] on input "text" at bounding box center [244, 267] width 138 height 27
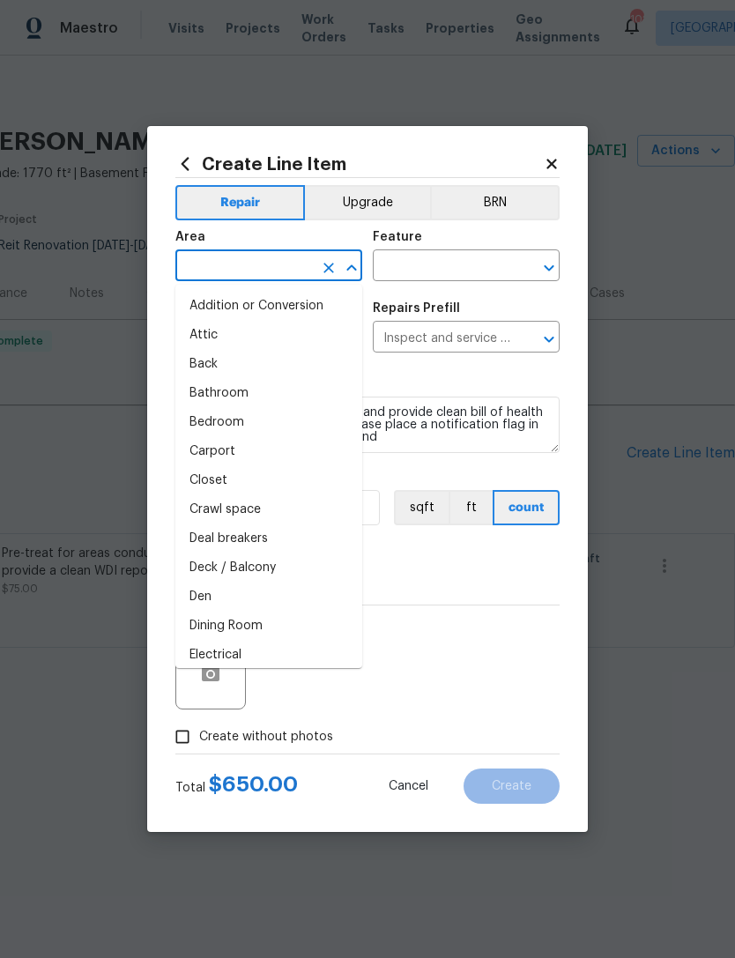
type input "e"
type input "x"
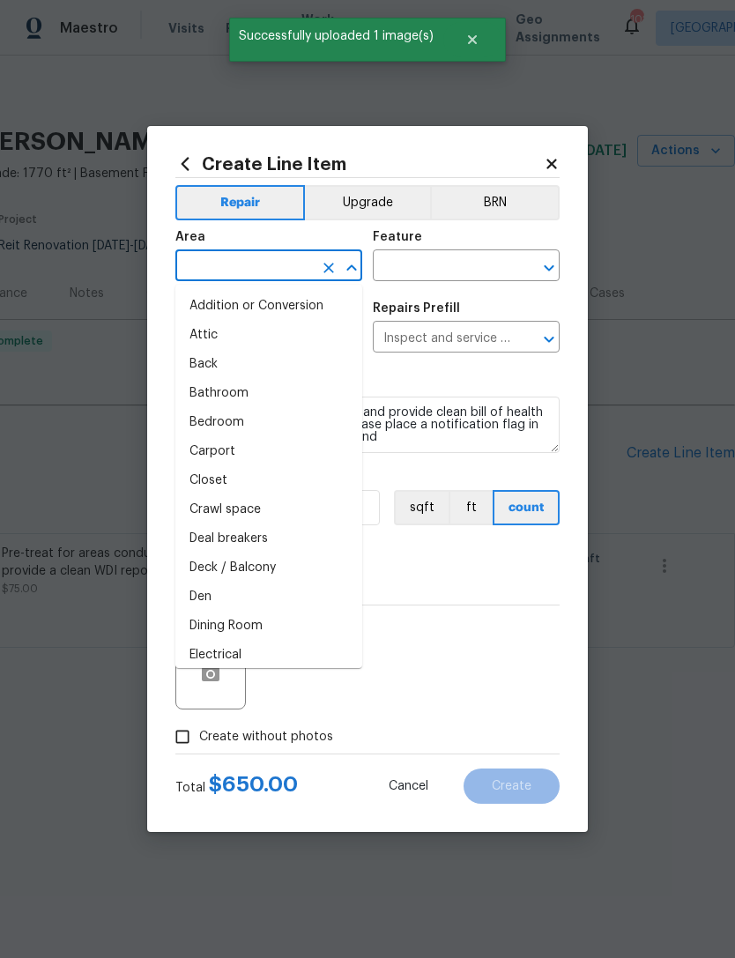
type input "t"
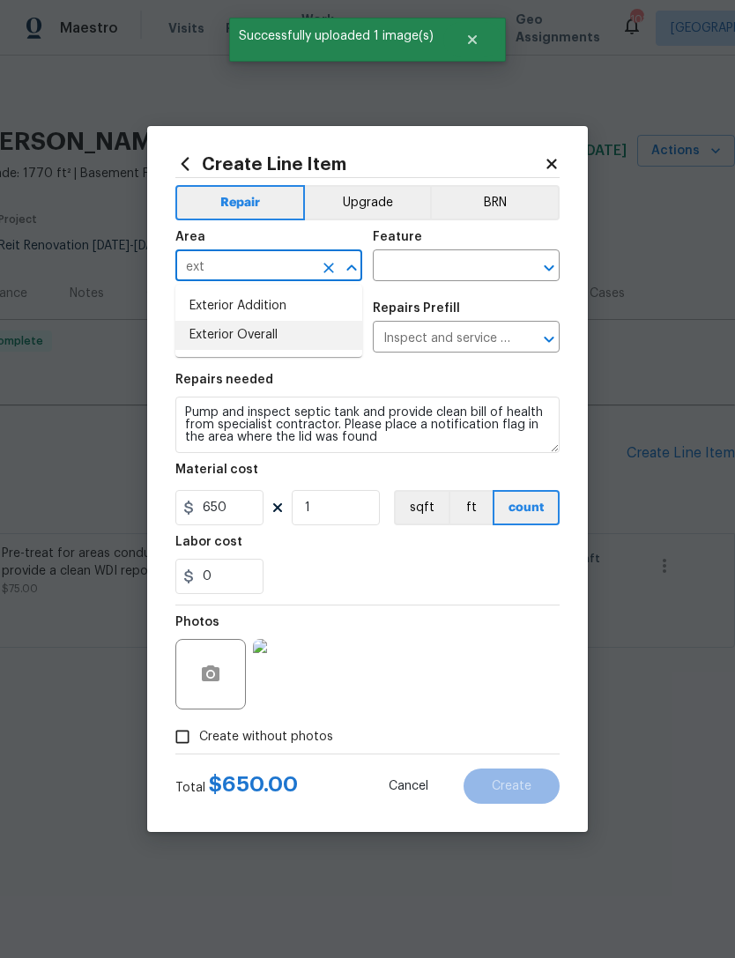
click at [293, 331] on li "Exterior Overall" at bounding box center [268, 335] width 187 height 29
type input "Exterior Overall"
click at [473, 255] on input "text" at bounding box center [442, 267] width 138 height 27
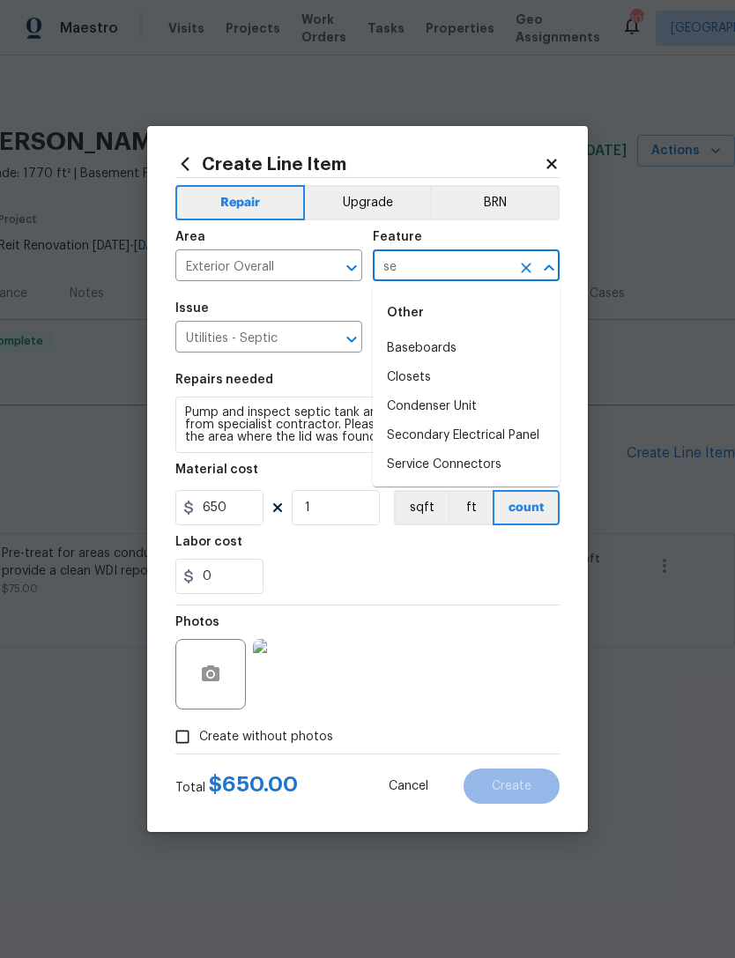
type input "s"
click at [481, 437] on li "Exterior Plumbing" at bounding box center [466, 435] width 187 height 29
type input "Exterior Plumbing"
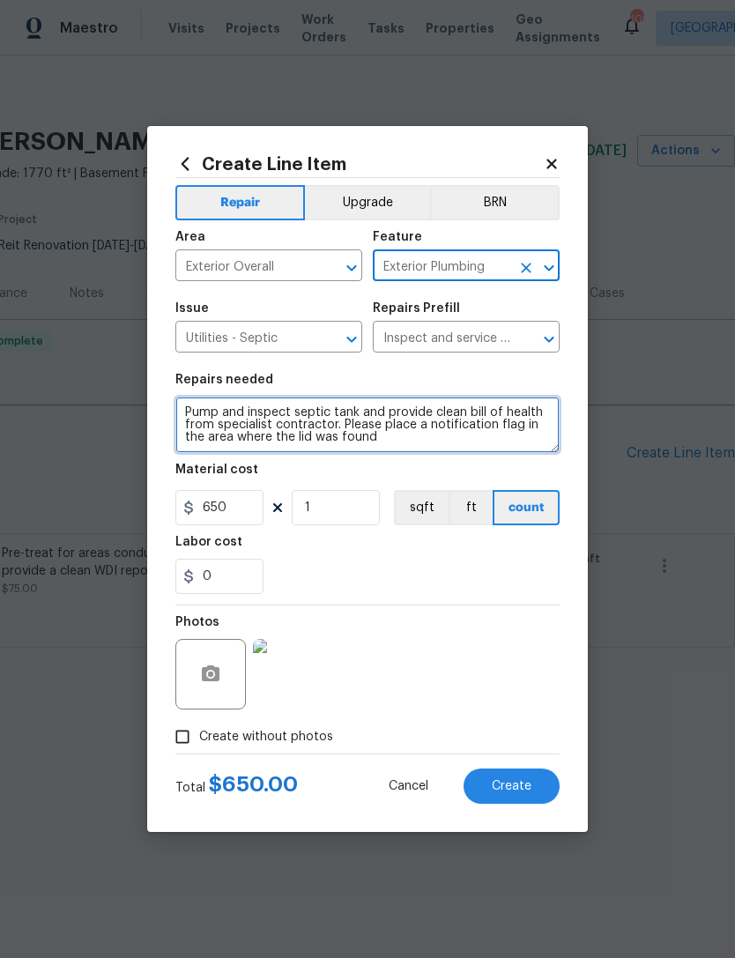
click at [190, 417] on textarea "Pump and inspect septic tank and provide clean bill of health from specialist c…" at bounding box center [367, 425] width 384 height 56
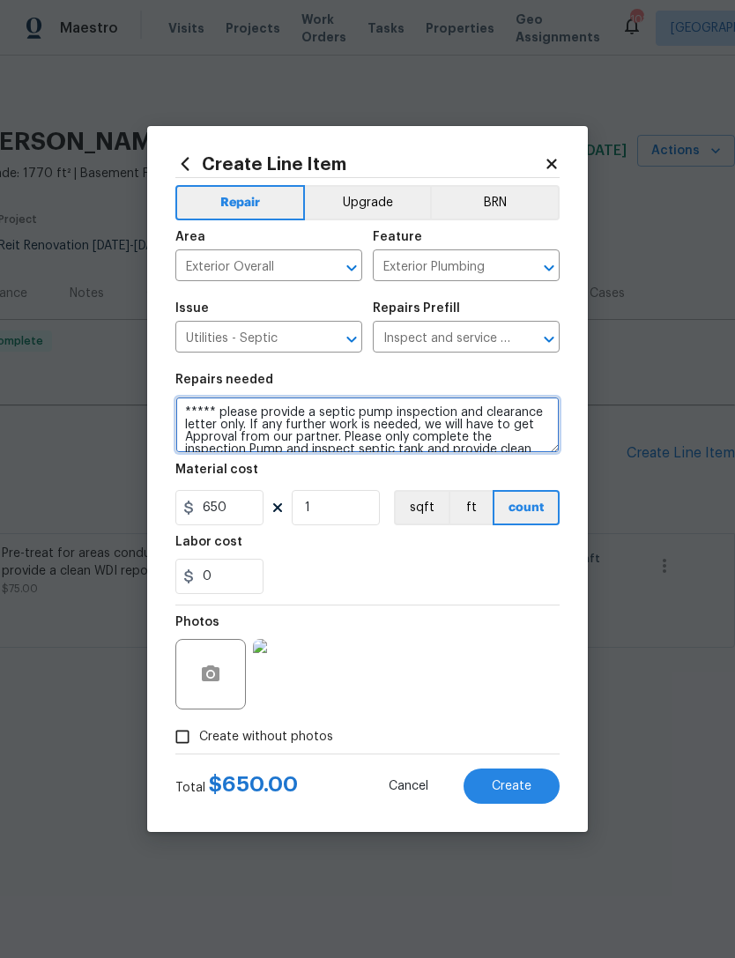
scroll to position [4, 0]
click at [535, 425] on textarea "***** please provide a septic pump inspection and clearance letter only. If any…" at bounding box center [367, 425] width 384 height 56
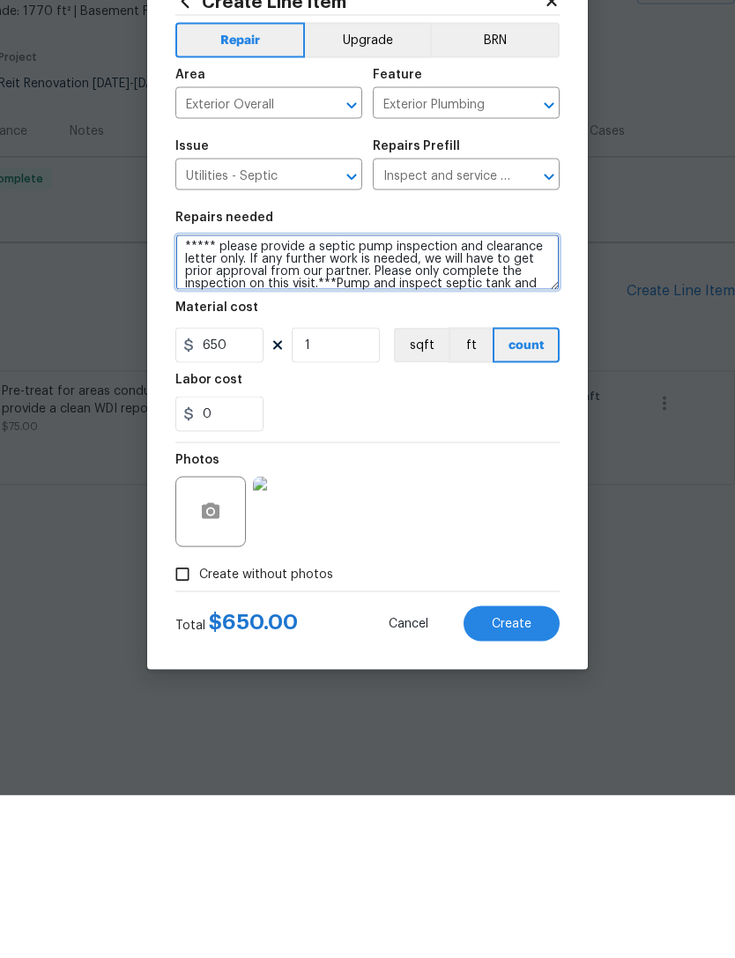
type textarea "***** please provide a septic pump inspection and clearance letter only. If any…"
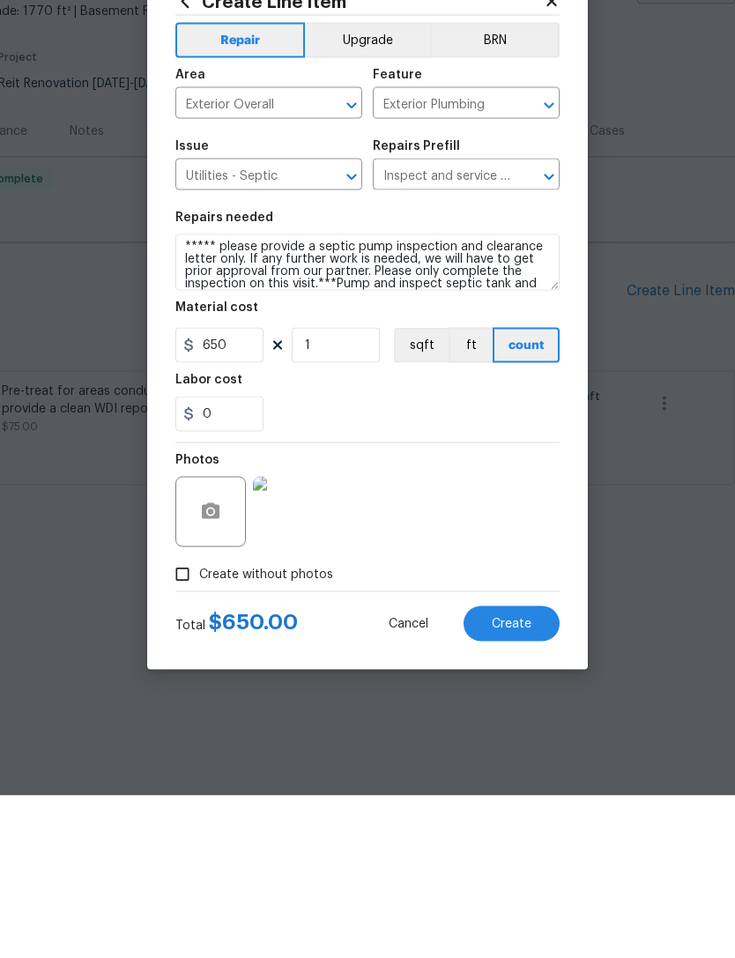
click at [514, 769] on button "Create" at bounding box center [512, 786] width 96 height 35
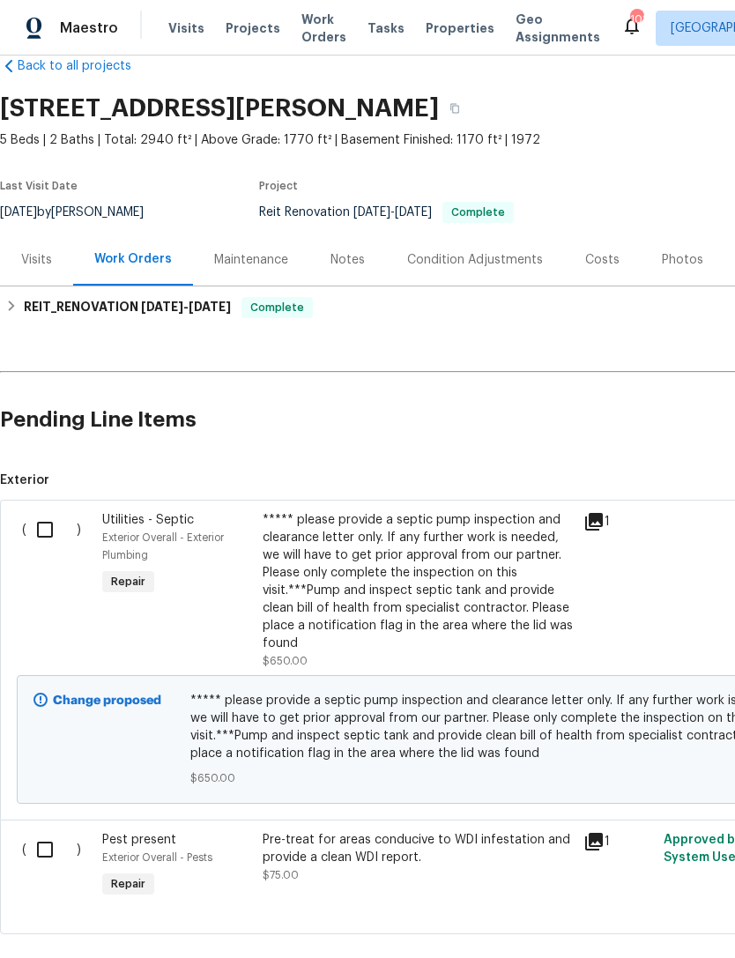
scroll to position [34, 0]
click at [52, 525] on input "checkbox" at bounding box center [51, 529] width 50 height 37
checkbox input "true"
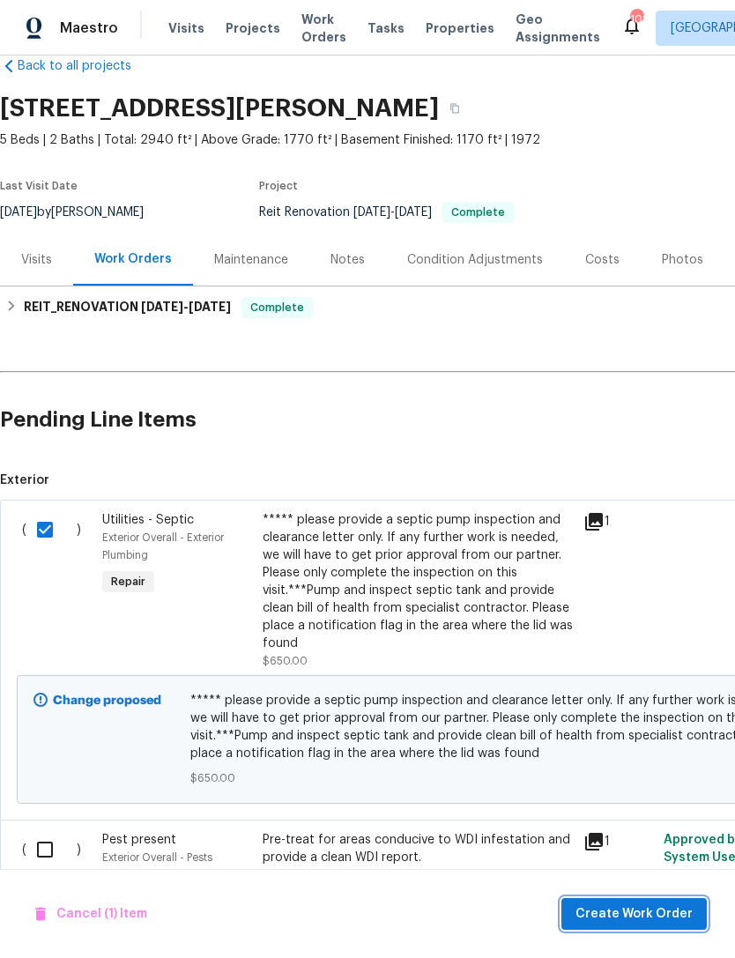
click at [652, 915] on span "Create Work Order" at bounding box center [634, 915] width 117 height 22
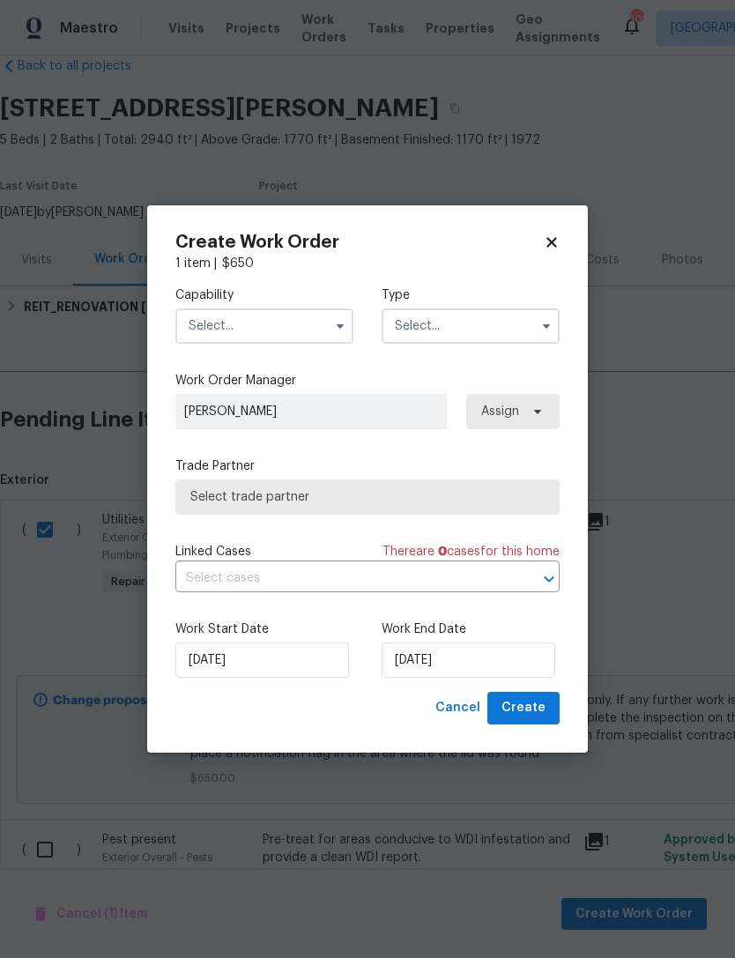
click at [298, 331] on input "text" at bounding box center [264, 326] width 178 height 35
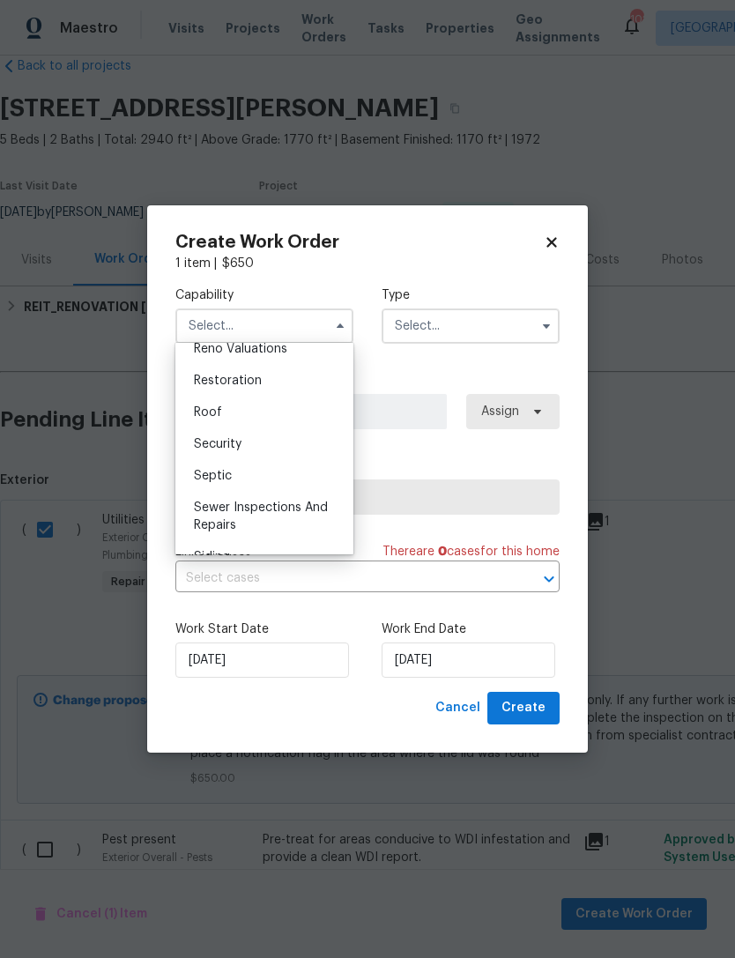
scroll to position [1748, 0]
click at [269, 481] on div "Septic" at bounding box center [264, 477] width 169 height 32
type input "Septic"
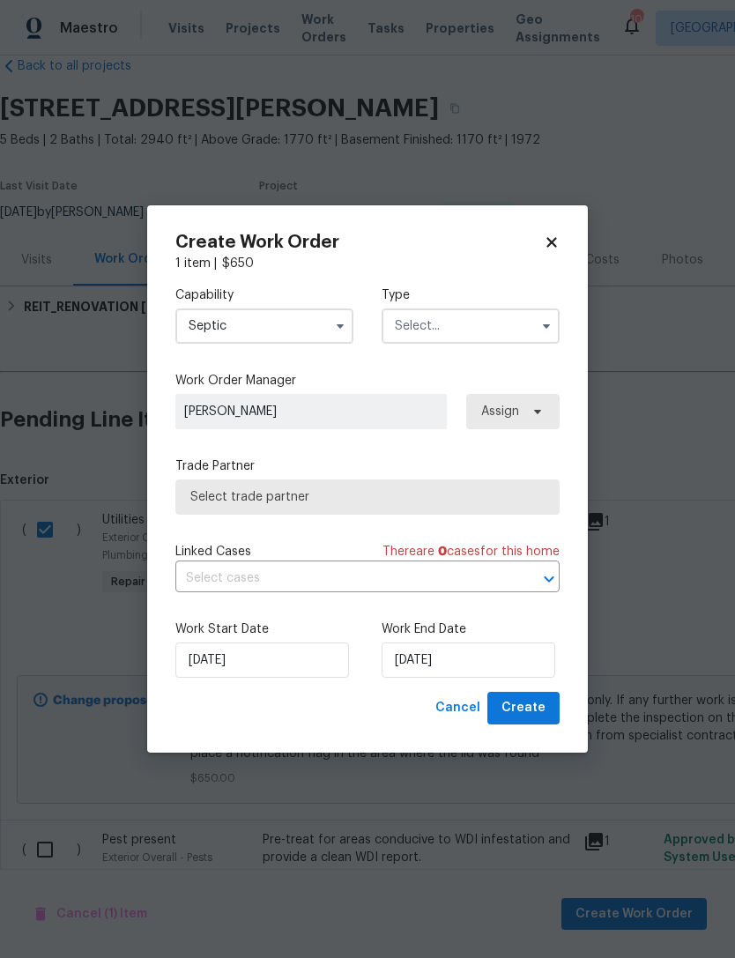
click at [525, 324] on input "text" at bounding box center [471, 326] width 178 height 35
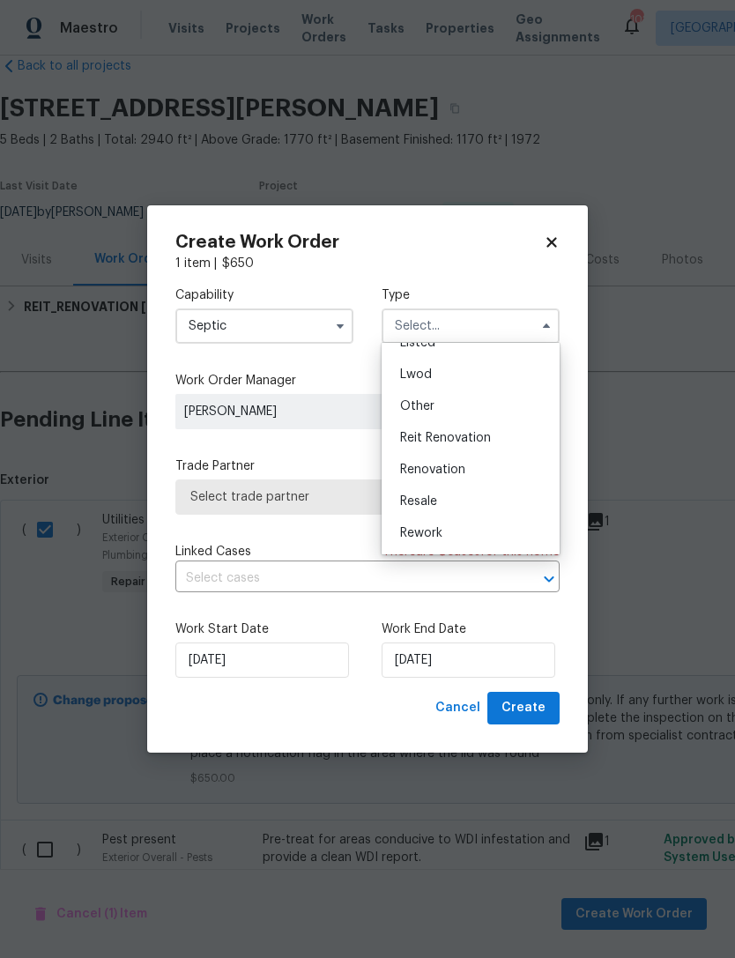
scroll to position [180, 0]
click at [499, 431] on div "Reit Renovation" at bounding box center [470, 437] width 169 height 32
type input "Reit Renovation"
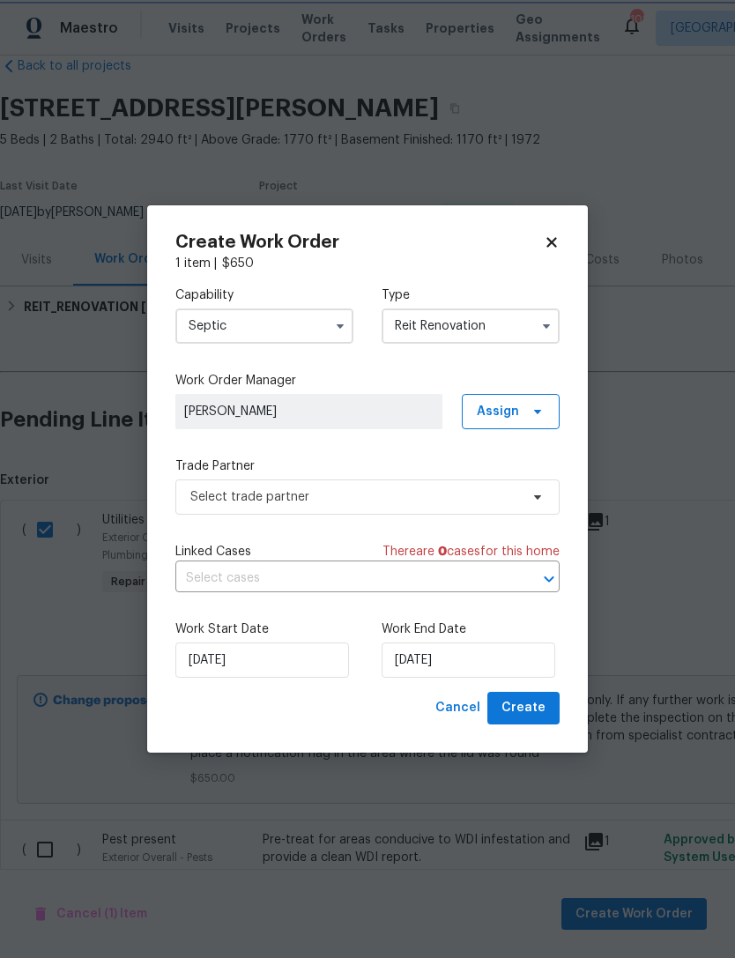
scroll to position [0, 0]
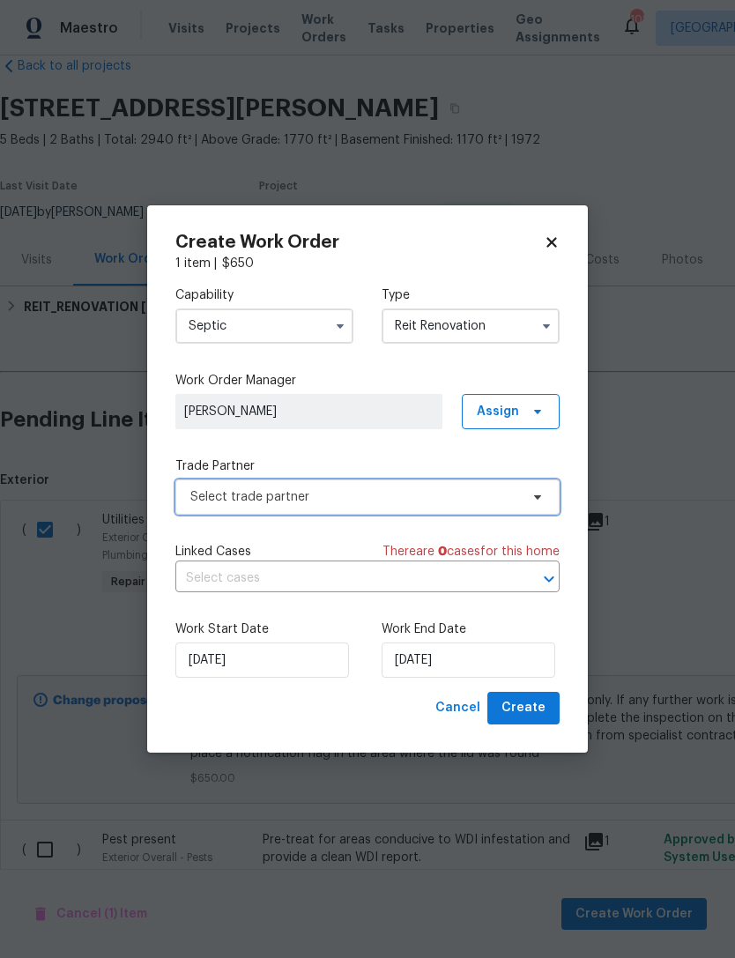
click at [461, 499] on span "Select trade partner" at bounding box center [354, 497] width 329 height 18
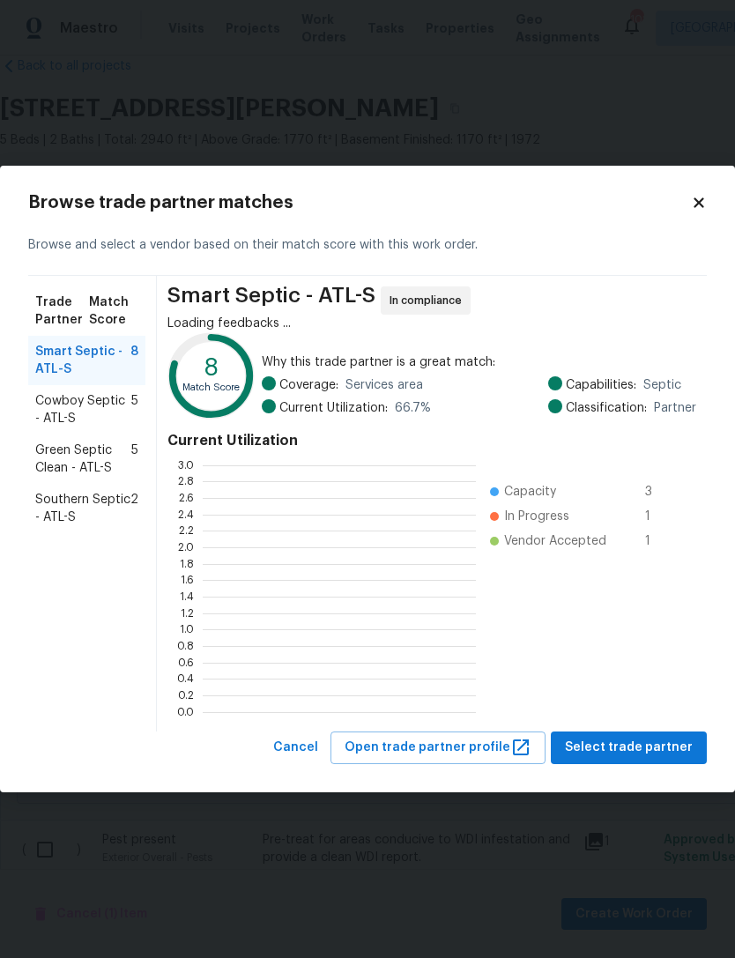
scroll to position [247, 273]
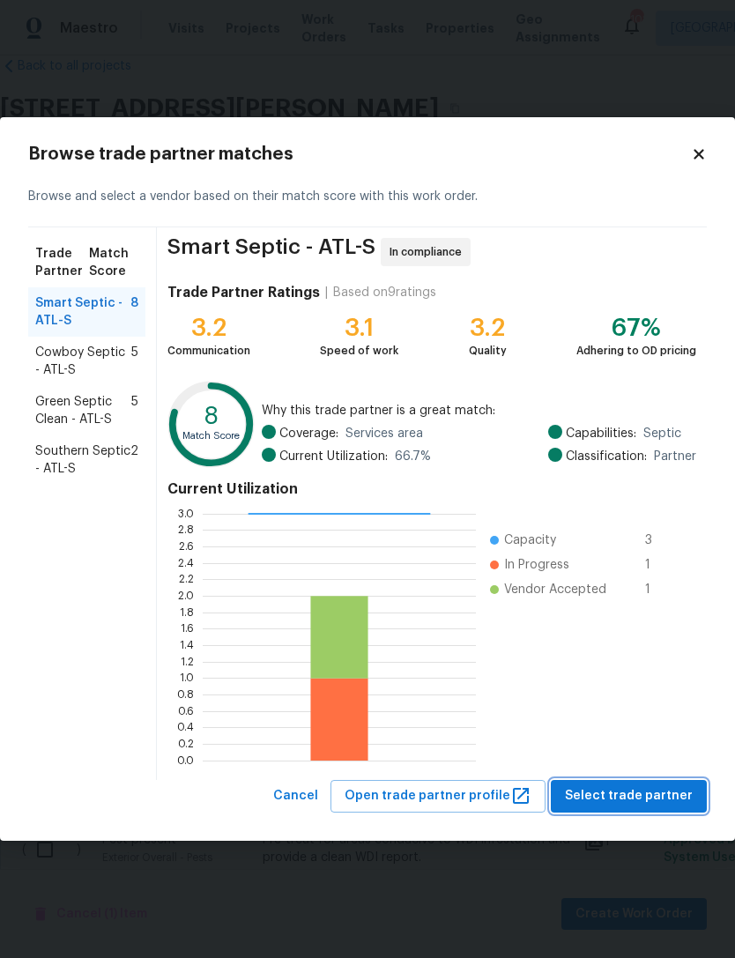
click at [644, 797] on span "Select trade partner" at bounding box center [629, 797] width 128 height 22
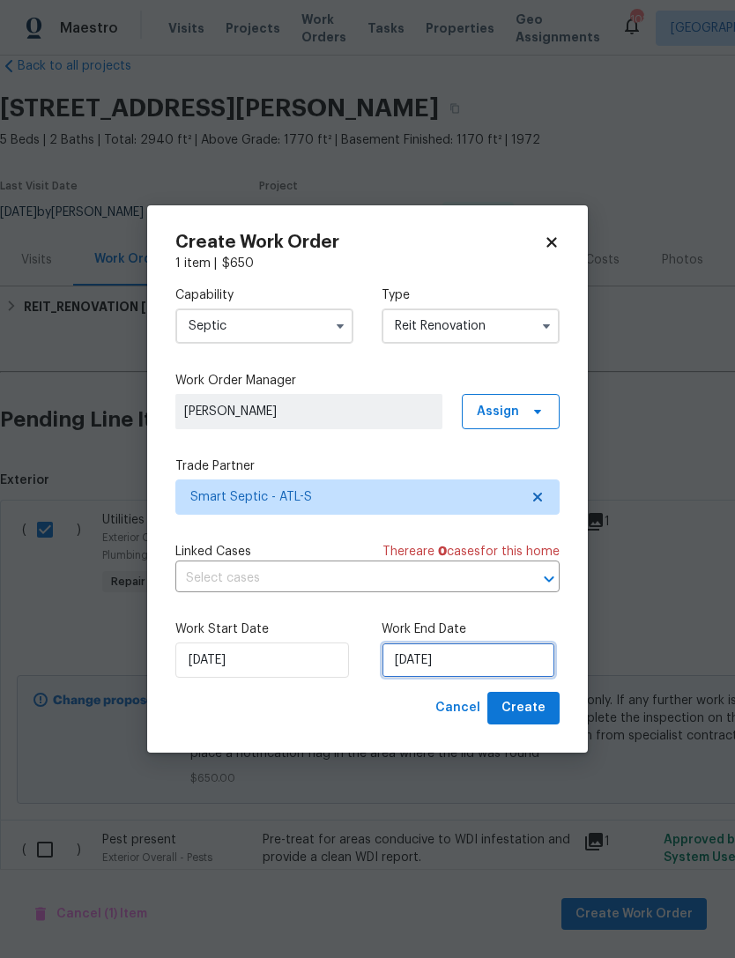
click at [472, 659] on input "9/21/2025" at bounding box center [469, 660] width 174 height 35
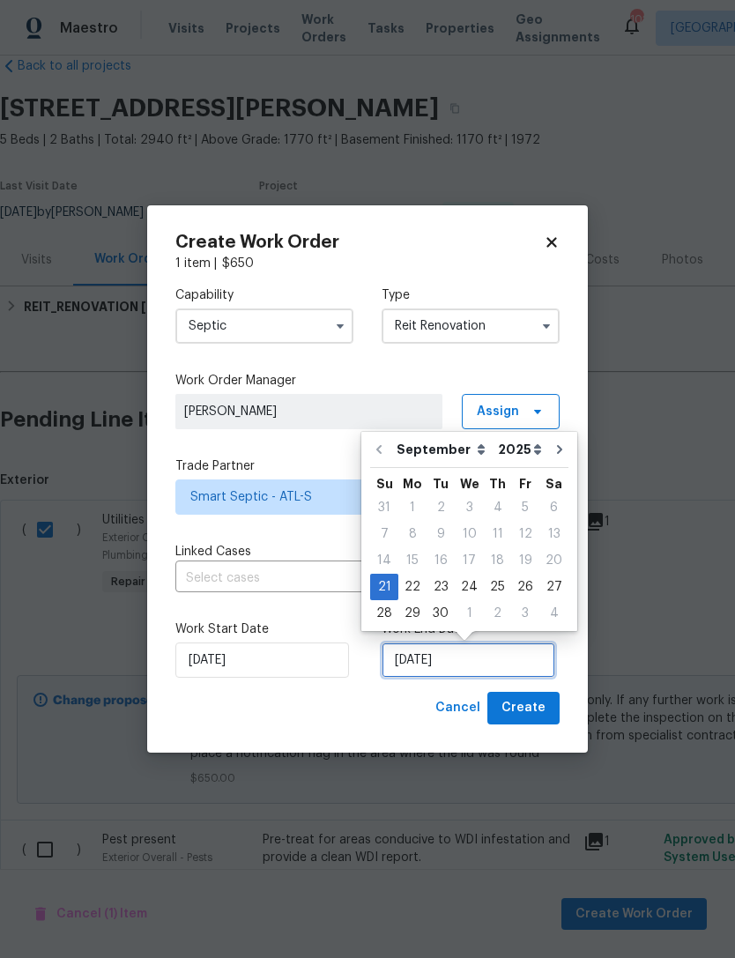
scroll to position [33, 0]
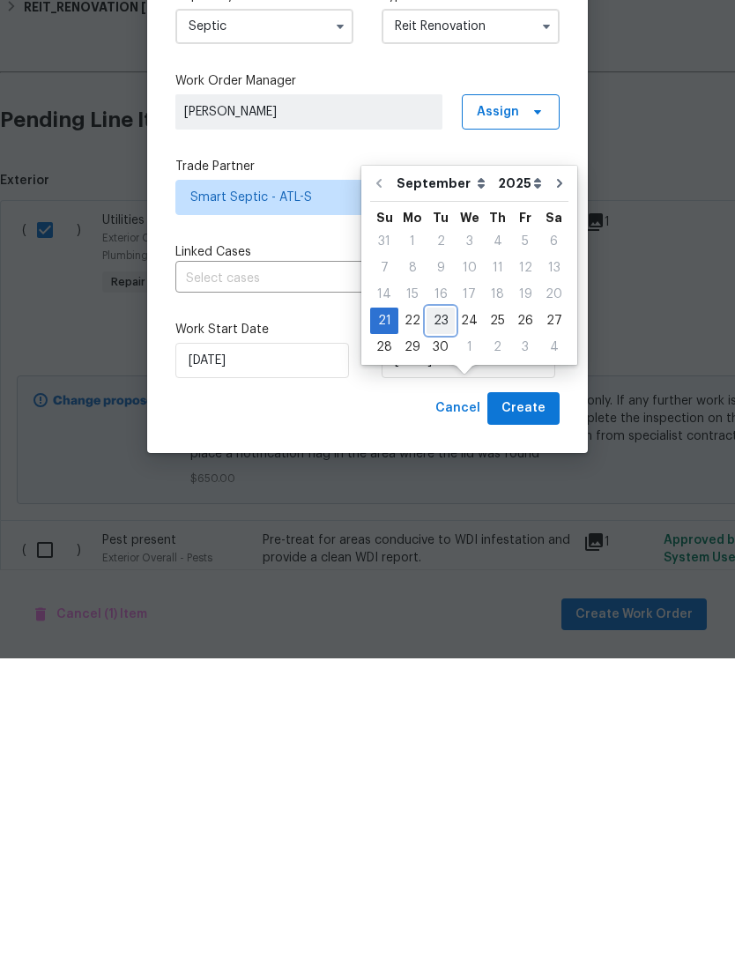
click at [443, 608] on div "23" at bounding box center [441, 620] width 28 height 25
type input "9/23/2025"
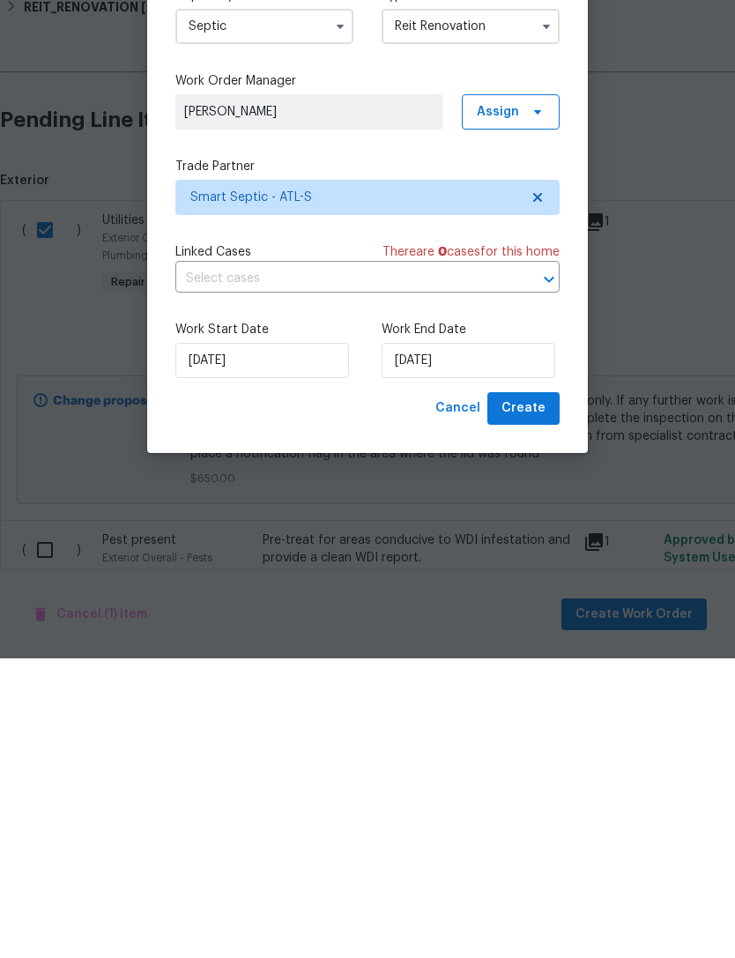
scroll to position [56, 0]
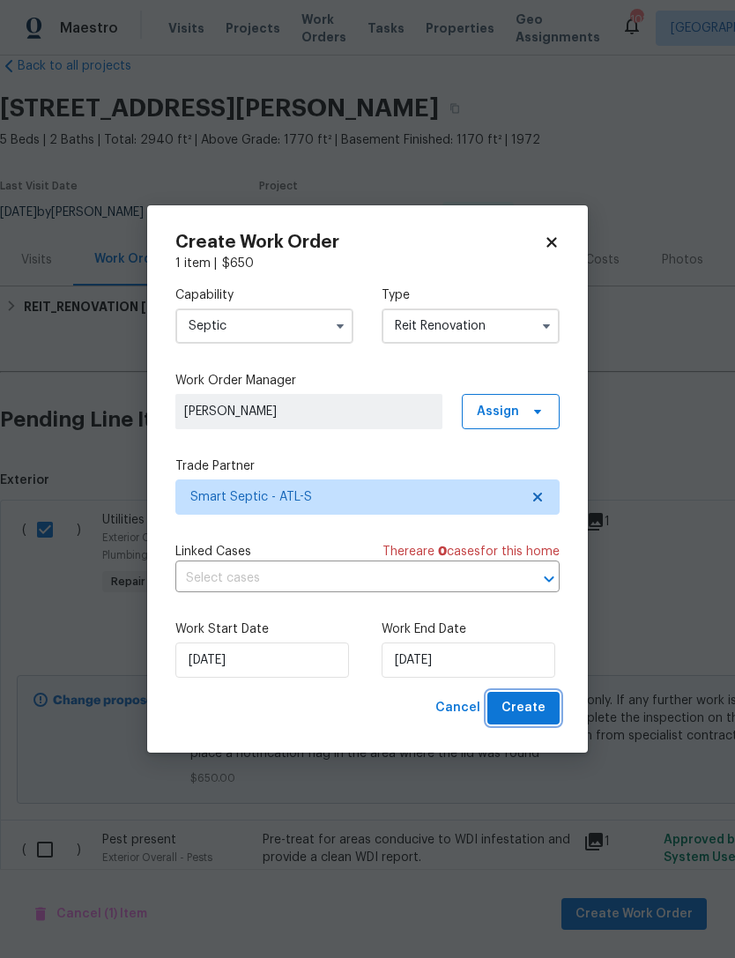
click at [534, 696] on button "Create" at bounding box center [524, 708] width 72 height 33
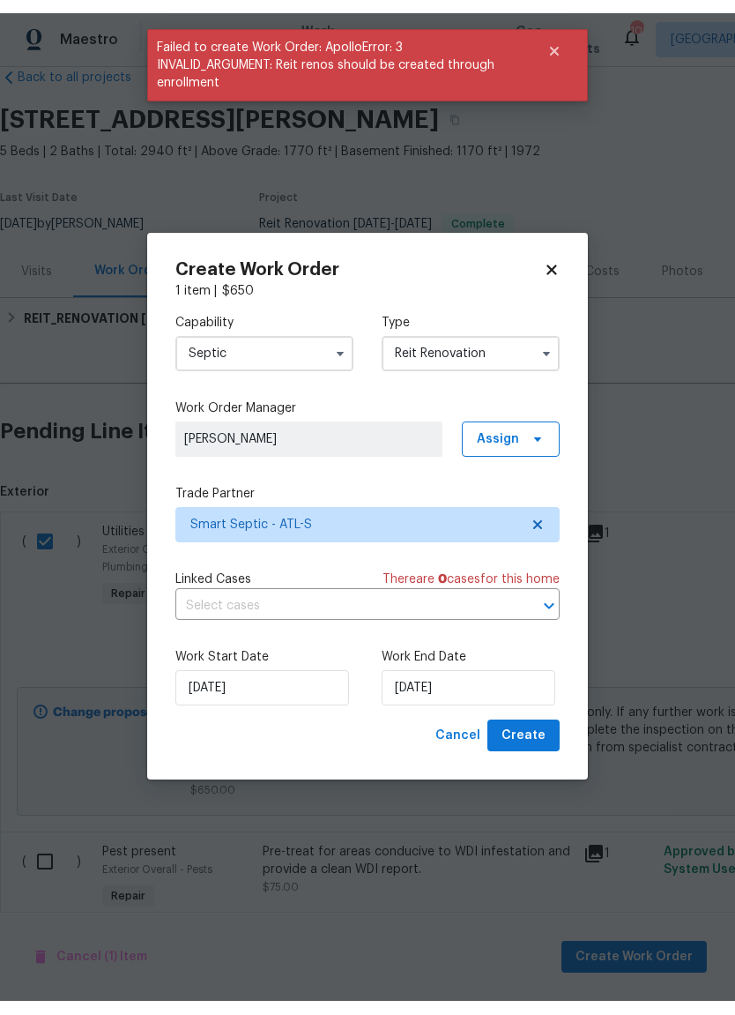
scroll to position [0, 0]
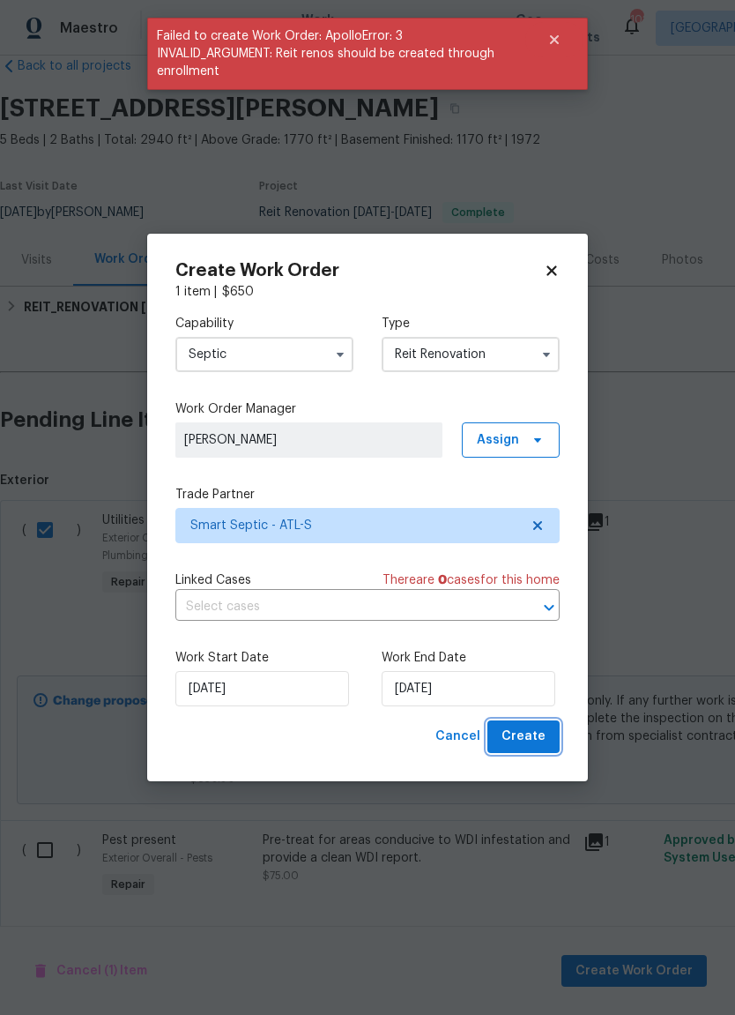
click at [521, 733] on span "Create" at bounding box center [524, 737] width 44 height 22
checkbox input "false"
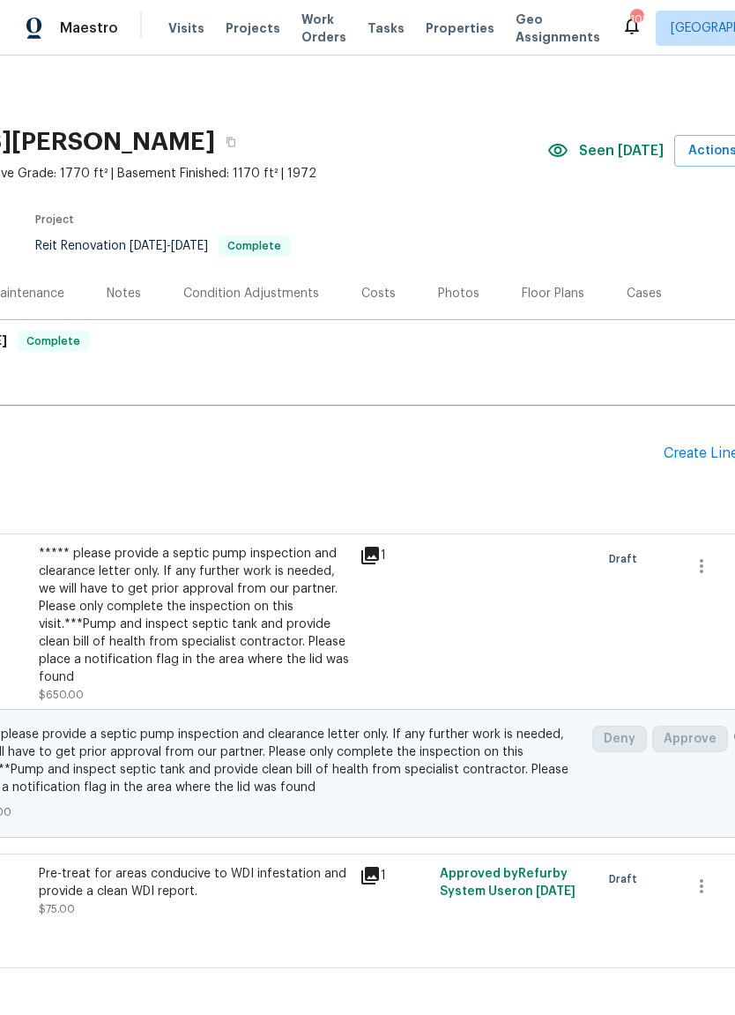
scroll to position [0, 224]
click at [686, 447] on div "Create Line Item" at bounding box center [718, 453] width 108 height 17
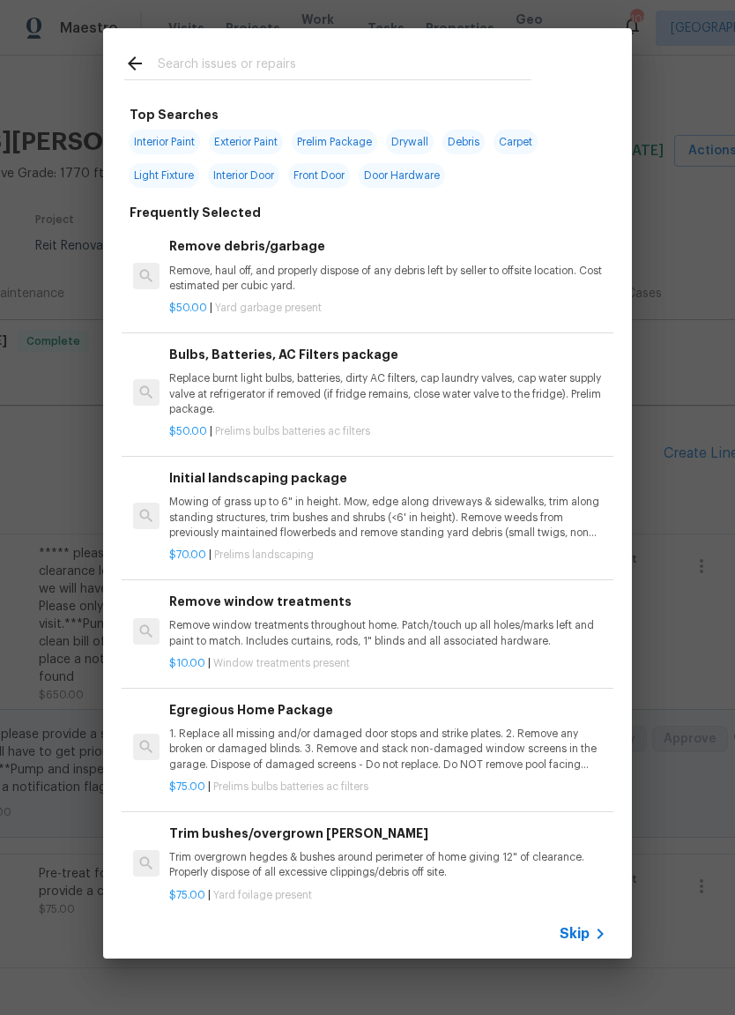
click at [326, 71] on input "text" at bounding box center [345, 66] width 374 height 26
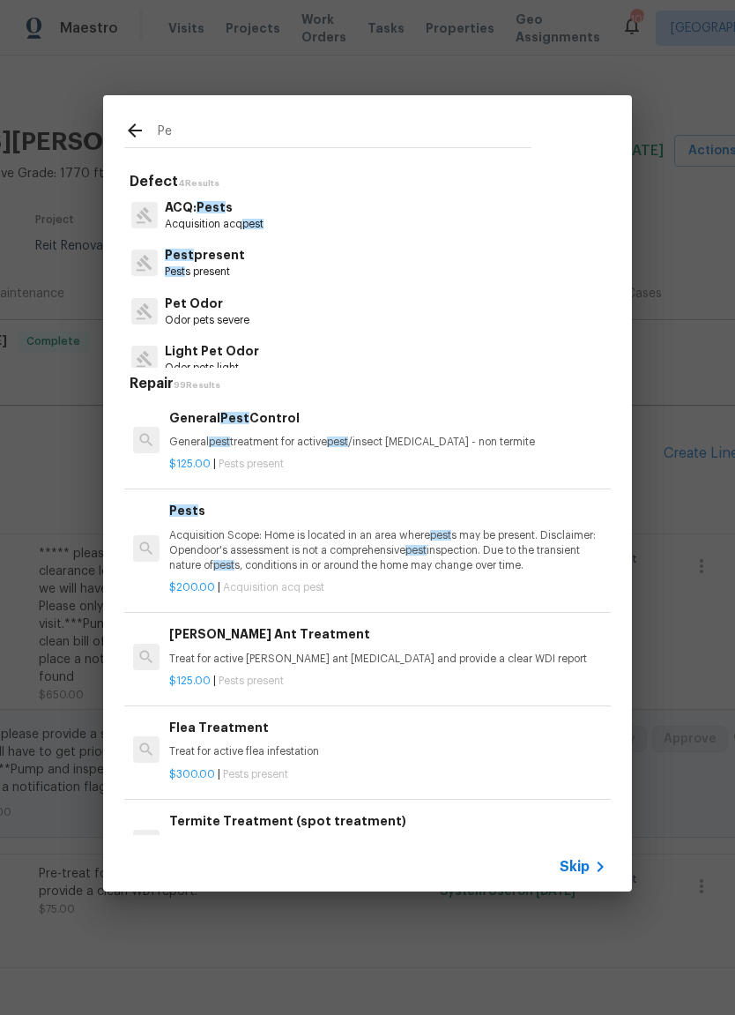
type input "P"
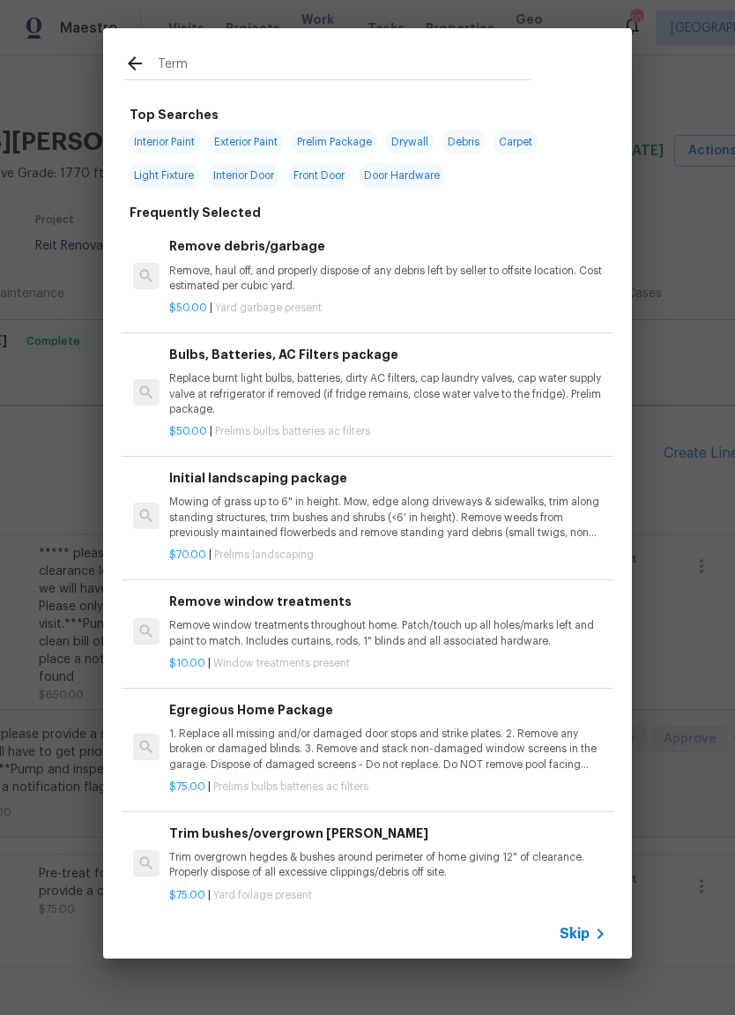
type input "Termi"
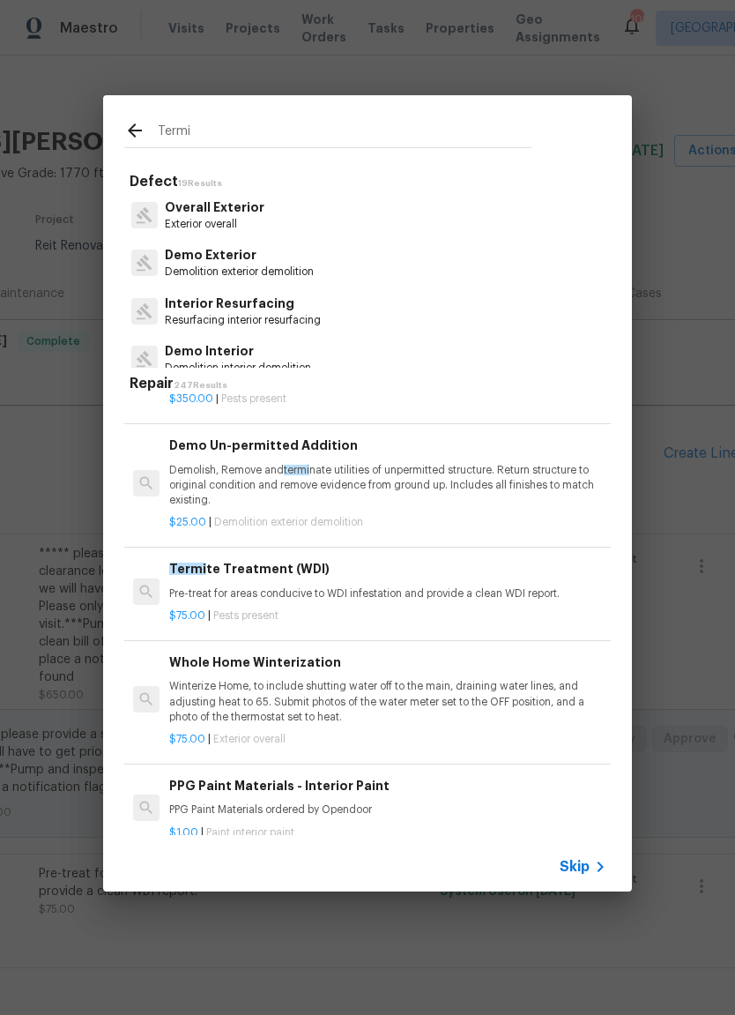
scroll to position [312, 0]
click at [285, 568] on h6 "Termi te Treatment (WDI)" at bounding box center [387, 568] width 437 height 19
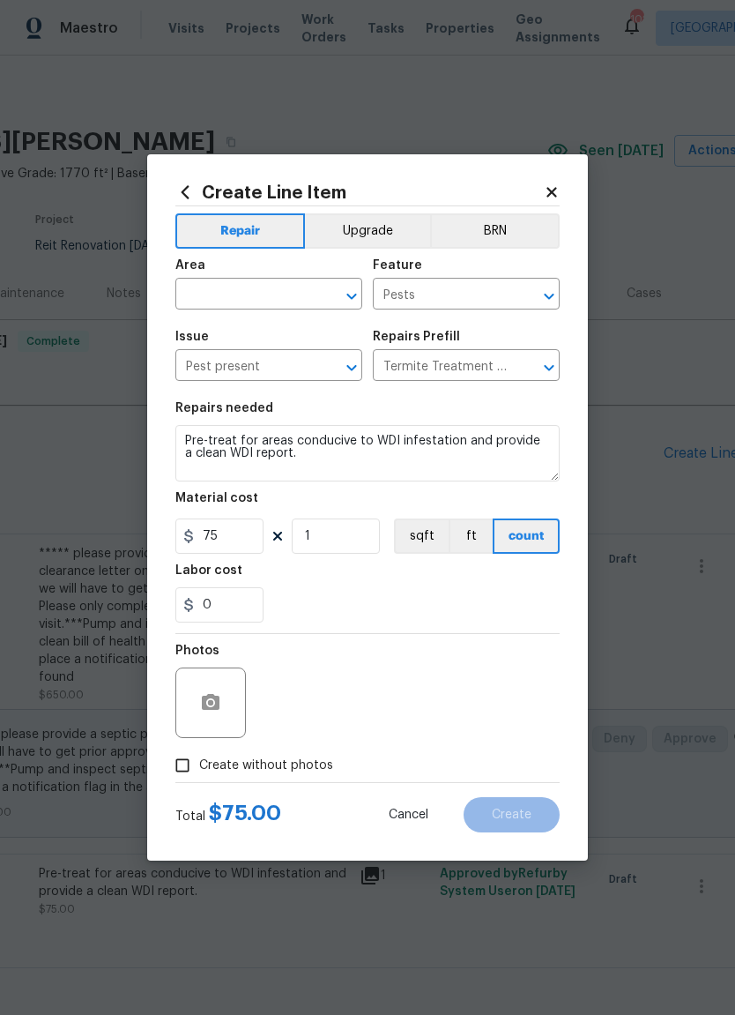
click at [245, 288] on input "text" at bounding box center [244, 295] width 138 height 27
click at [303, 367] on li "Exterior Overall" at bounding box center [268, 363] width 187 height 29
type input "Exterior Overall"
click at [221, 680] on div at bounding box center [210, 702] width 71 height 71
click at [212, 702] on circle "button" at bounding box center [210, 702] width 5 height 5
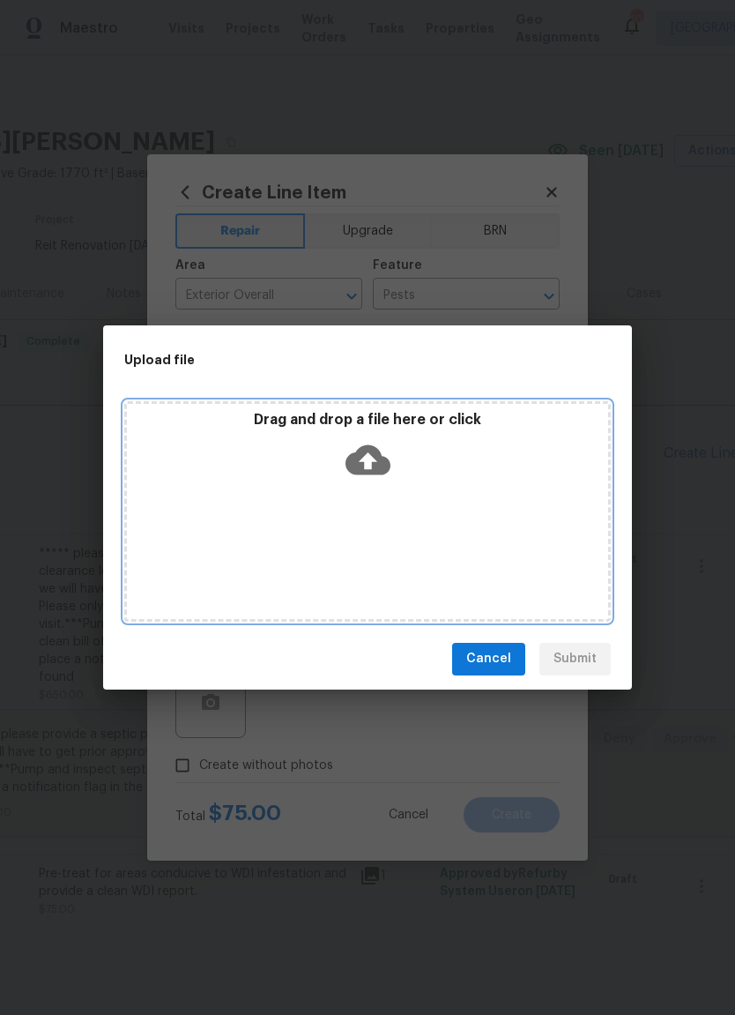
click at [361, 456] on icon at bounding box center [368, 459] width 45 height 30
click at [379, 470] on icon at bounding box center [368, 459] width 45 height 30
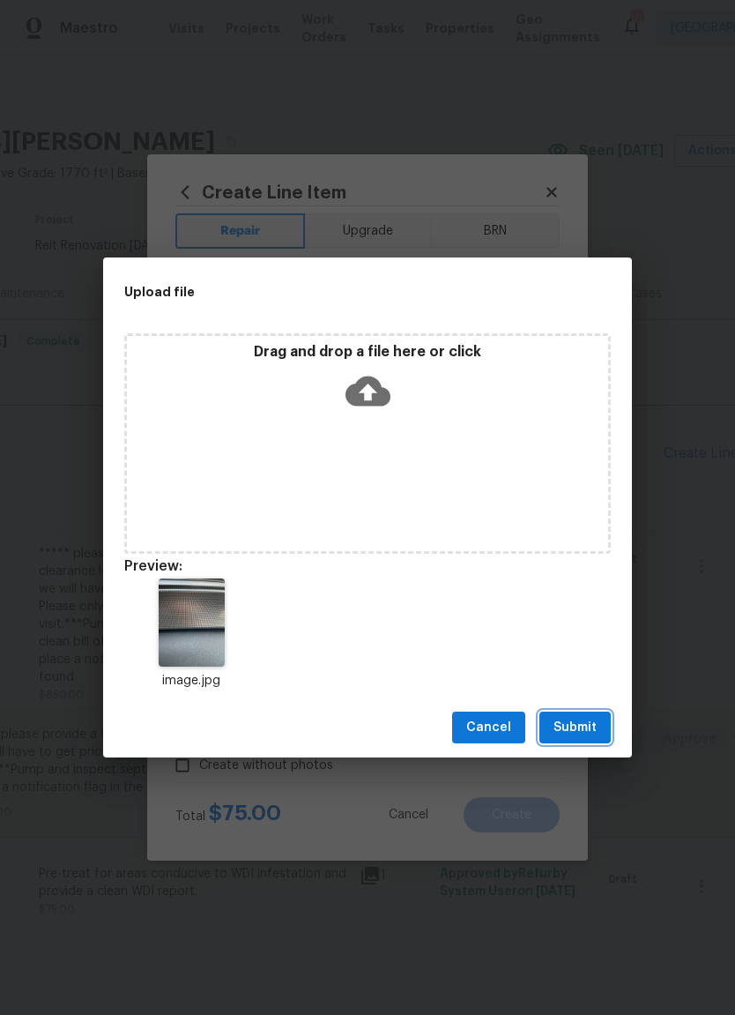
click at [572, 719] on span "Submit" at bounding box center [575, 728] width 43 height 22
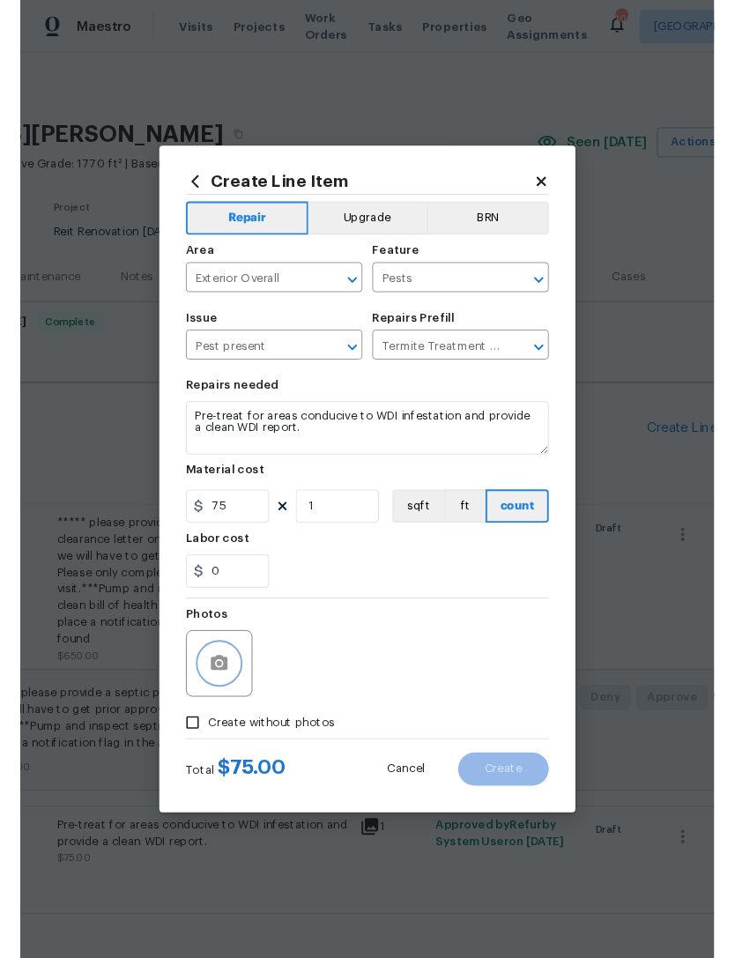
scroll to position [56, 0]
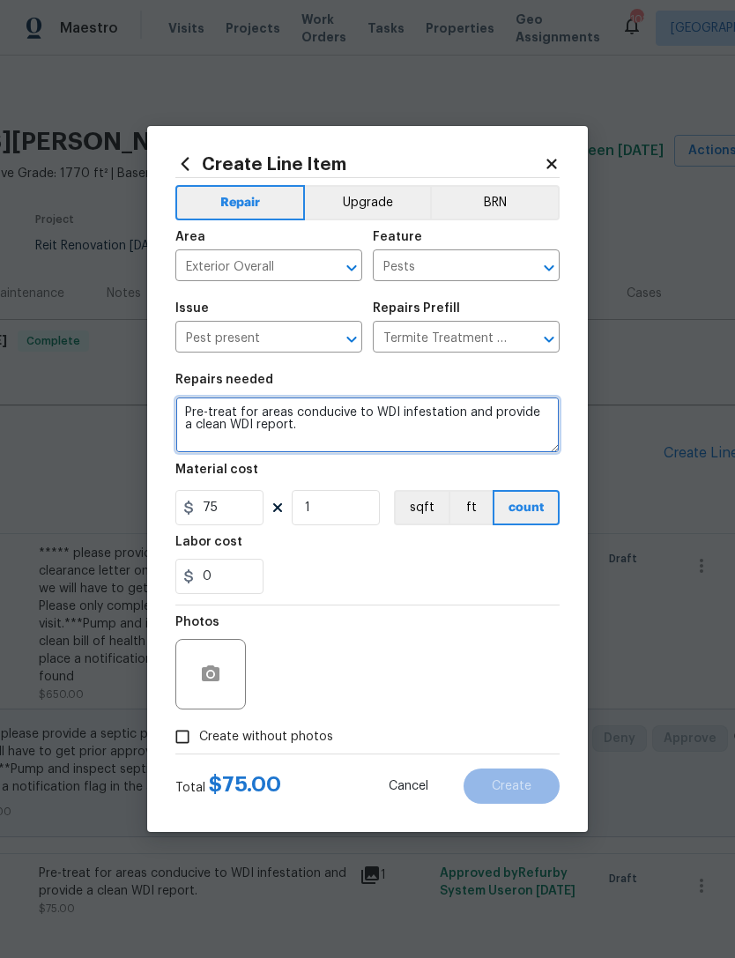
click at [287, 411] on textarea "Pre-treat for areas conducive to WDI infestation and provide a clean WDI report." at bounding box center [367, 425] width 384 height 56
click at [287, 410] on textarea "Pre-treat for areas conducive to WDI infestation and provide a clean WDI report." at bounding box center [367, 425] width 384 height 56
click at [280, 414] on textarea "Pre-treat for areas conducive to WDI infestation and provide a clean WDI report." at bounding box center [367, 425] width 384 height 56
click at [280, 413] on textarea "Pre-treat for areas conducive to WDI infestation and provide a clean WDI report." at bounding box center [367, 425] width 384 height 56
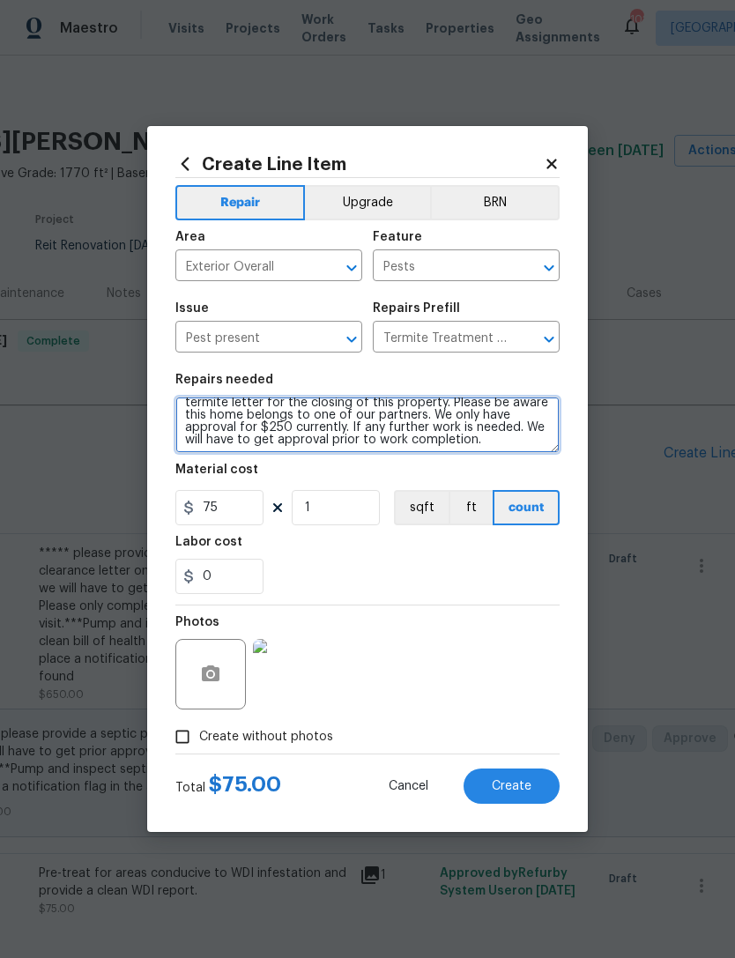
scroll to position [25, 0]
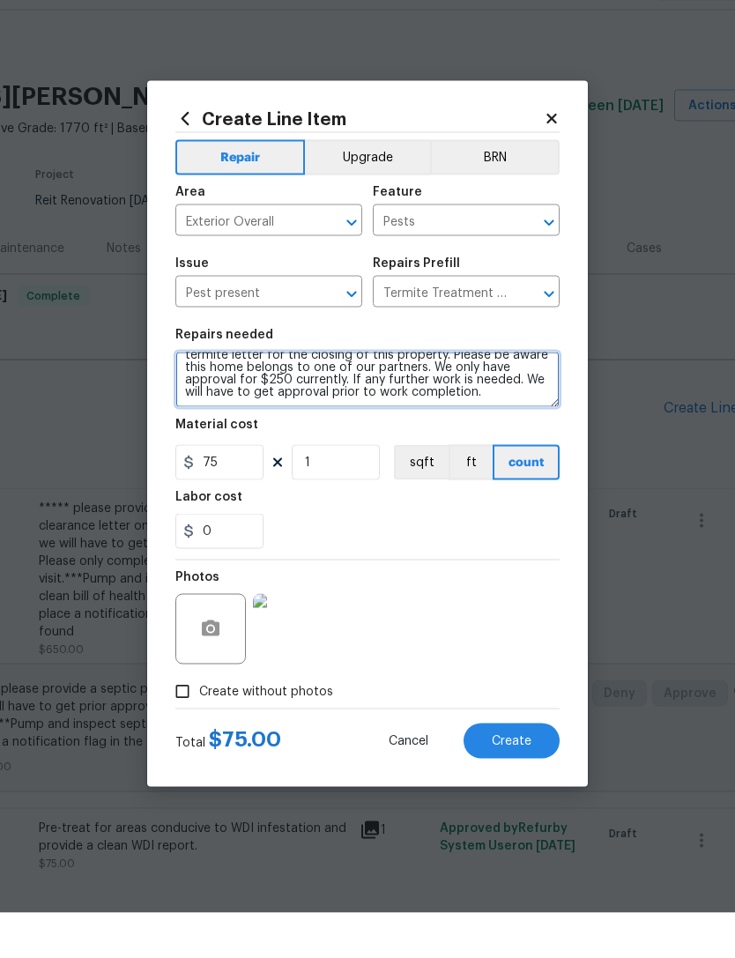
type textarea "Please complete an inspection of this property. We need a termite letter for th…"
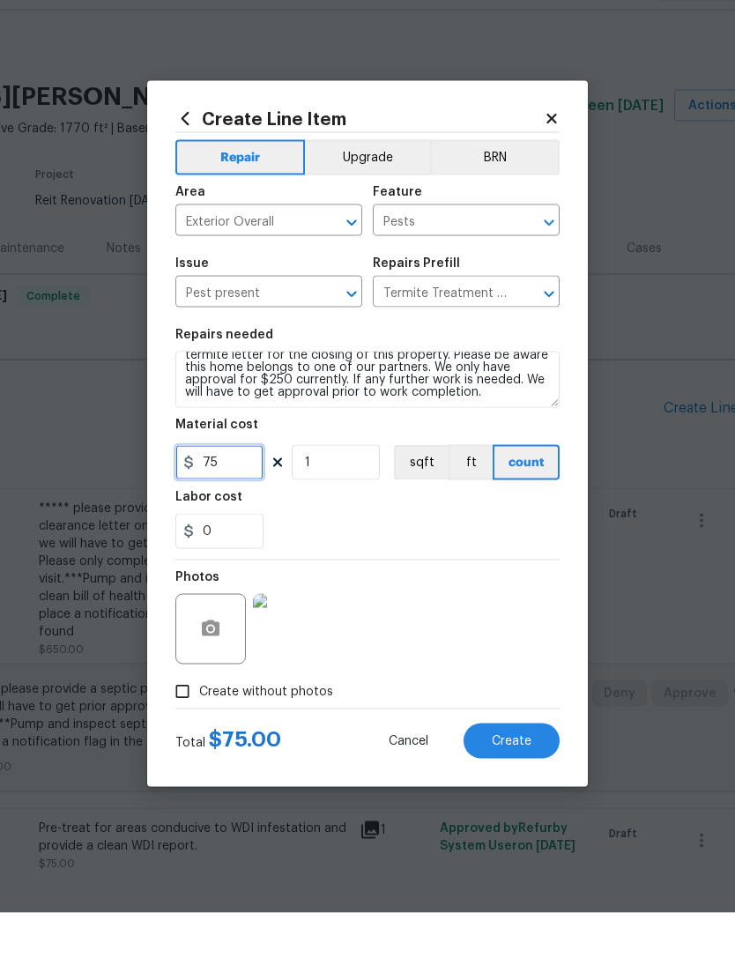
click at [240, 490] on input "75" at bounding box center [219, 507] width 88 height 35
click at [247, 490] on input "75" at bounding box center [219, 507] width 88 height 35
type input "250"
click at [419, 559] on div "0" at bounding box center [367, 576] width 384 height 35
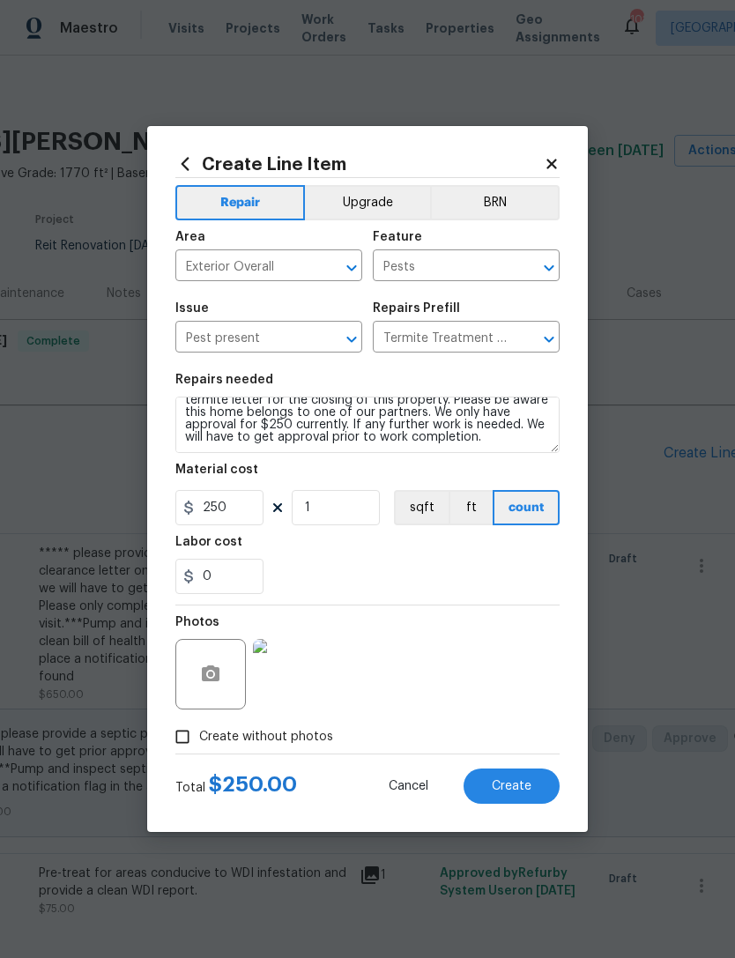
click at [520, 778] on button "Create" at bounding box center [512, 786] width 96 height 35
type input "0"
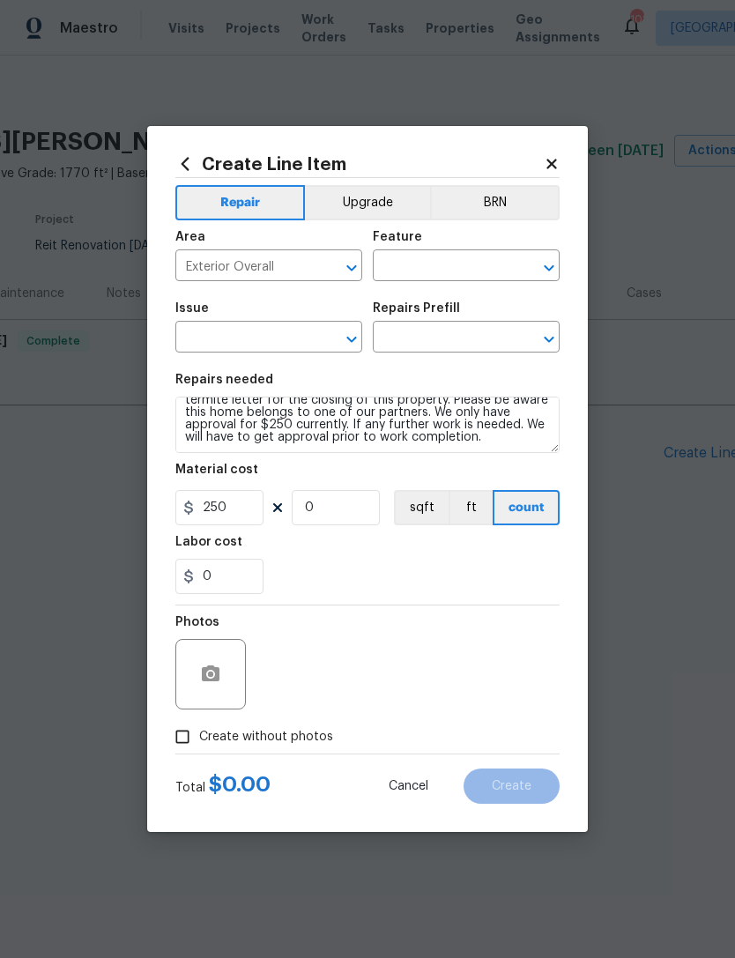
type input "0"
